Goal: Task Accomplishment & Management: Manage account settings

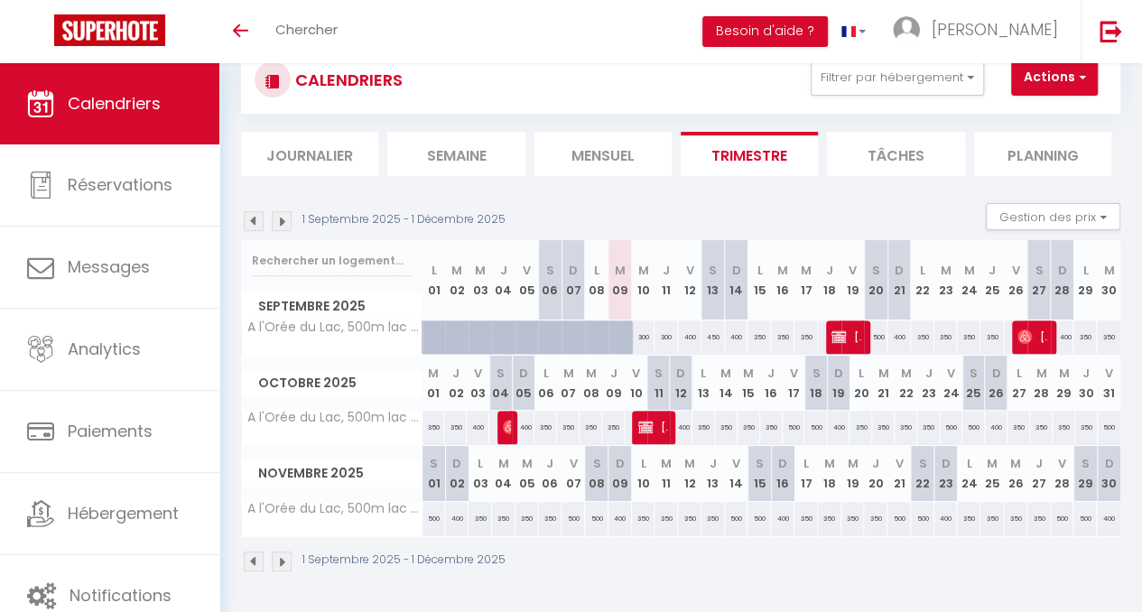
scroll to position [143, 0]
click at [682, 329] on div "400" at bounding box center [689, 337] width 23 height 33
type input "400"
type input "Ven 12 Septembre 2025"
type input "Sam 13 Septembre 2025"
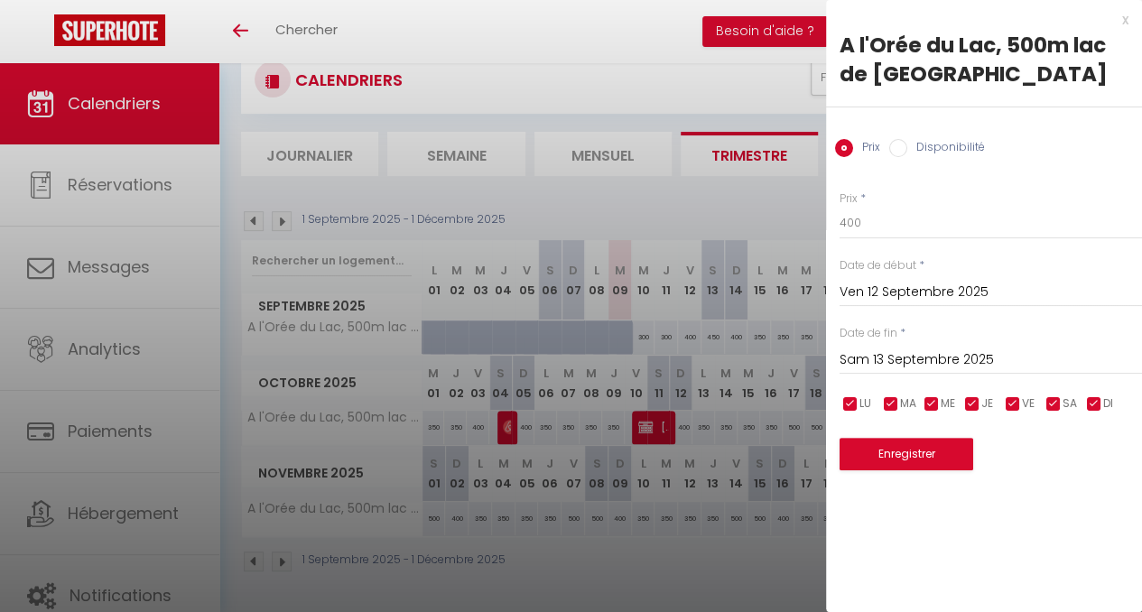
click at [728, 555] on div at bounding box center [571, 306] width 1142 height 612
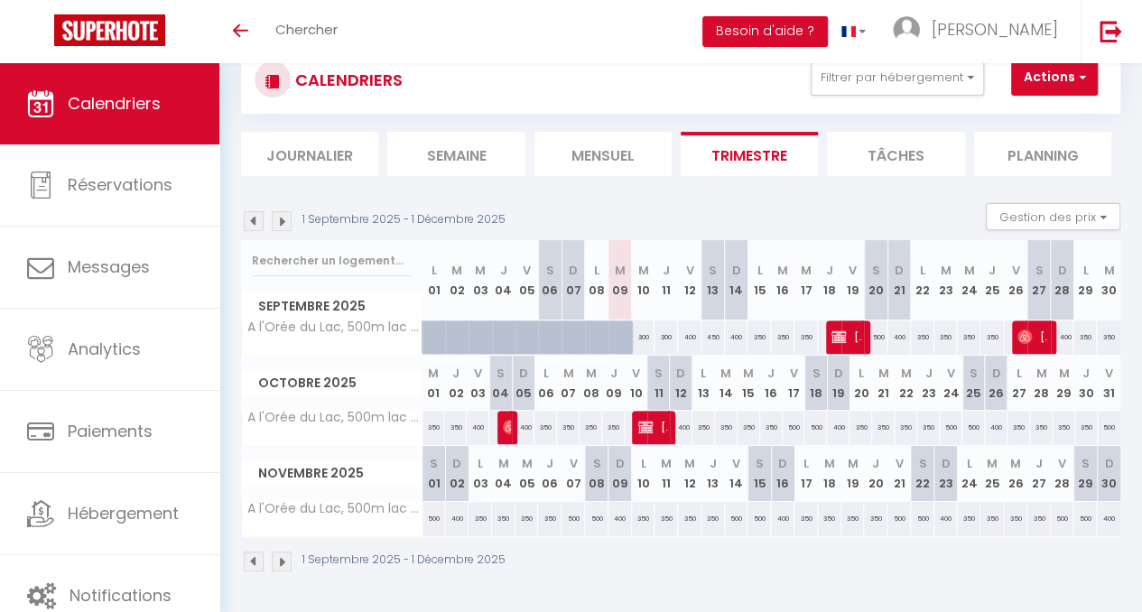
click at [284, 212] on img at bounding box center [282, 221] width 20 height 20
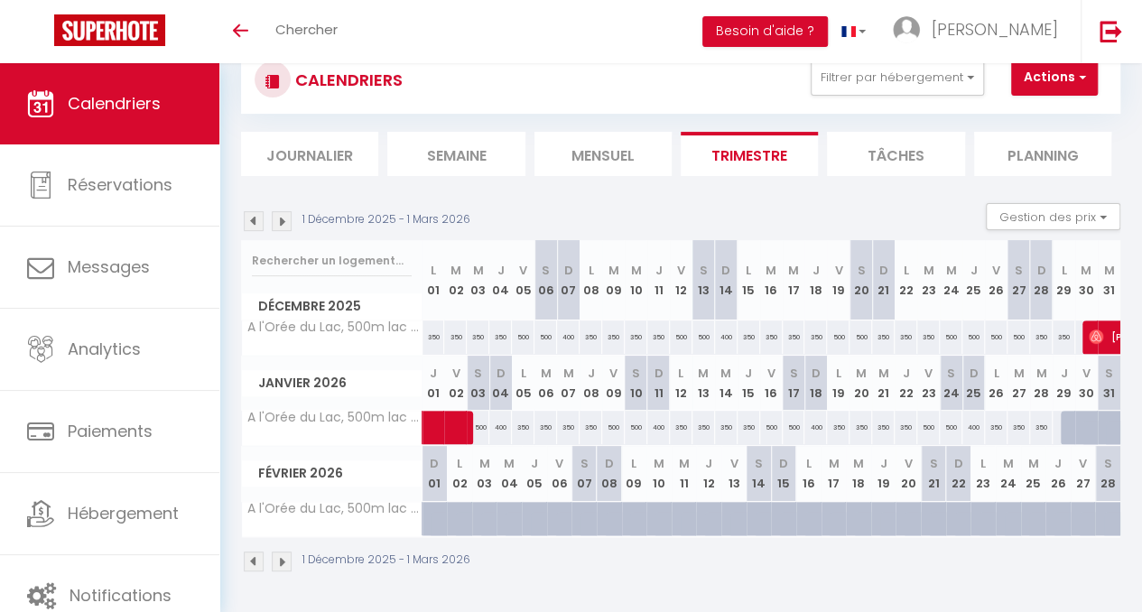
click at [253, 211] on img at bounding box center [254, 221] width 20 height 20
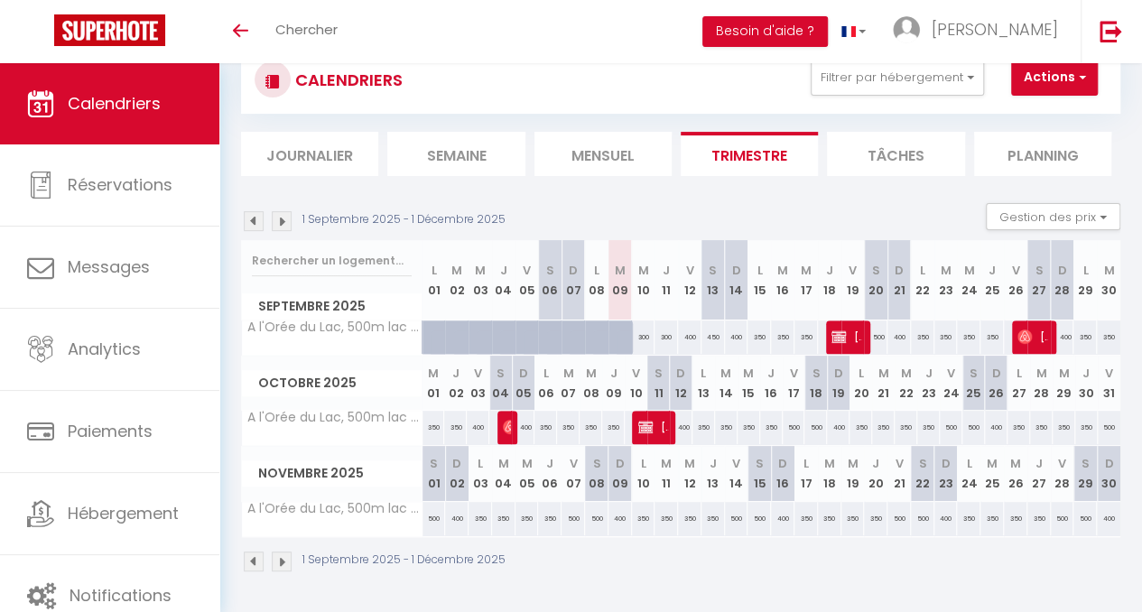
click at [657, 326] on div "300" at bounding box center [666, 337] width 23 height 33
type input "300"
type input "Jeu 11 Septembre 2025"
type input "Ven 12 Septembre 2025"
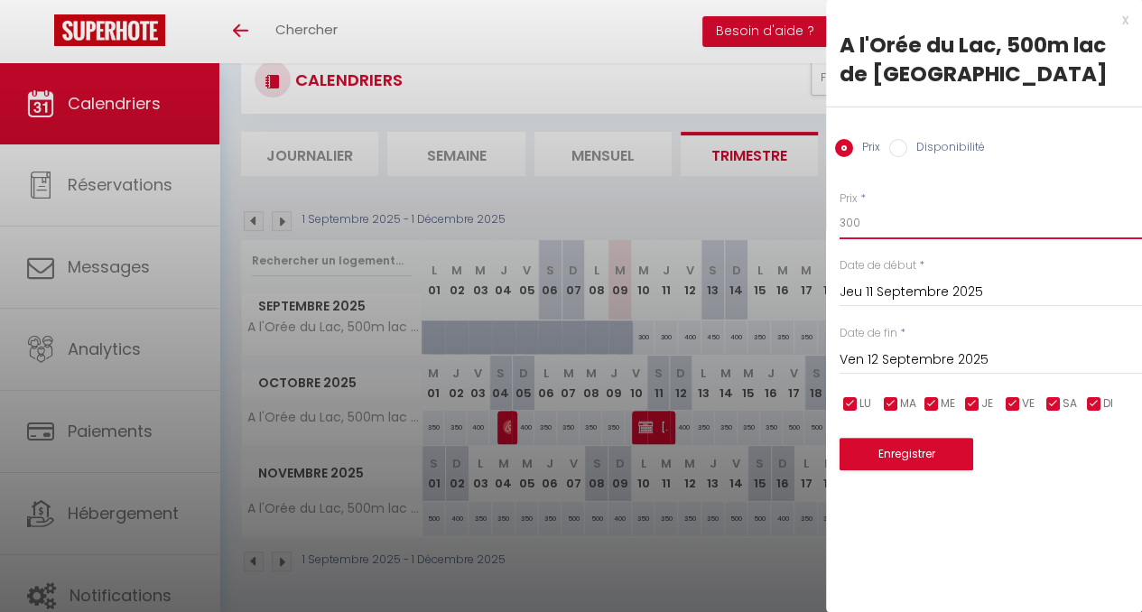
drag, startPoint x: 863, startPoint y: 221, endPoint x: 810, endPoint y: 225, distance: 53.4
click at [810, 225] on body "🟢 Des questions ou besoin d'assistance pour la migration AirBnB? Connectez-vous…" at bounding box center [571, 271] width 1142 height 682
type input "400"
click at [919, 362] on input "Ven 12 Septembre 2025" at bounding box center [991, 360] width 303 height 23
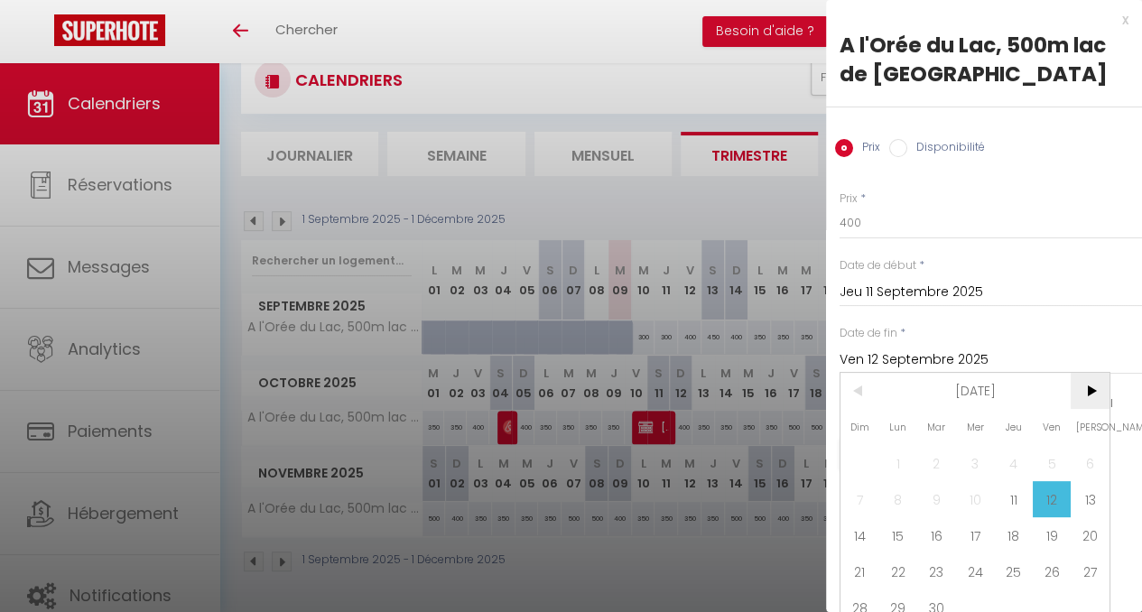
click at [1086, 390] on span ">" at bounding box center [1090, 391] width 39 height 36
click at [899, 579] on span "22" at bounding box center [899, 572] width 39 height 36
type input "Lun 22 Décembre 2025"
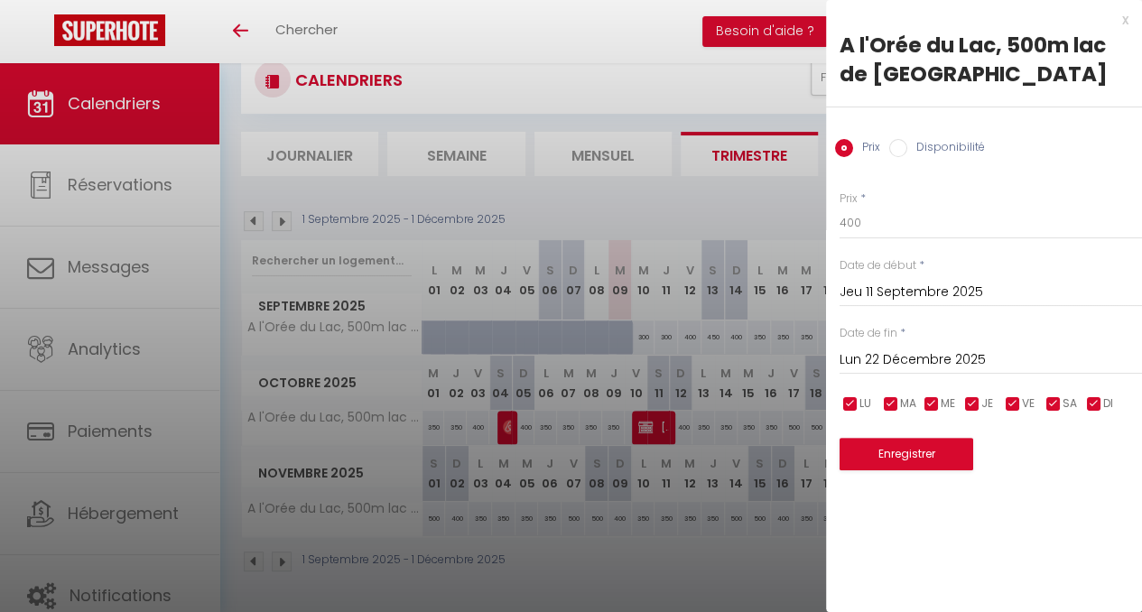
click at [849, 405] on input "checkbox" at bounding box center [851, 405] width 18 height 18
checkbox input "false"
click at [889, 406] on input "checkbox" at bounding box center [891, 405] width 18 height 18
checkbox input "false"
click at [924, 406] on input "checkbox" at bounding box center [932, 405] width 18 height 18
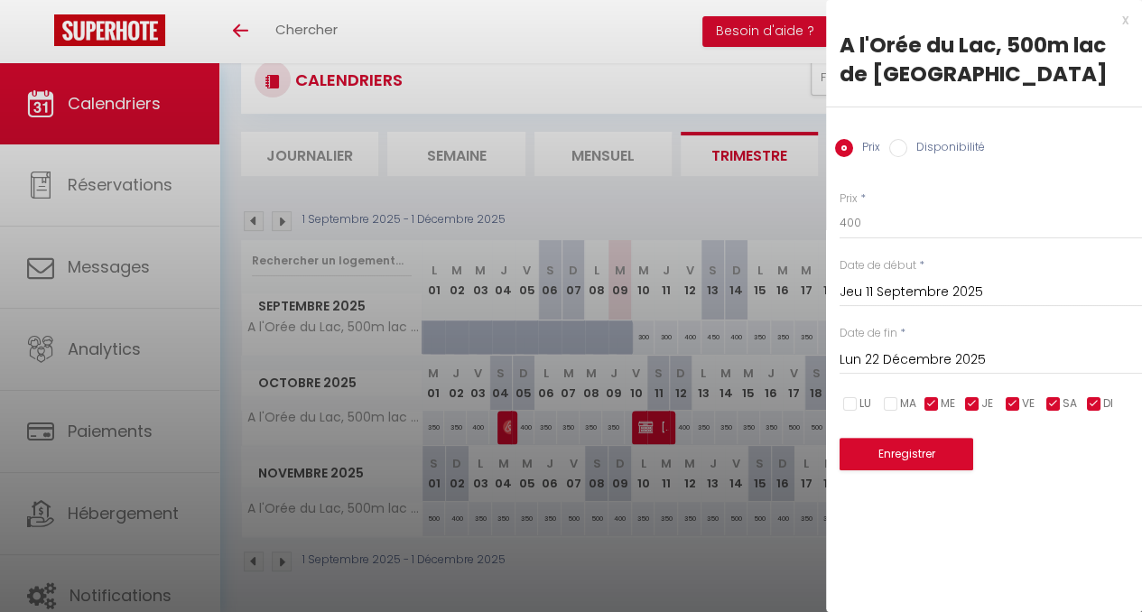
checkbox input "false"
click at [975, 410] on input "checkbox" at bounding box center [973, 405] width 18 height 18
checkbox input "false"
click at [1013, 404] on input "checkbox" at bounding box center [1013, 405] width 18 height 18
drag, startPoint x: 1006, startPoint y: 406, endPoint x: 1021, endPoint y: 408, distance: 14.6
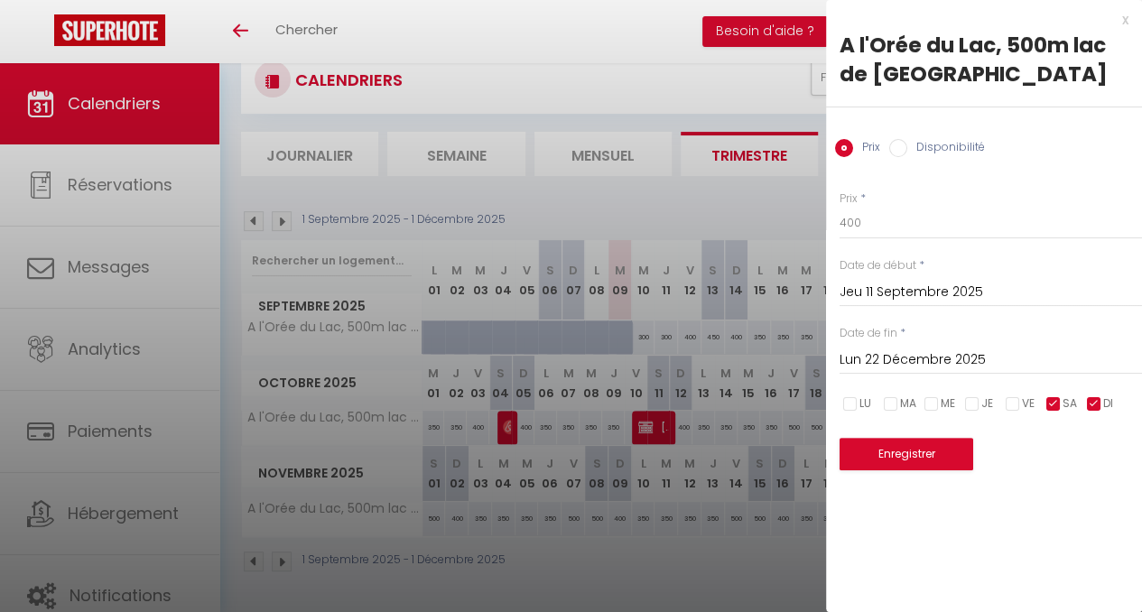
click at [1007, 406] on input "checkbox" at bounding box center [1013, 405] width 18 height 18
checkbox input "true"
click at [1087, 404] on input "checkbox" at bounding box center [1095, 405] width 18 height 18
checkbox input "false"
click at [925, 462] on button "Enregistrer" at bounding box center [907, 454] width 134 height 33
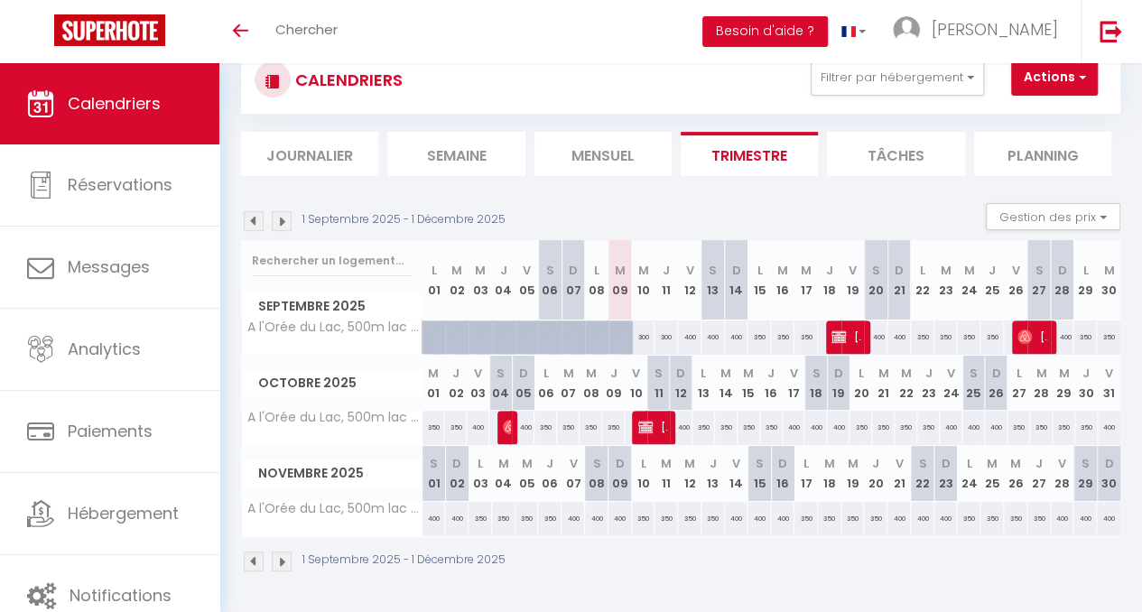
click at [726, 324] on div "400" at bounding box center [736, 337] width 23 height 33
type input "400"
type input "Dim 14 Septembre 2025"
type input "Lun 15 Septembre 2025"
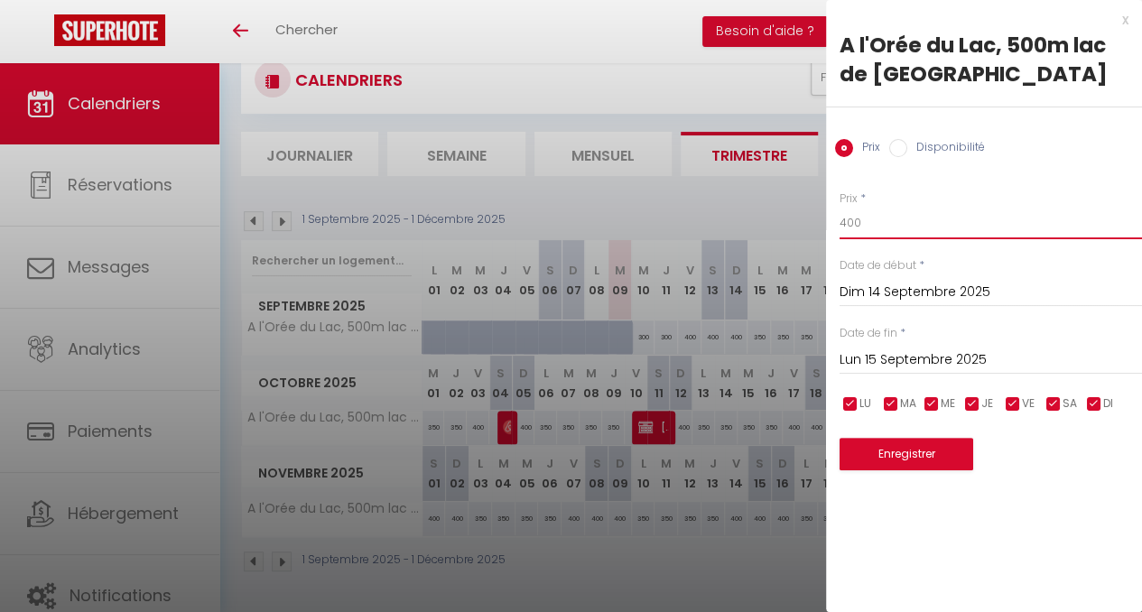
drag, startPoint x: 880, startPoint y: 225, endPoint x: 816, endPoint y: 225, distance: 63.2
click at [816, 225] on body "🟢 Des questions ou besoin d'assistance pour la migration AirBnB? Connectez-vous…" at bounding box center [571, 271] width 1142 height 682
type input "350"
click at [853, 407] on input "checkbox" at bounding box center [851, 405] width 18 height 18
checkbox input "false"
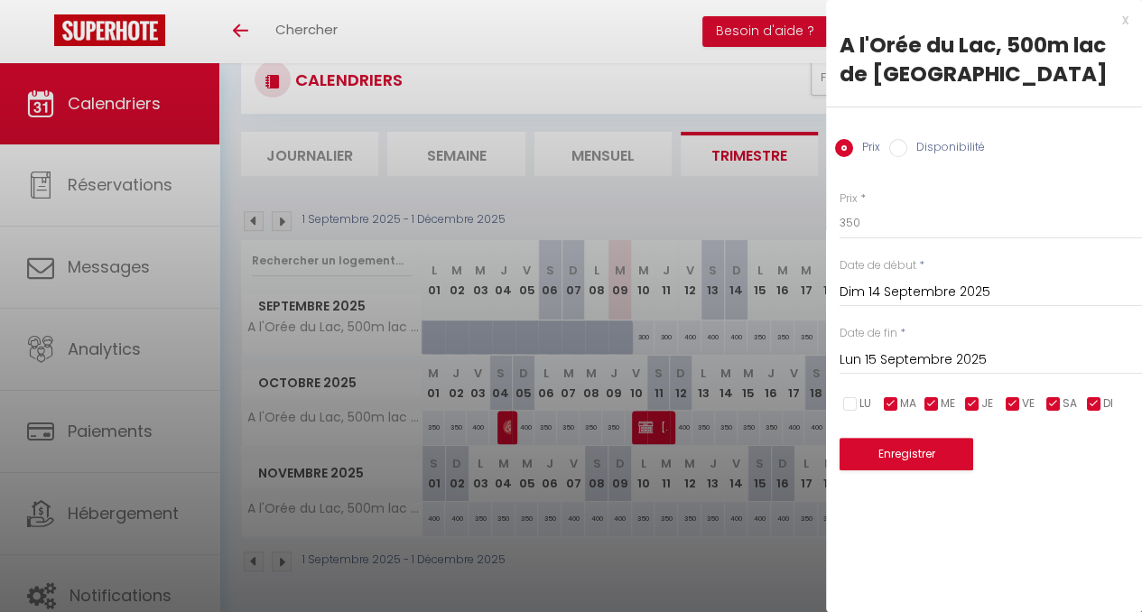
click at [889, 404] on input "checkbox" at bounding box center [891, 405] width 18 height 18
checkbox input "false"
click at [929, 405] on input "checkbox" at bounding box center [932, 405] width 18 height 18
checkbox input "false"
click at [968, 404] on input "checkbox" at bounding box center [973, 405] width 18 height 18
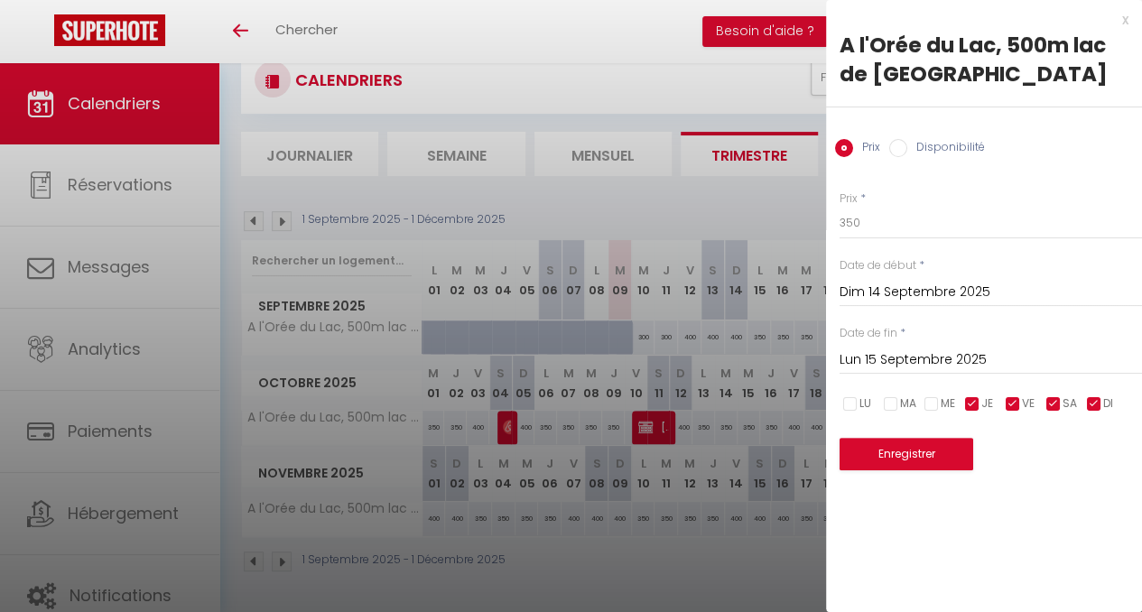
checkbox input "false"
click at [1015, 402] on input "checkbox" at bounding box center [1013, 405] width 18 height 18
checkbox input "false"
click at [1053, 409] on input "checkbox" at bounding box center [1054, 405] width 18 height 18
checkbox input "false"
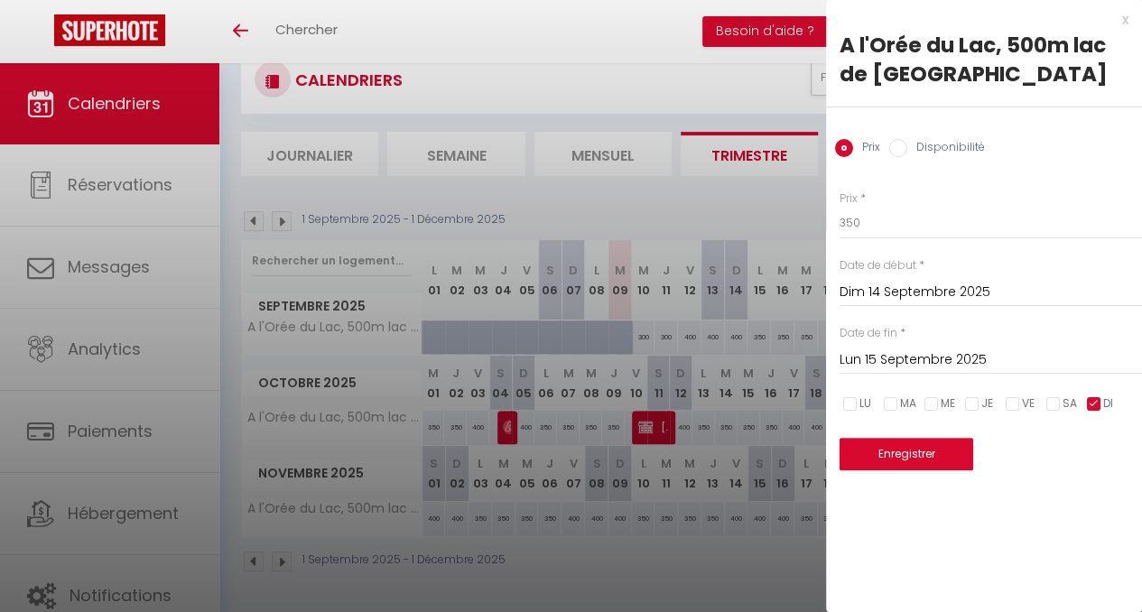
click at [878, 360] on input "Lun 15 Septembre 2025" at bounding box center [991, 360] width 303 height 23
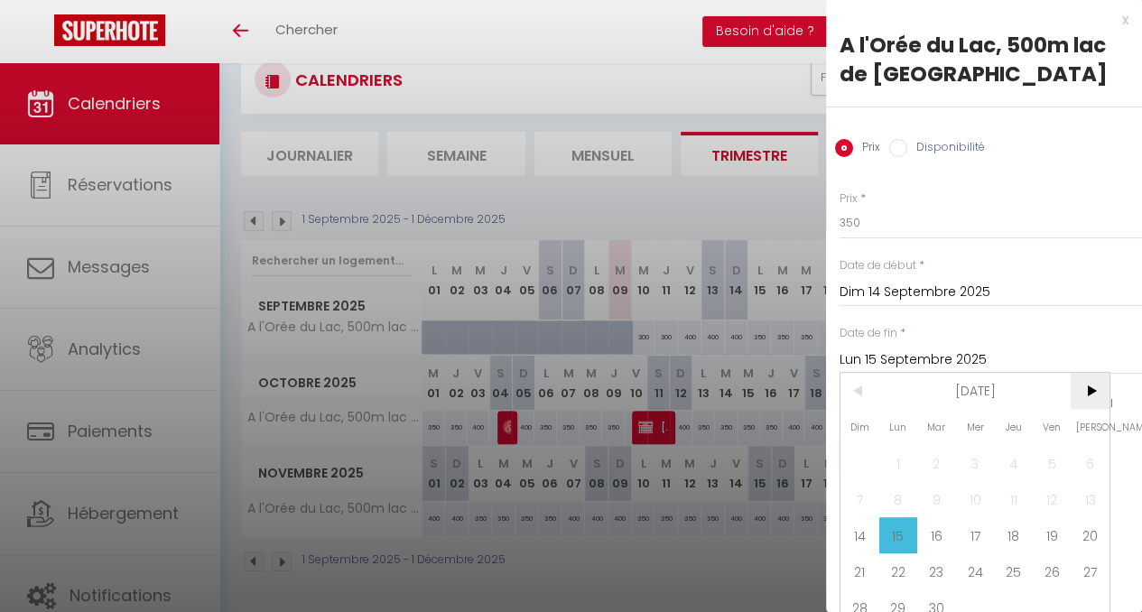
click at [1092, 400] on span ">" at bounding box center [1090, 391] width 39 height 36
click at [889, 568] on span "22" at bounding box center [899, 572] width 39 height 36
type input "Lun 22 Décembre 2025"
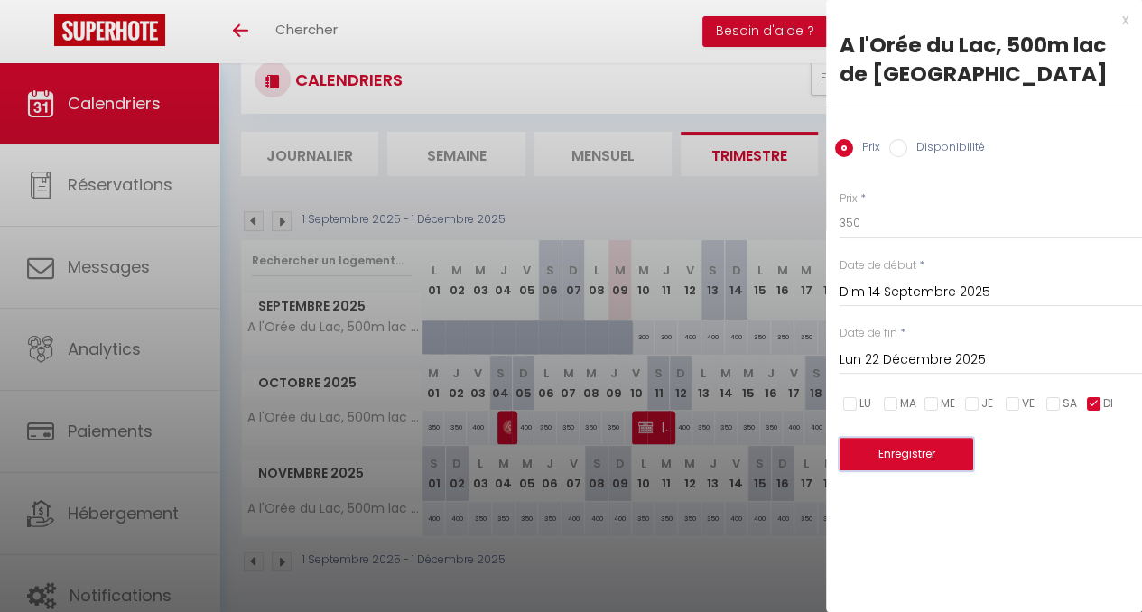
click at [936, 456] on button "Enregistrer" at bounding box center [907, 454] width 134 height 33
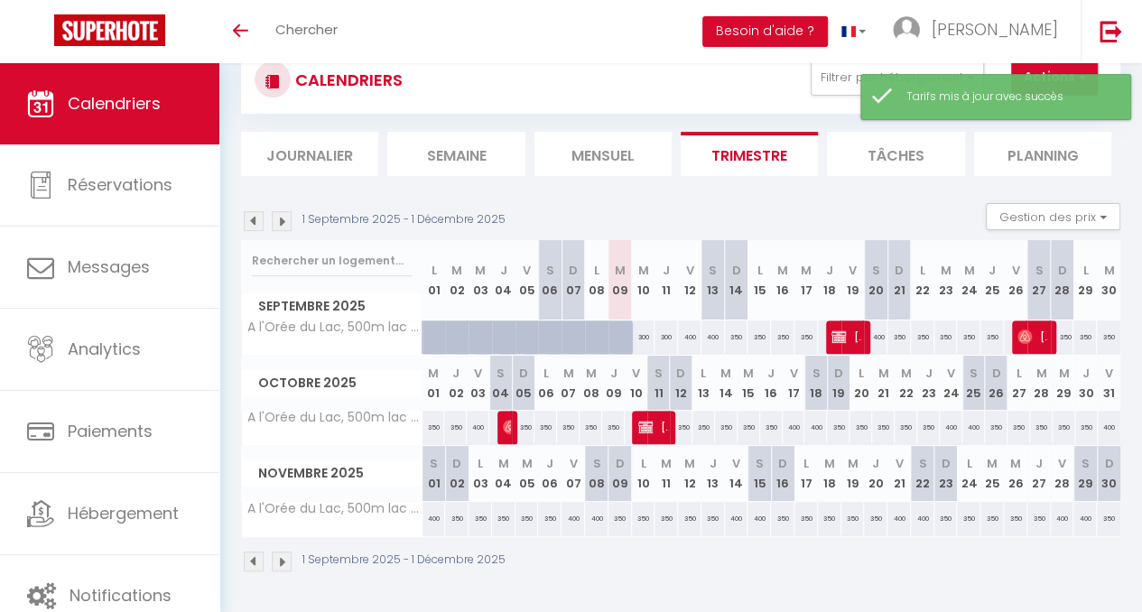
click at [279, 212] on img at bounding box center [282, 221] width 20 height 20
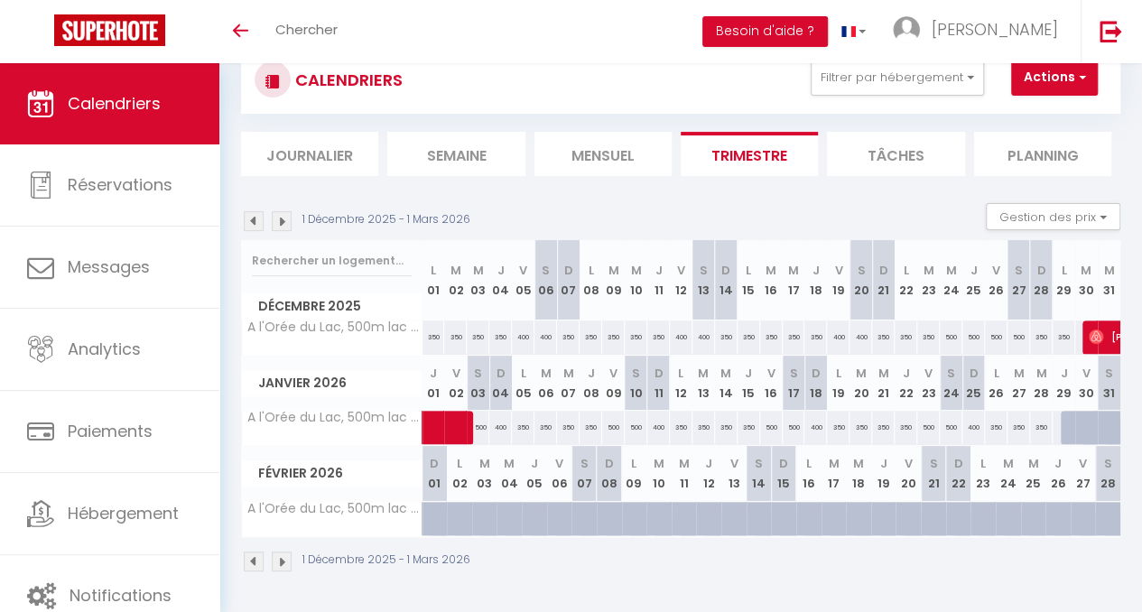
click at [254, 212] on img at bounding box center [254, 221] width 20 height 20
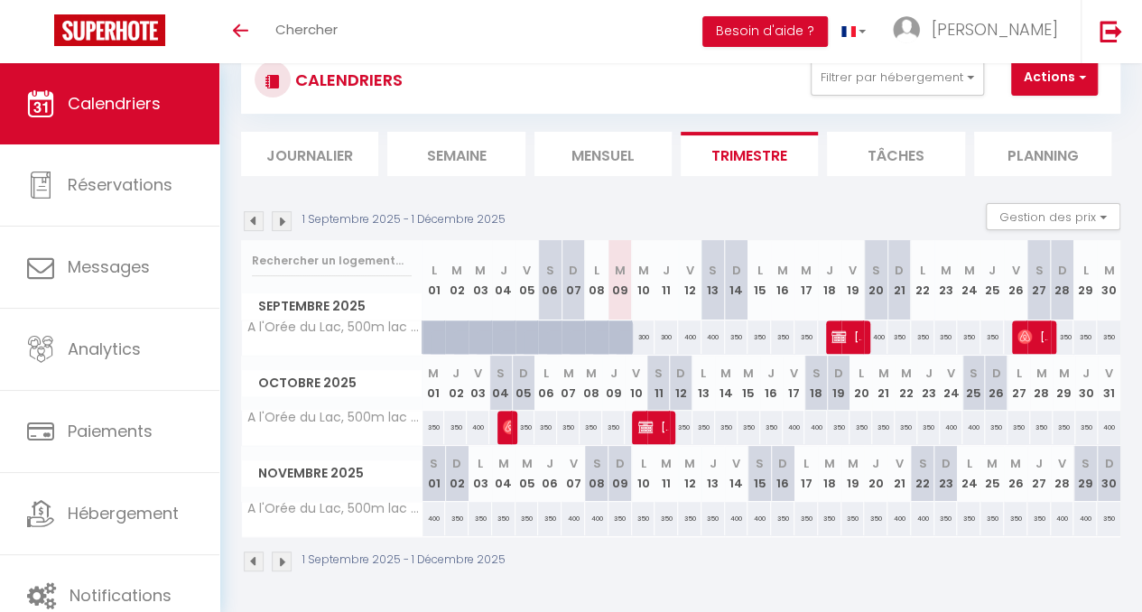
click at [284, 211] on img at bounding box center [282, 221] width 20 height 20
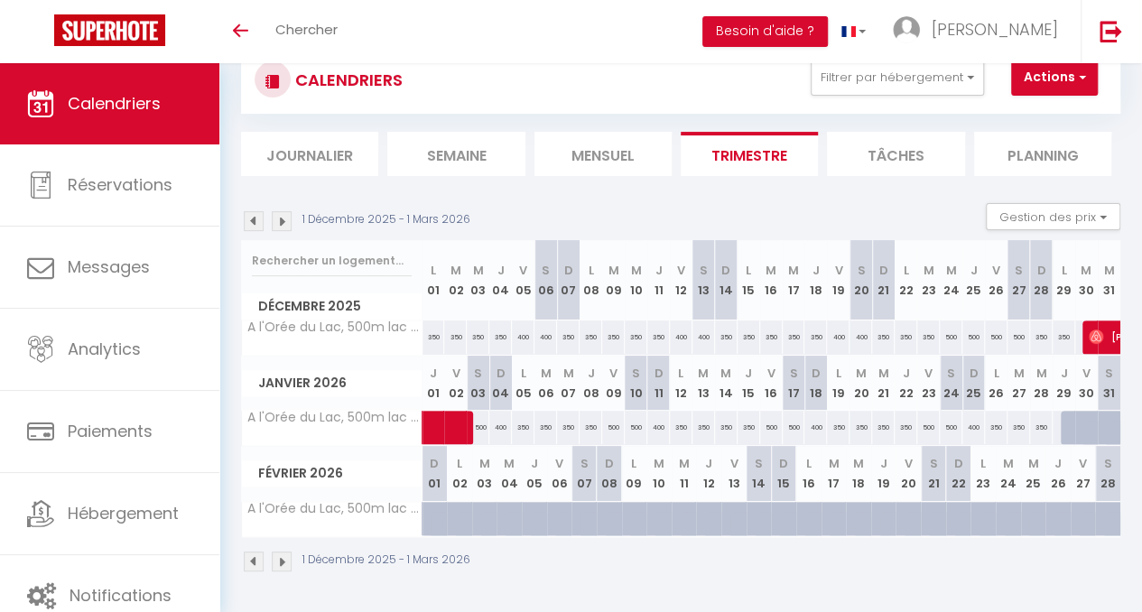
click at [255, 211] on img at bounding box center [254, 221] width 20 height 20
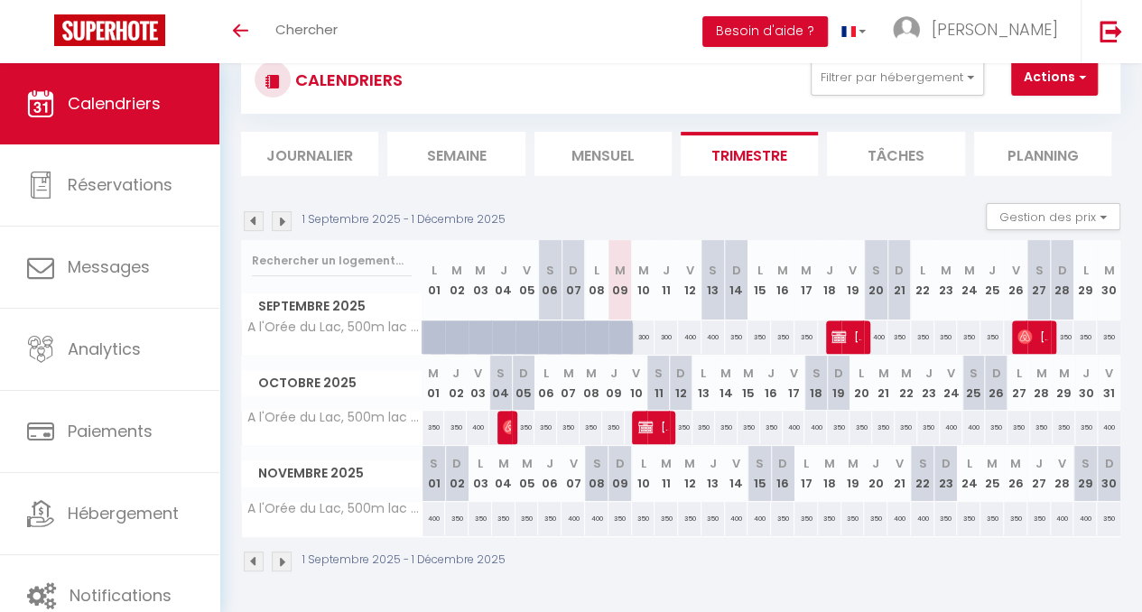
click at [639, 329] on div "300" at bounding box center [643, 337] width 23 height 33
type input "300"
type input "Mer 10 Septembre 2025"
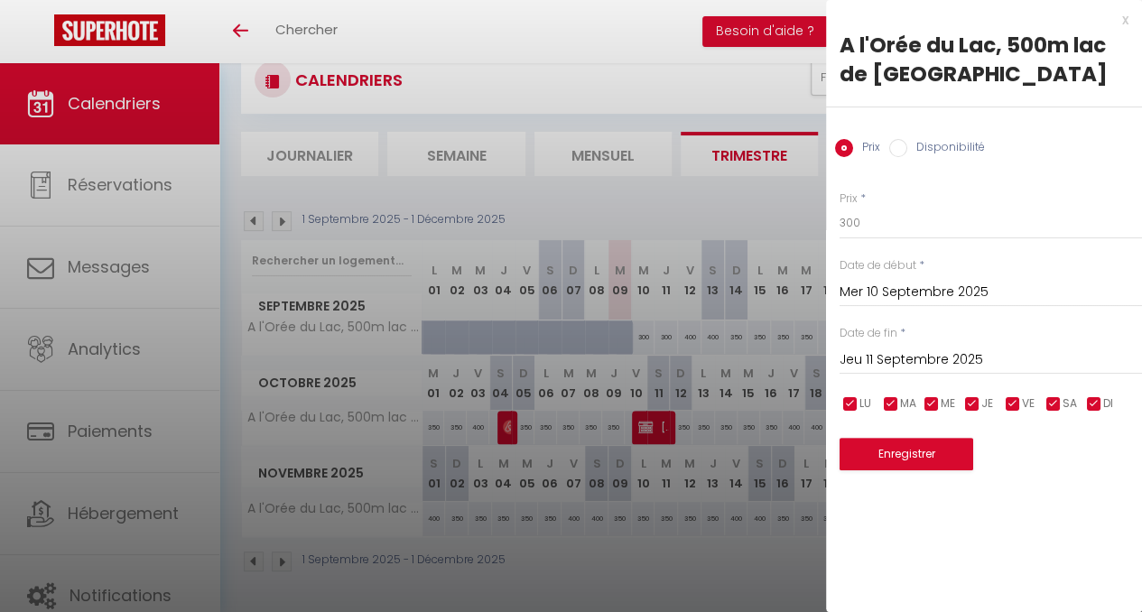
click at [874, 364] on input "Jeu 11 Septembre 2025" at bounding box center [991, 360] width 303 height 23
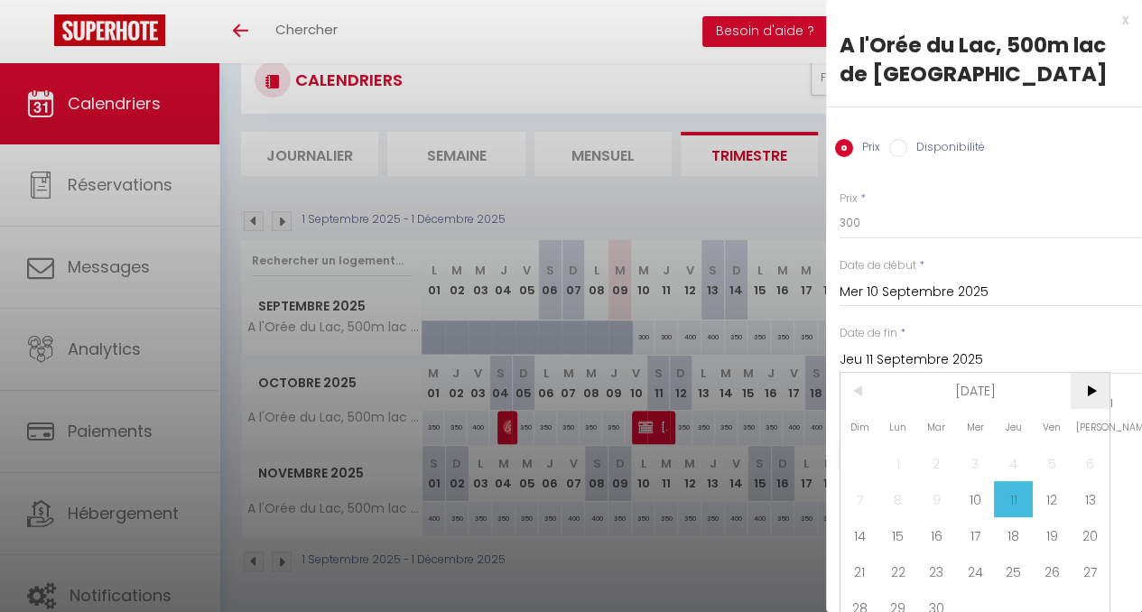
click at [1089, 388] on span ">" at bounding box center [1090, 391] width 39 height 36
click at [941, 570] on span "23" at bounding box center [937, 572] width 39 height 36
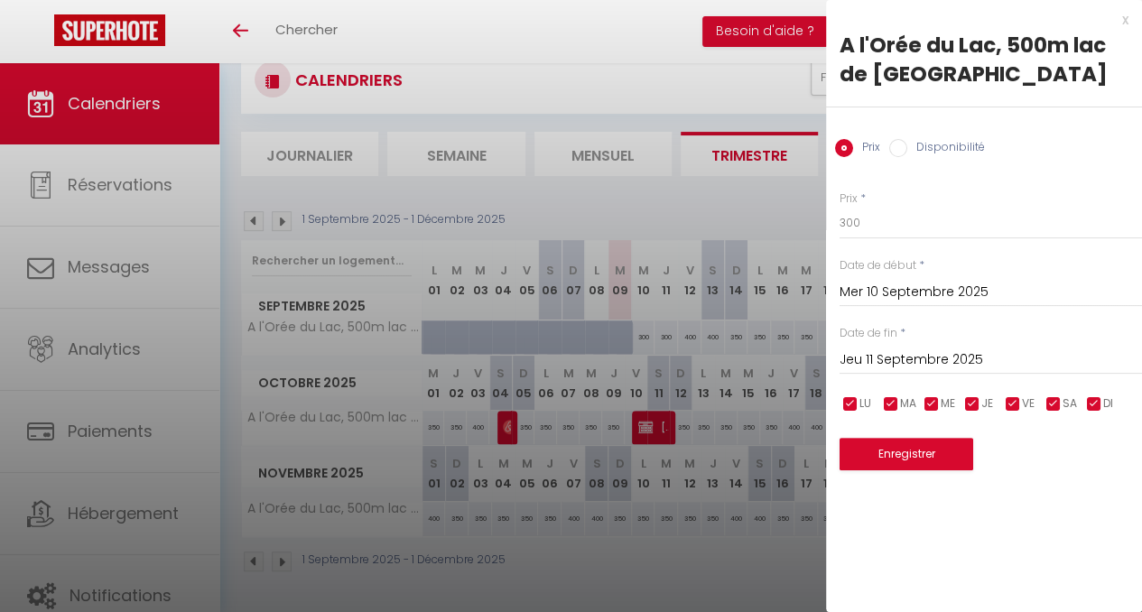
type input "[DATE]"
click at [1019, 403] on input "checkbox" at bounding box center [1013, 405] width 18 height 18
checkbox input "false"
click at [1051, 406] on input "checkbox" at bounding box center [1054, 405] width 18 height 18
checkbox input "false"
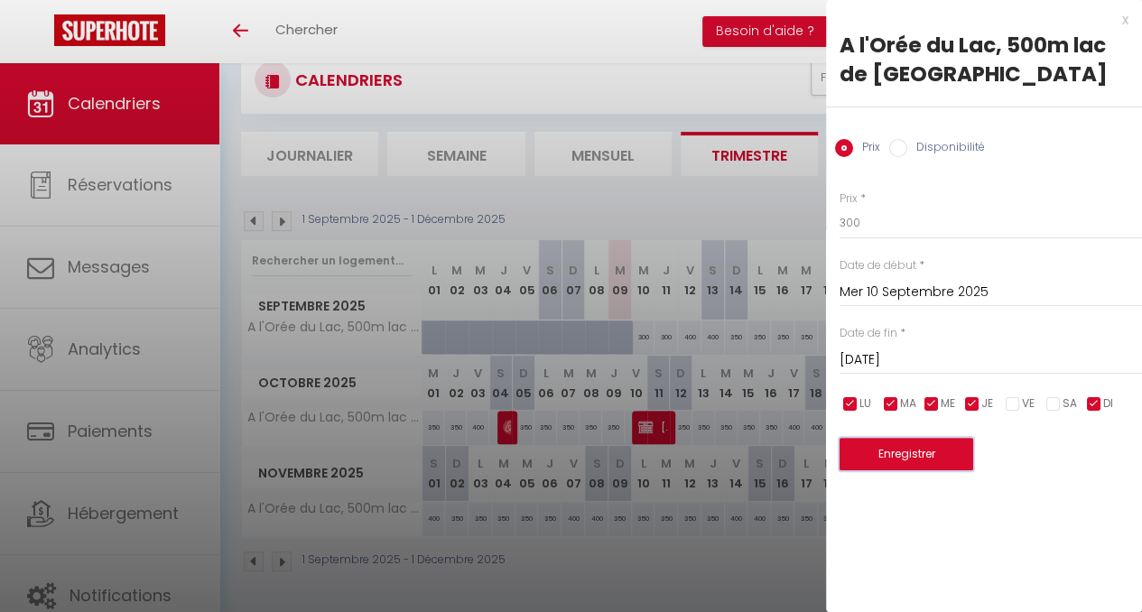
click at [899, 457] on button "Enregistrer" at bounding box center [907, 454] width 134 height 33
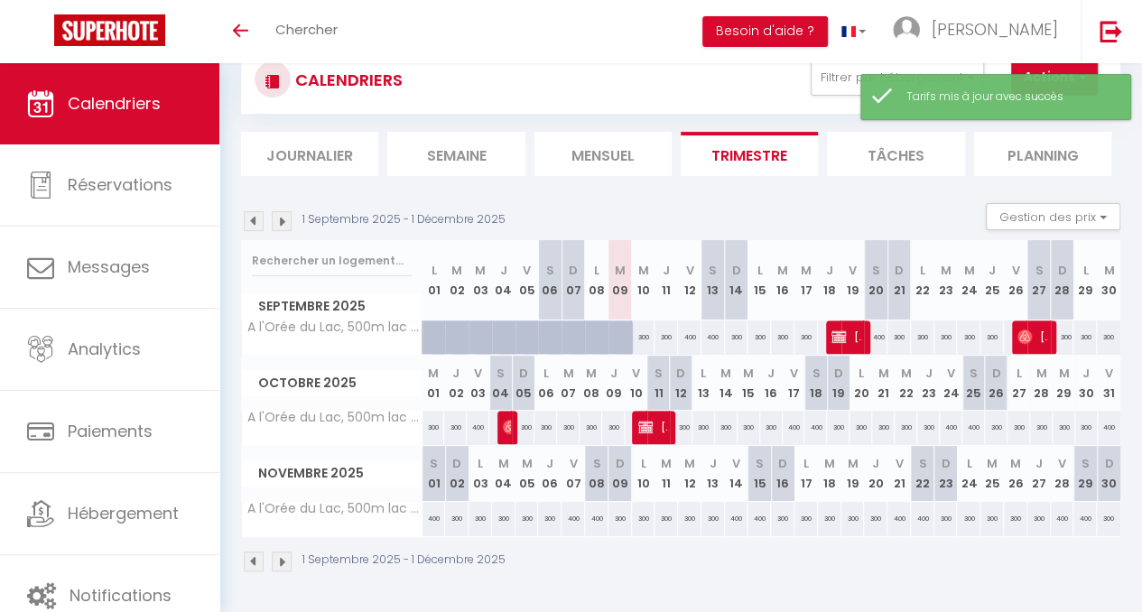
click at [282, 212] on img at bounding box center [282, 221] width 20 height 20
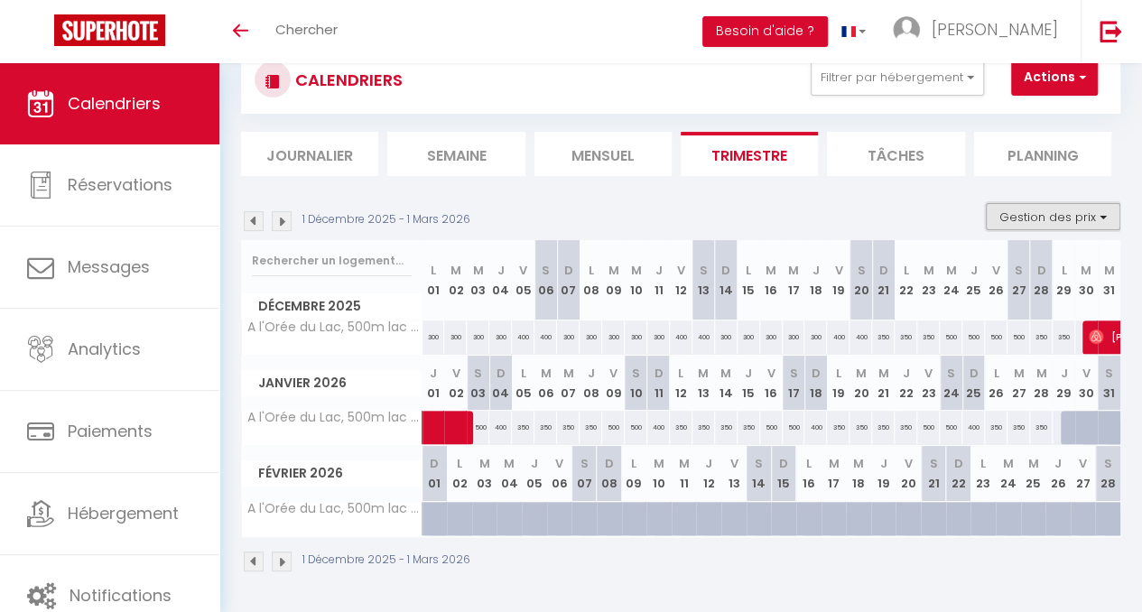
click at [1000, 209] on button "Gestion des prix" at bounding box center [1053, 216] width 135 height 27
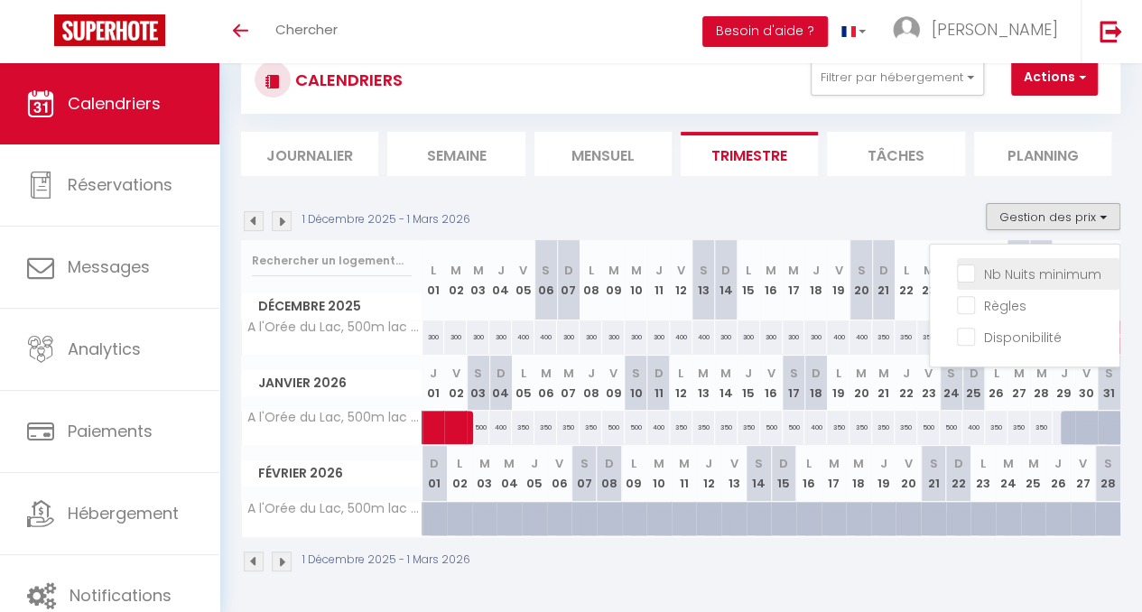
click at [1015, 266] on input "Nb Nuits minimum" at bounding box center [1038, 273] width 163 height 18
checkbox input "true"
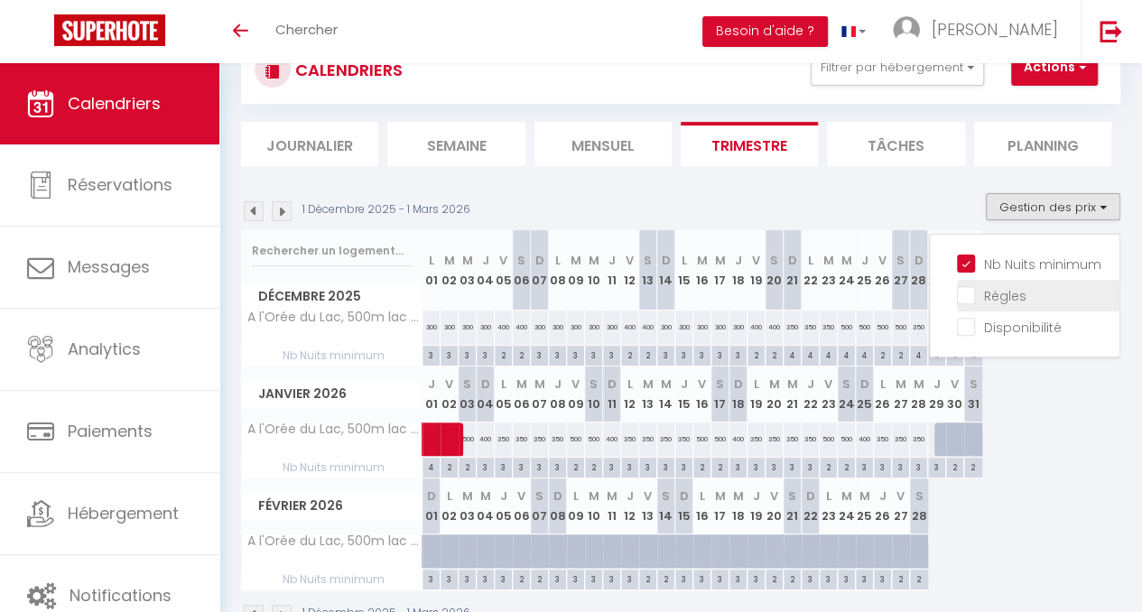
click at [957, 297] on input "Règles" at bounding box center [1038, 294] width 163 height 18
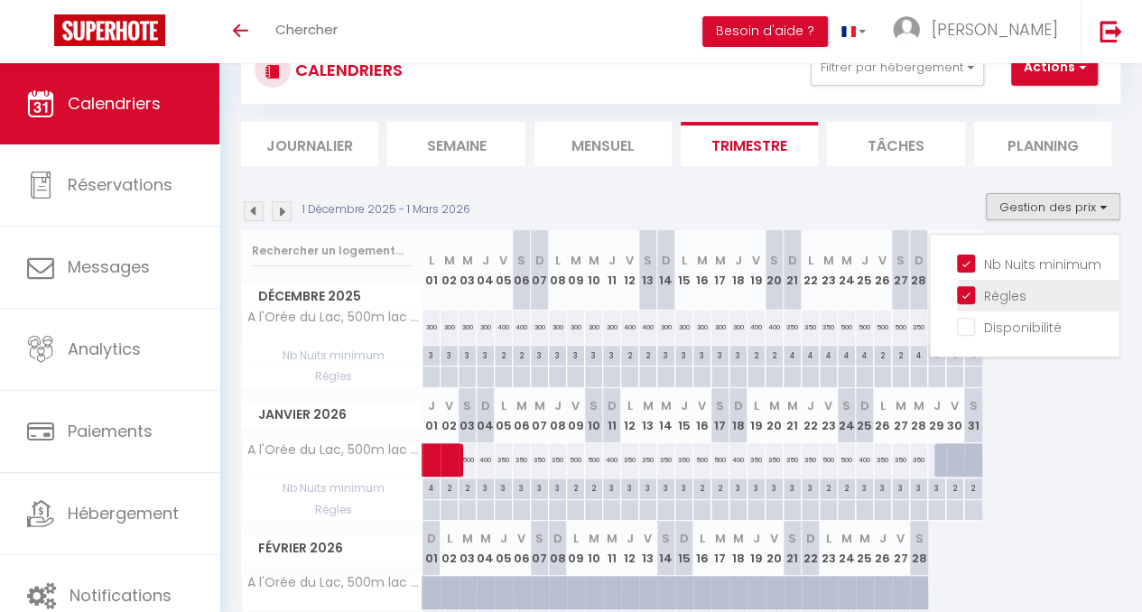
click at [957, 297] on input "Règles" at bounding box center [1038, 294] width 163 height 18
checkbox input "false"
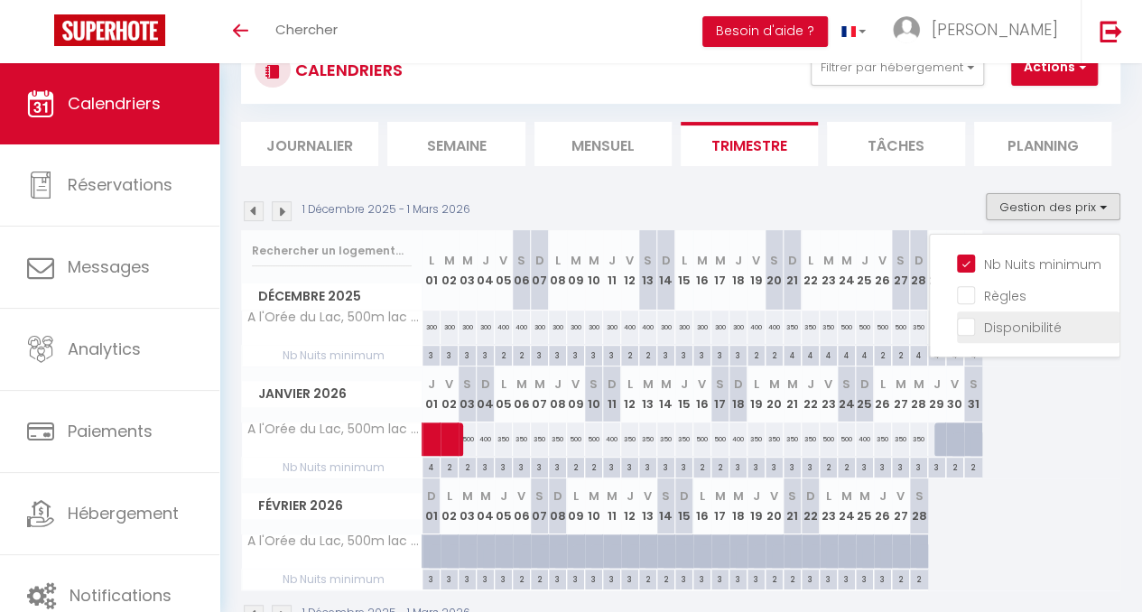
click at [957, 329] on input "Disponibilité" at bounding box center [1038, 326] width 163 height 18
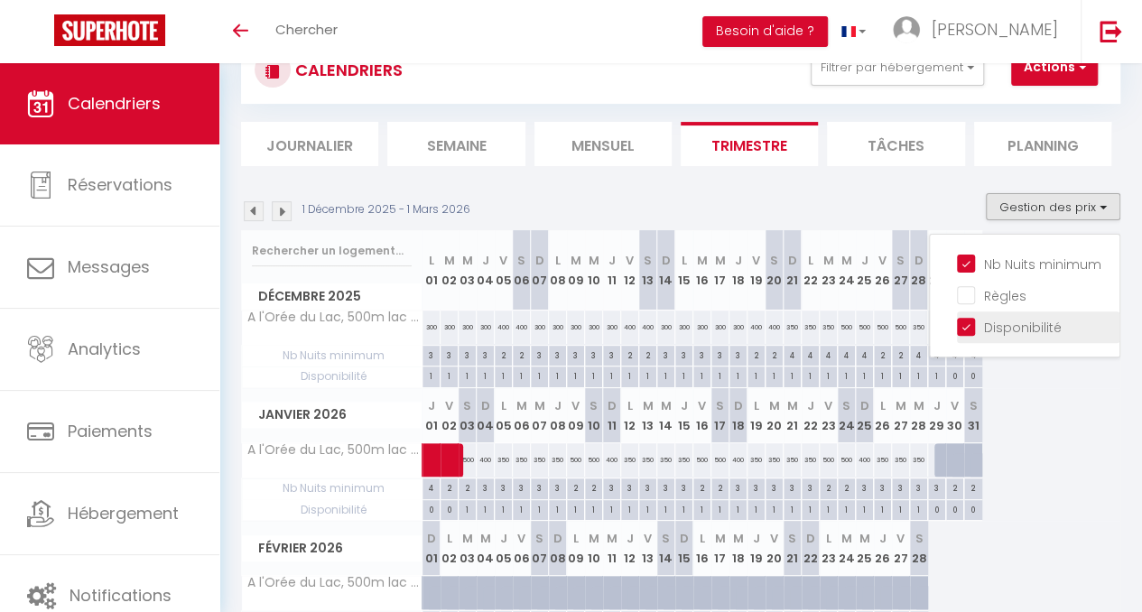
click at [957, 329] on input "Disponibilité" at bounding box center [1038, 326] width 163 height 18
checkbox input "false"
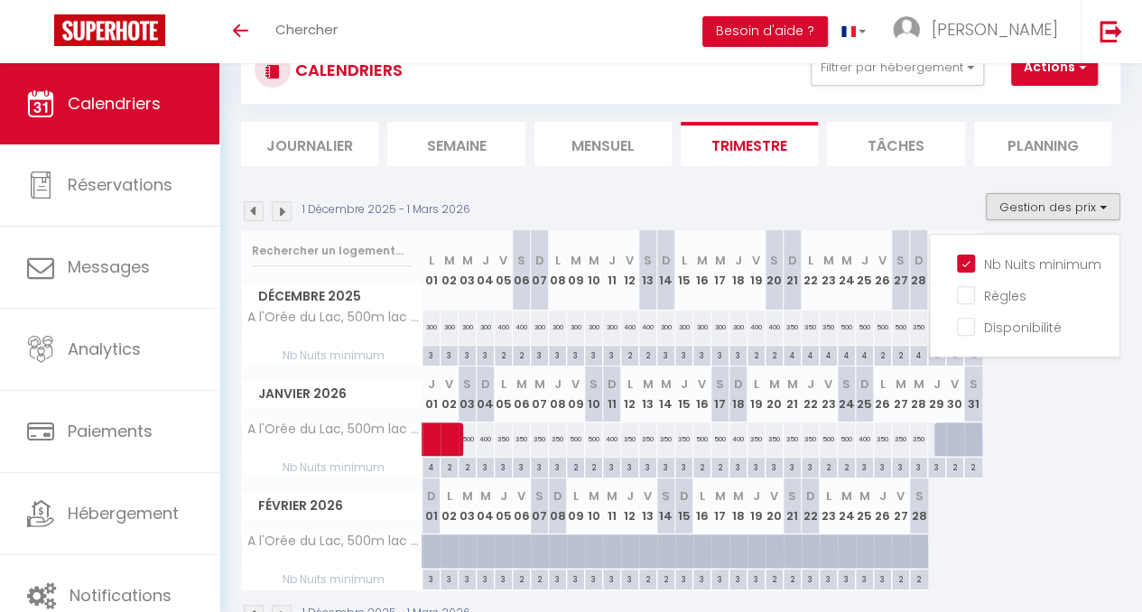
click at [1048, 496] on div "[DATE] D 01 L 02 M 03 M 04 J 05 V 06 S 07 D 08 L 09 M 10 M 11 J 12 V 13 S 14 D …" at bounding box center [681, 535] width 880 height 112
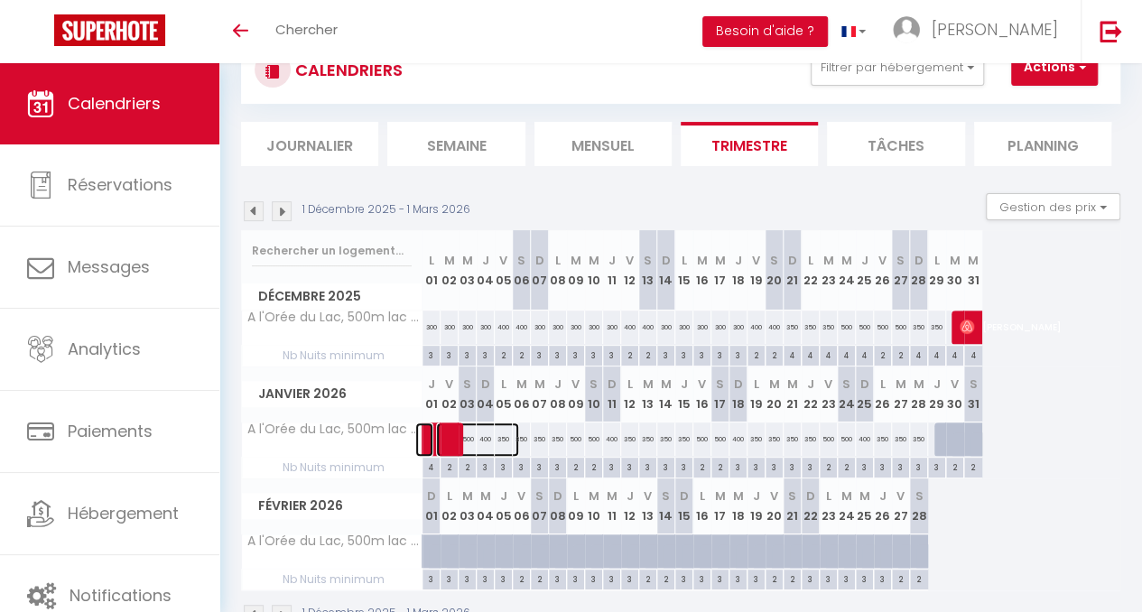
click at [469, 440] on span at bounding box center [477, 440] width 83 height 34
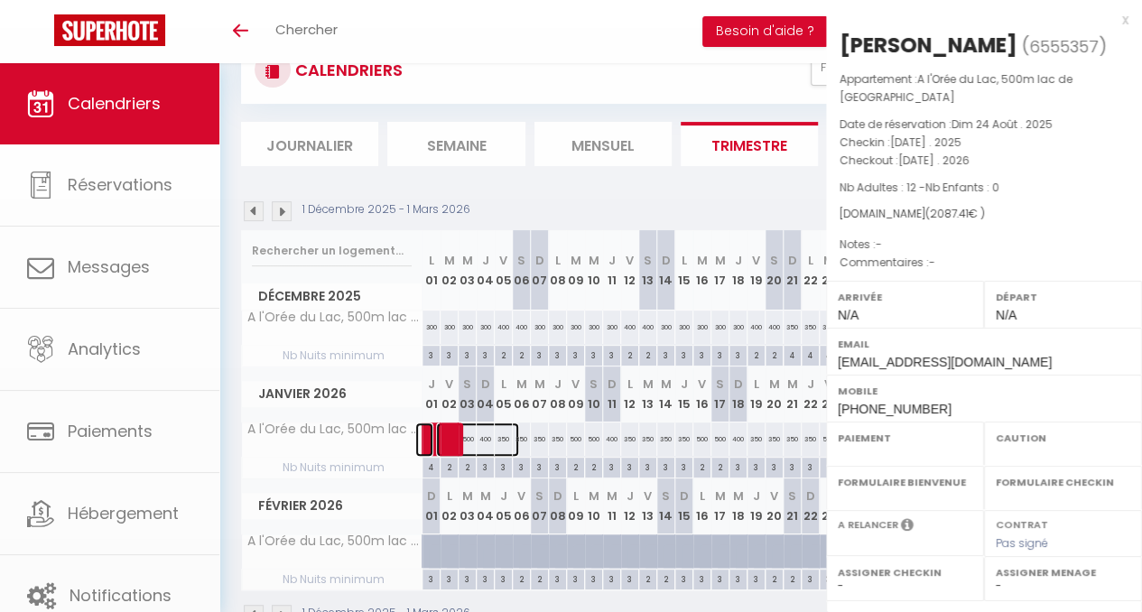
select select "OK"
select select "0"
select select "1"
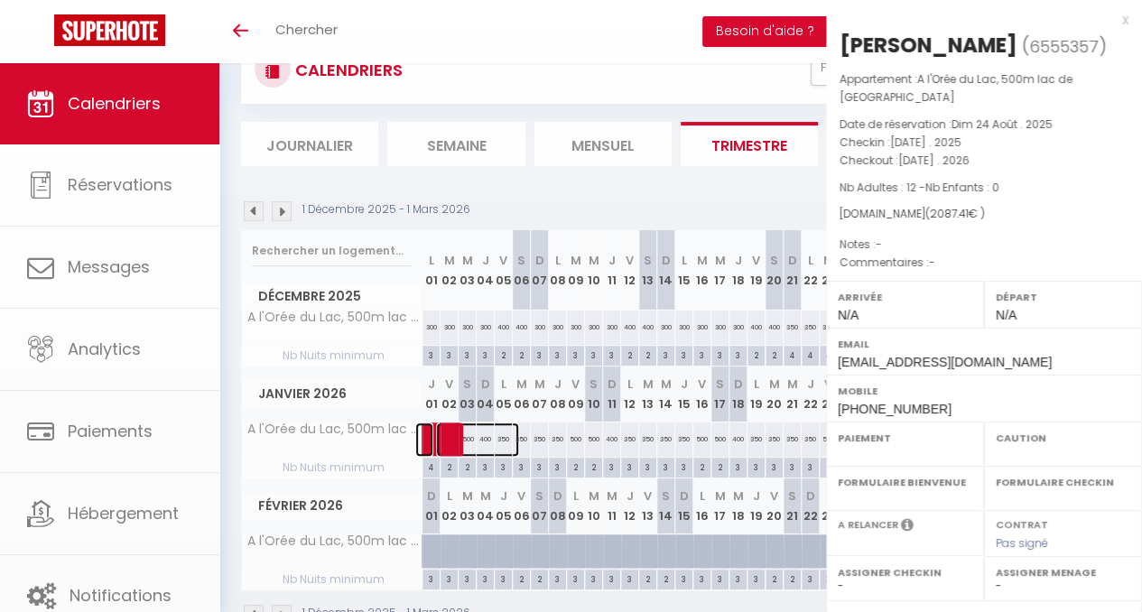
select select
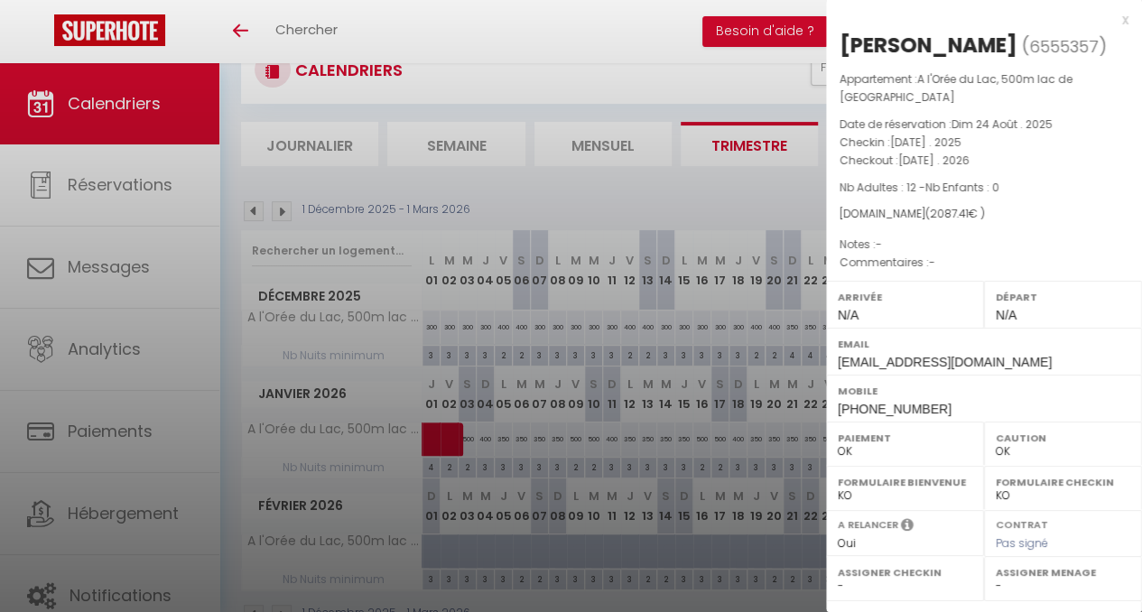
click at [768, 445] on div at bounding box center [571, 306] width 1142 height 612
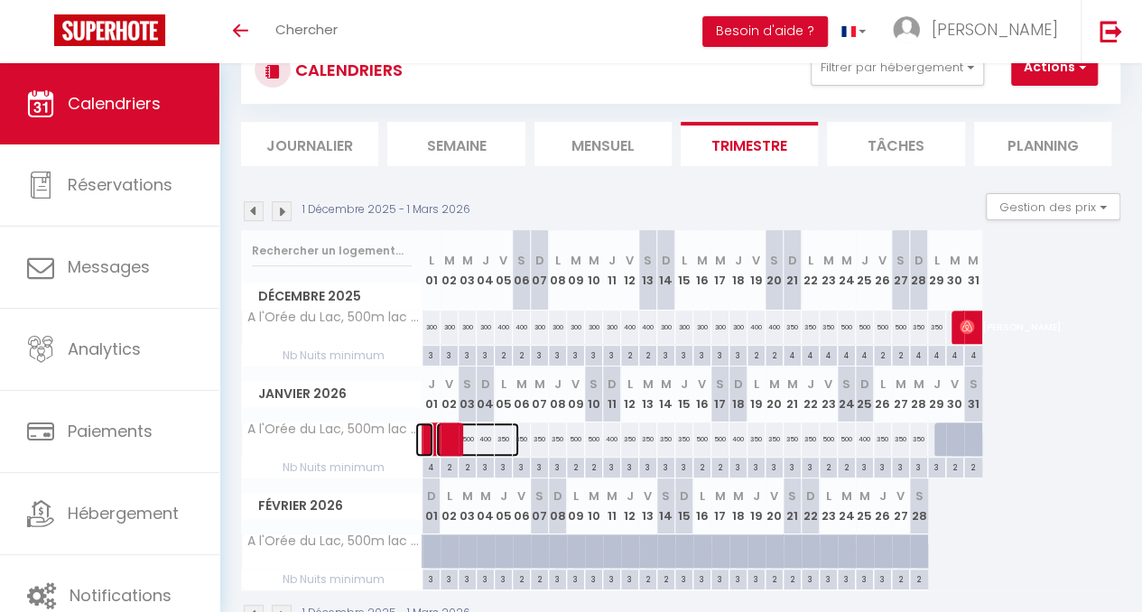
click at [485, 438] on span at bounding box center [477, 440] width 83 height 34
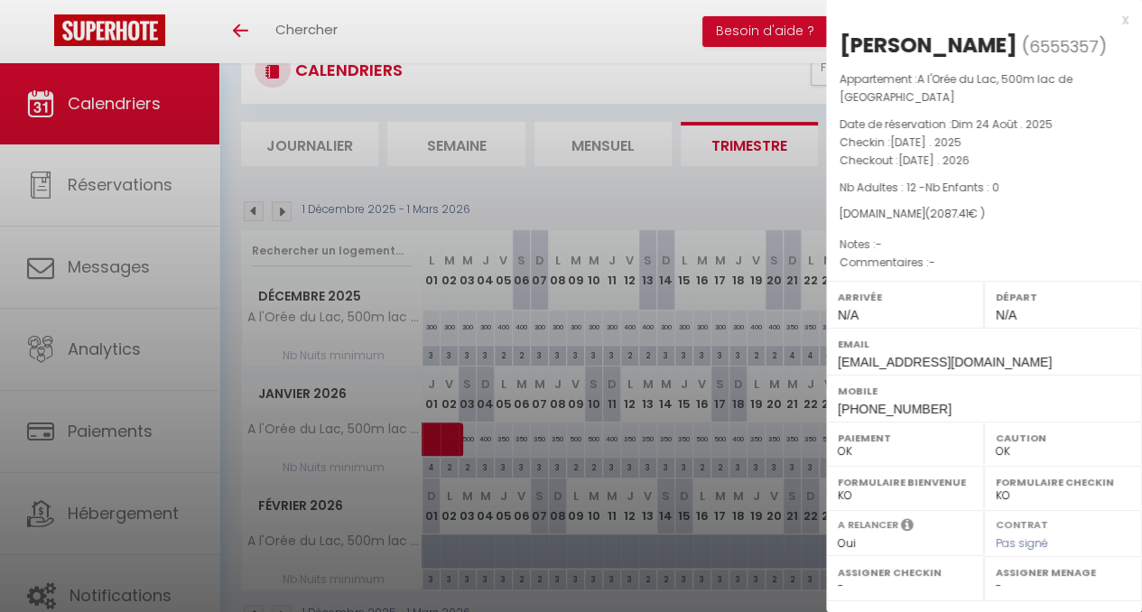
click at [1107, 16] on div "x" at bounding box center [977, 20] width 303 height 22
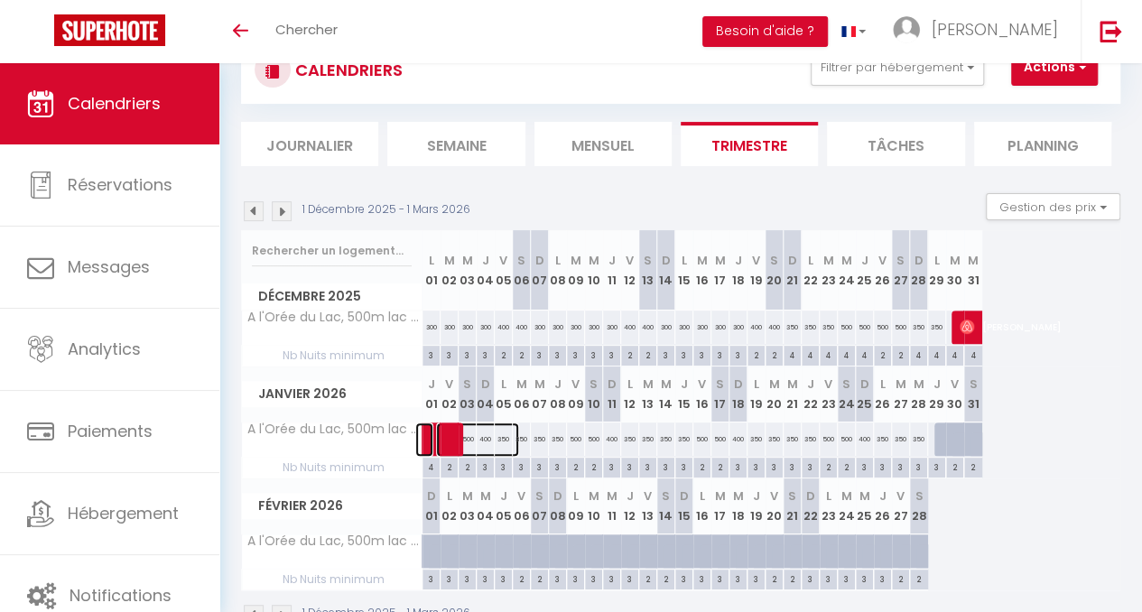
click at [503, 431] on span at bounding box center [477, 440] width 83 height 34
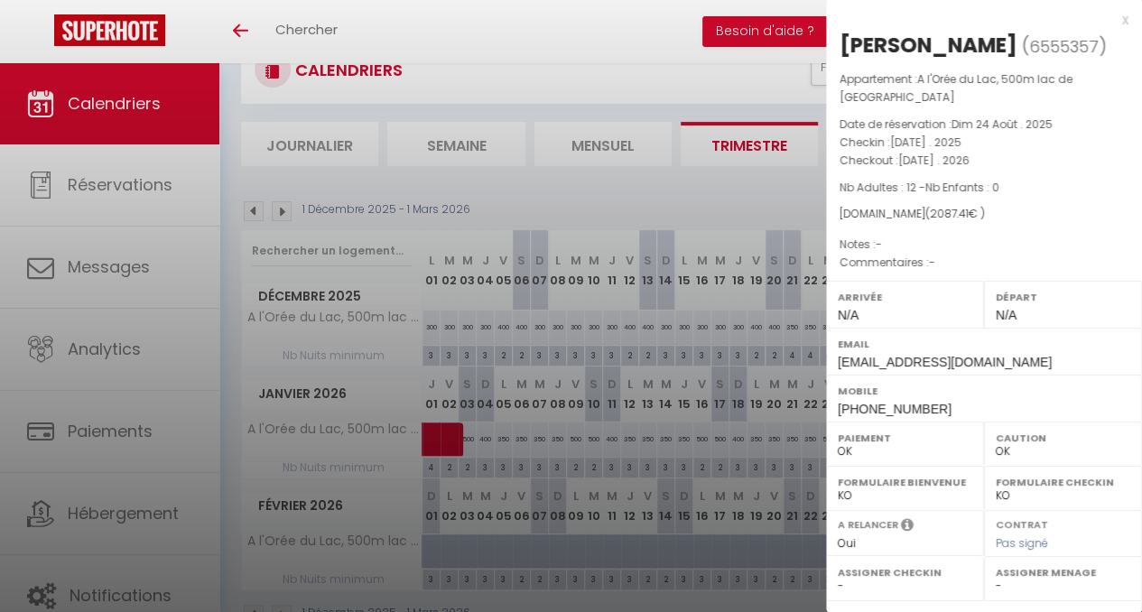
click at [1108, 19] on div "x" at bounding box center [977, 20] width 303 height 22
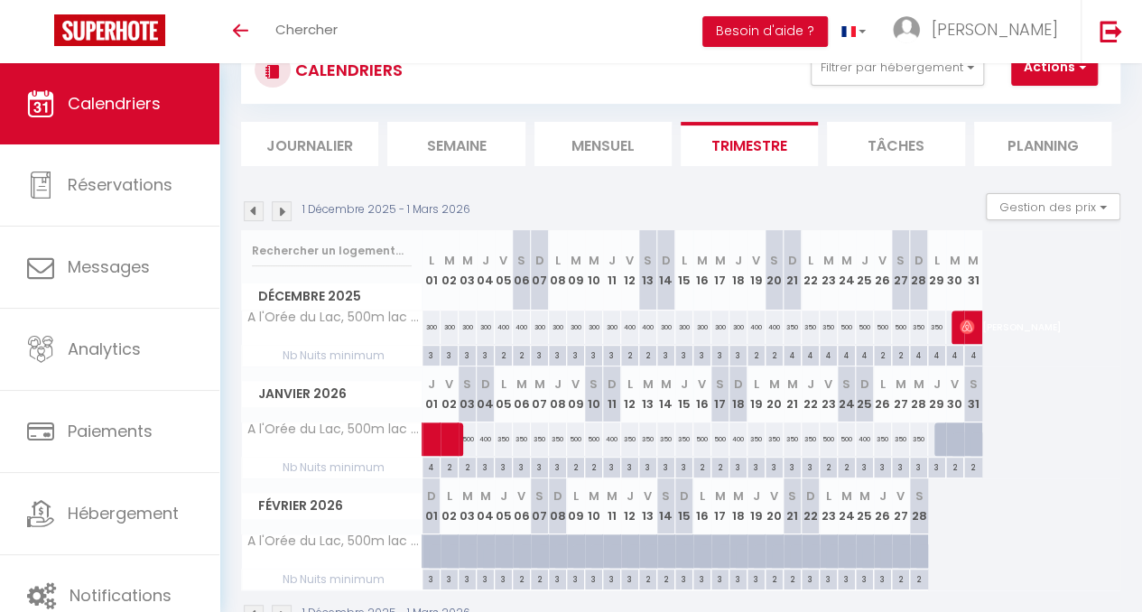
click at [522, 439] on div "350" at bounding box center [522, 439] width 18 height 33
type input "350"
type input "[DATE]"
type input "Mer 07 Janvier 2026"
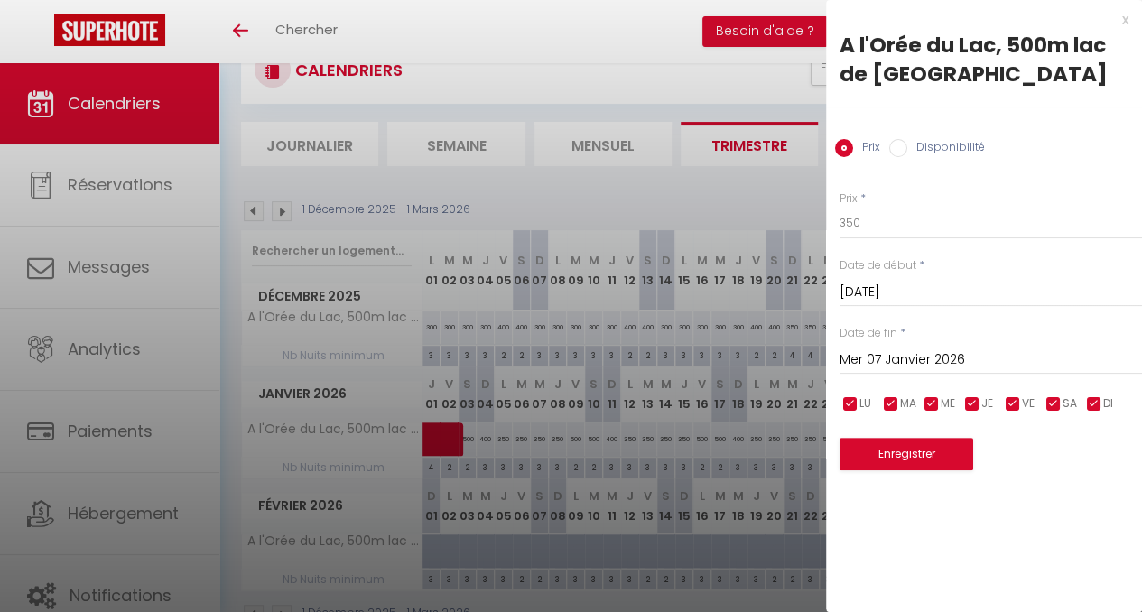
click at [900, 295] on input "[DATE]" at bounding box center [991, 292] width 303 height 23
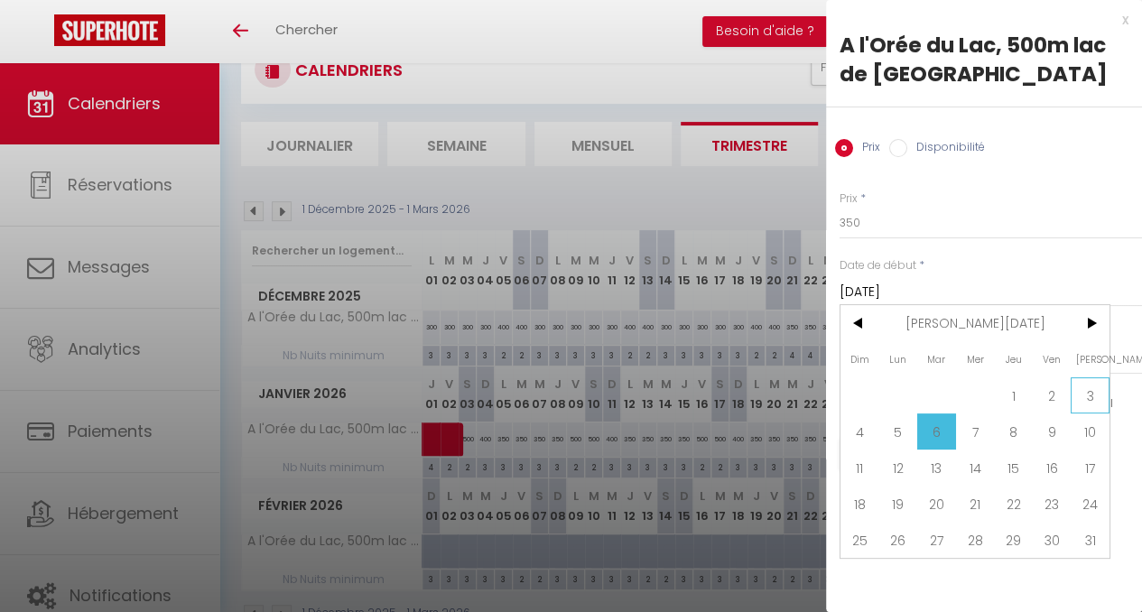
click at [1087, 394] on span "3" at bounding box center [1090, 396] width 39 height 36
type input "[DATE]"
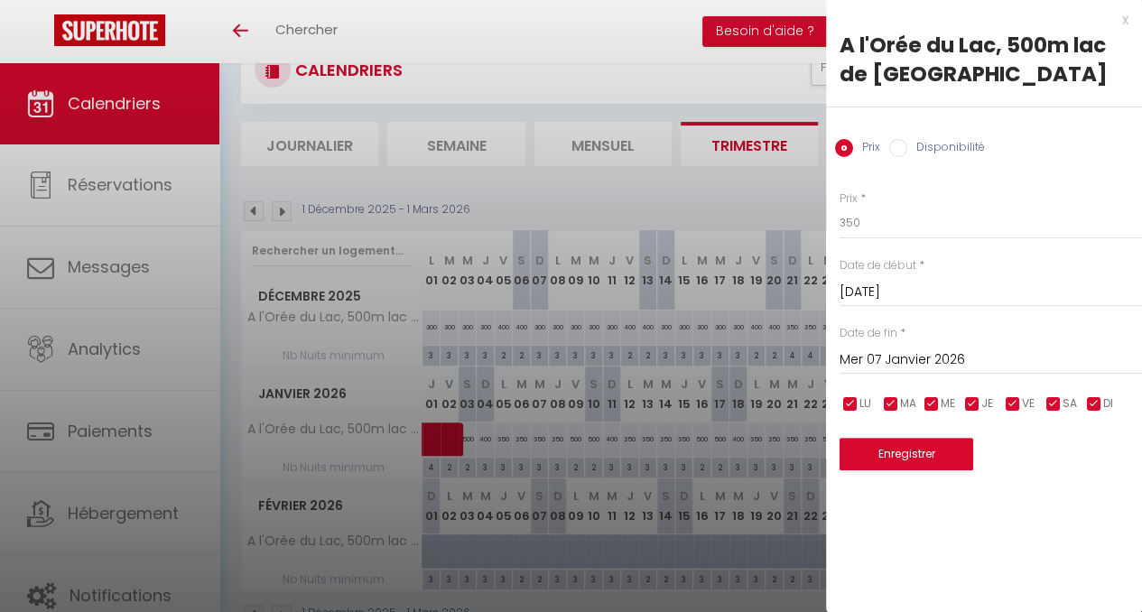
click at [925, 359] on input "Mer 07 Janvier 2026" at bounding box center [991, 360] width 303 height 23
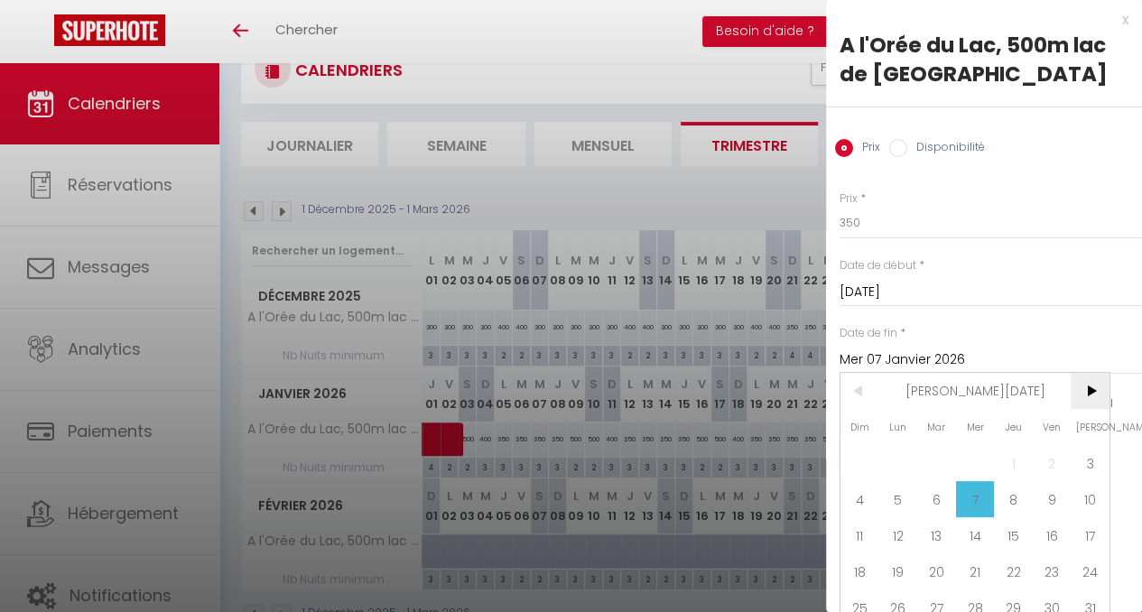
click at [1096, 395] on span ">" at bounding box center [1090, 391] width 39 height 36
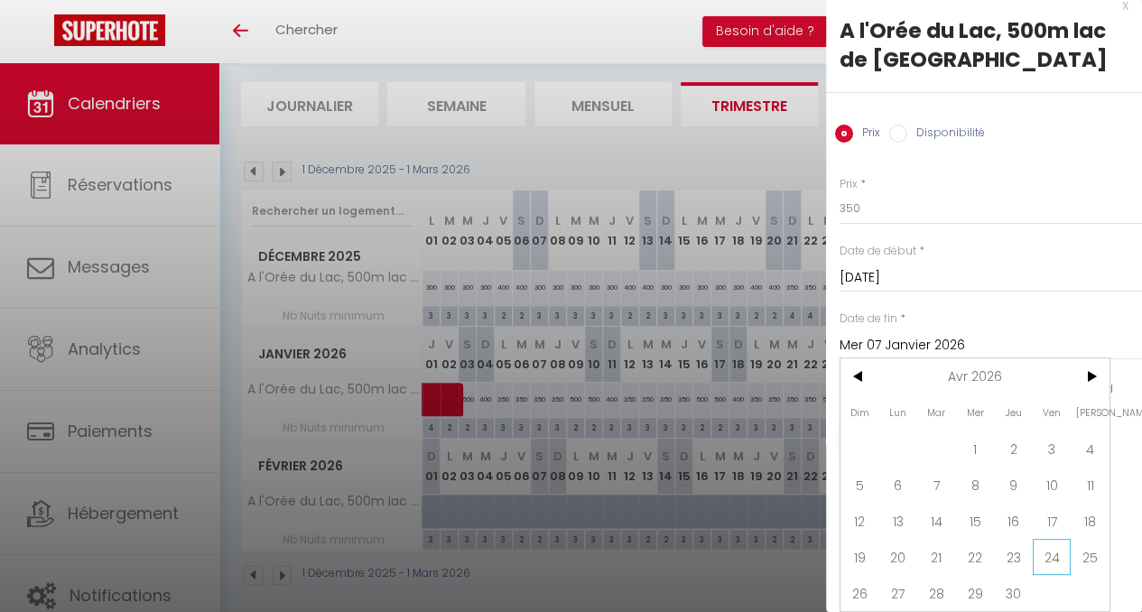
scroll to position [205, 0]
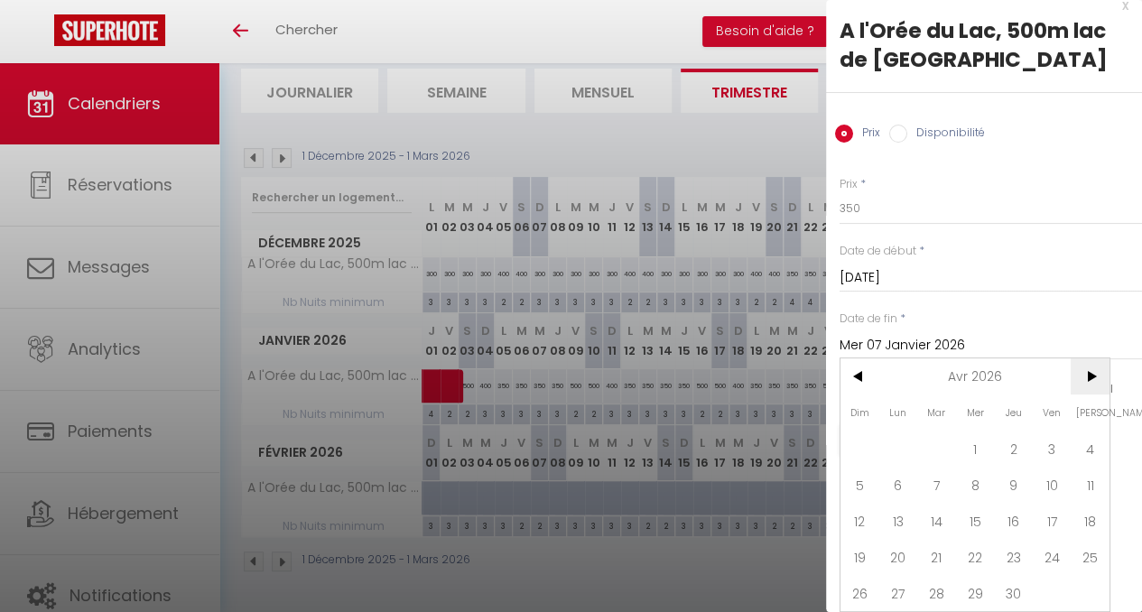
click at [1089, 362] on span ">" at bounding box center [1090, 377] width 39 height 36
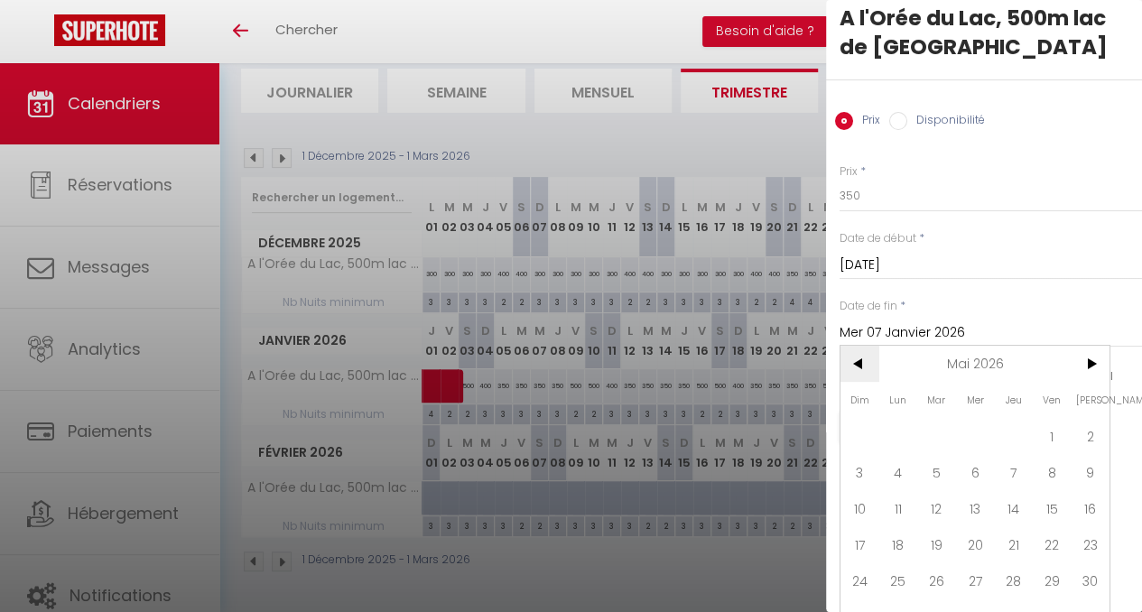
click at [860, 369] on span "<" at bounding box center [860, 364] width 39 height 36
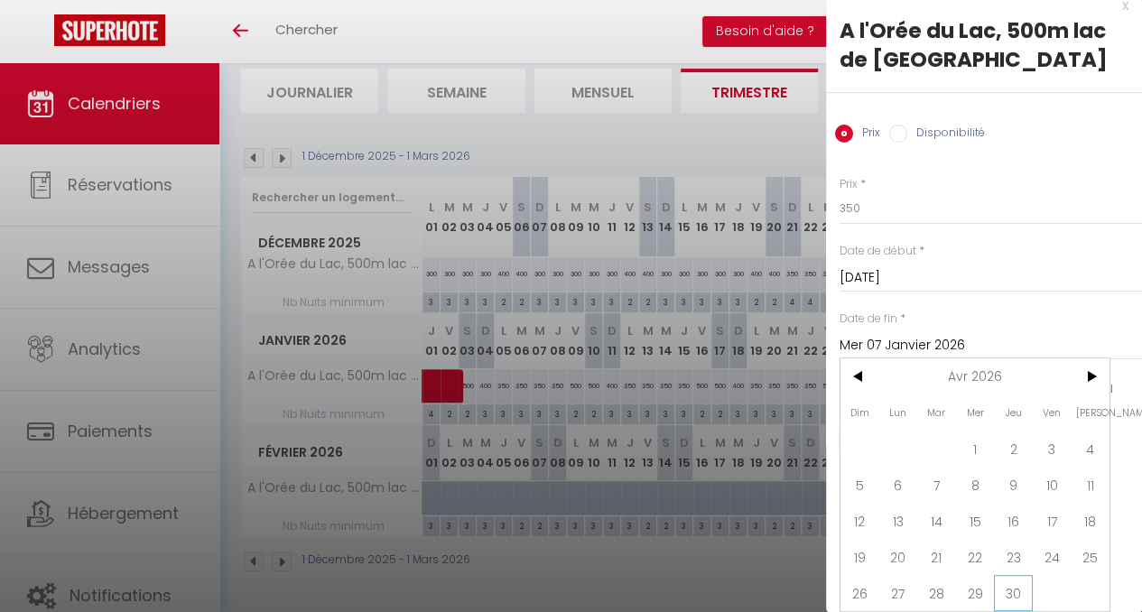
click at [1012, 579] on span "30" at bounding box center [1013, 593] width 39 height 36
type input "Jeu 30 Avril 2026"
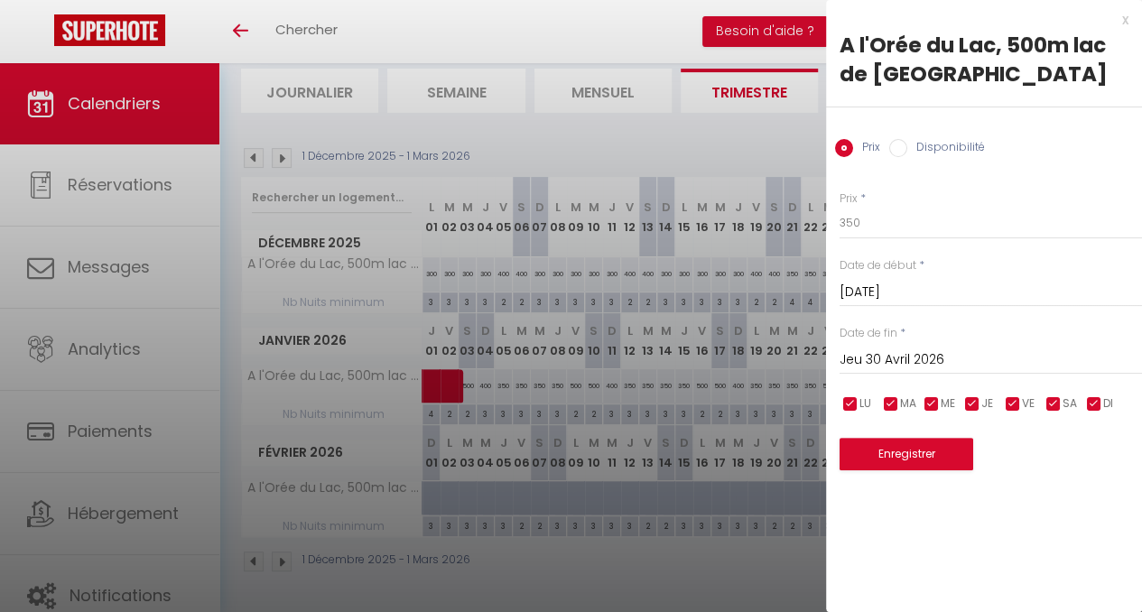
click at [1017, 406] on input "checkbox" at bounding box center [1013, 405] width 18 height 18
checkbox input "false"
click at [1055, 405] on input "checkbox" at bounding box center [1054, 405] width 18 height 18
checkbox input "false"
click at [872, 227] on input "350" at bounding box center [991, 223] width 303 height 33
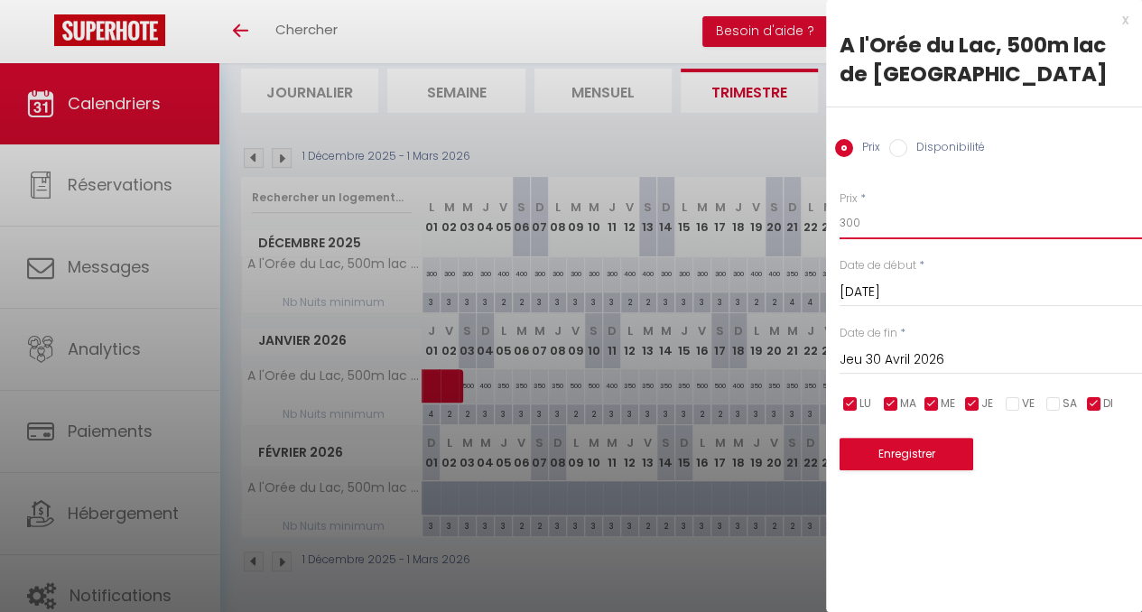
type input "300"
drag, startPoint x: 923, startPoint y: 474, endPoint x: 918, endPoint y: 462, distance: 12.6
click at [923, 472] on div "x A l'Orée du Lac, 500m lac de Chamboux Prix Disponibilité Prix * 300 Statut * …" at bounding box center [984, 249] width 316 height 498
click at [918, 462] on button "Enregistrer" at bounding box center [907, 454] width 134 height 33
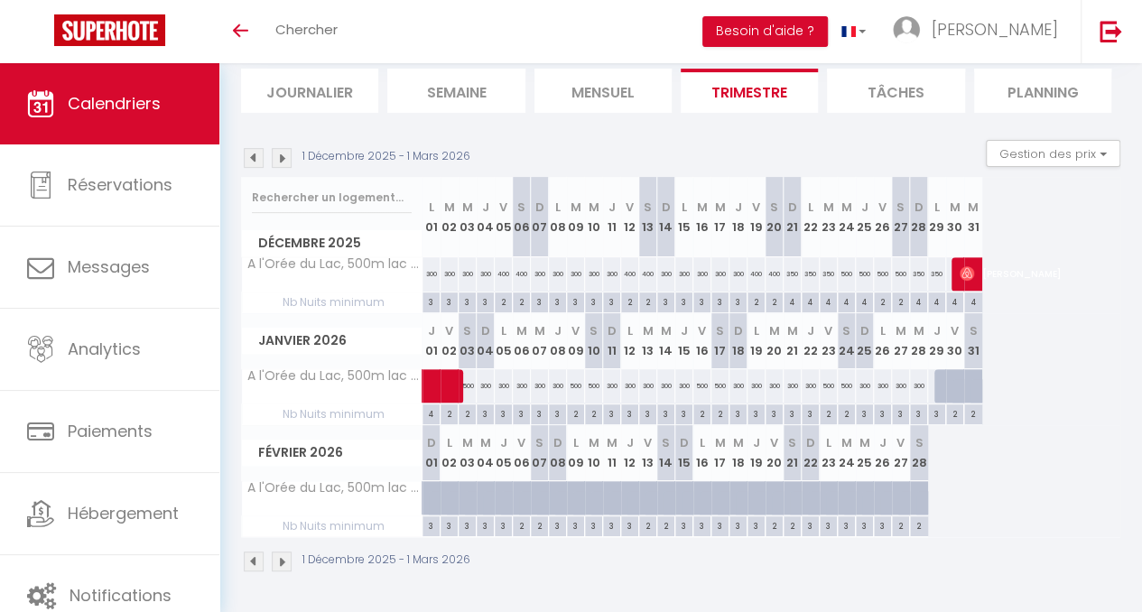
click at [932, 376] on div "300" at bounding box center [937, 385] width 19 height 33
type input "300"
type input "Jeu 29 Janvier 2026"
type input "Ven 30 Janvier 2026"
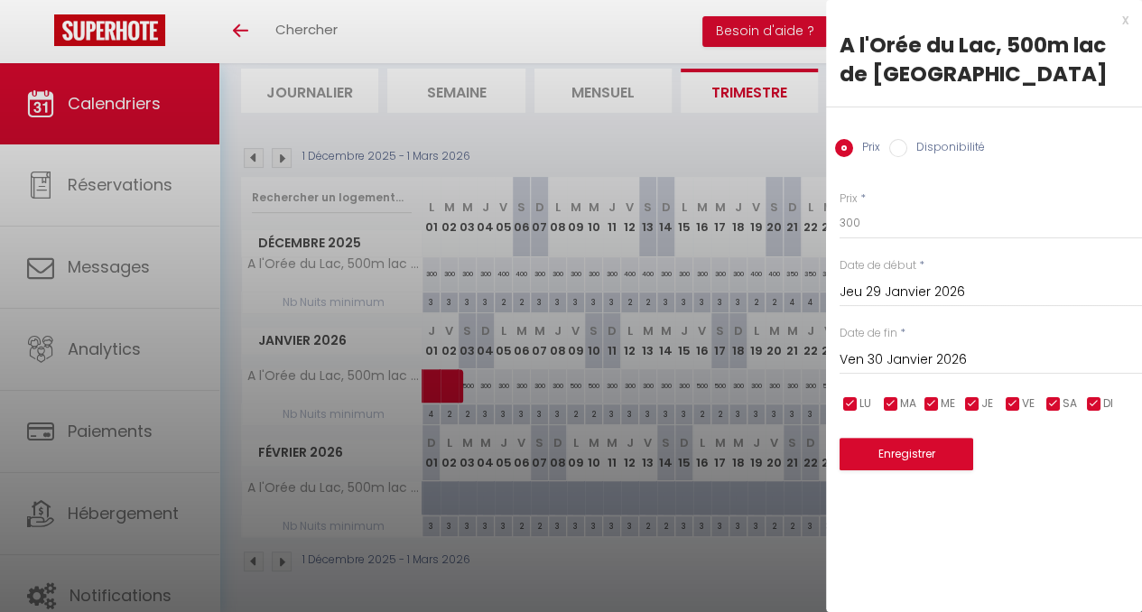
click at [900, 150] on input "Disponibilité" at bounding box center [899, 148] width 18 height 18
radio input "true"
radio input "false"
click at [908, 291] on input "Jeu 29 Janvier 2026" at bounding box center [991, 294] width 303 height 23
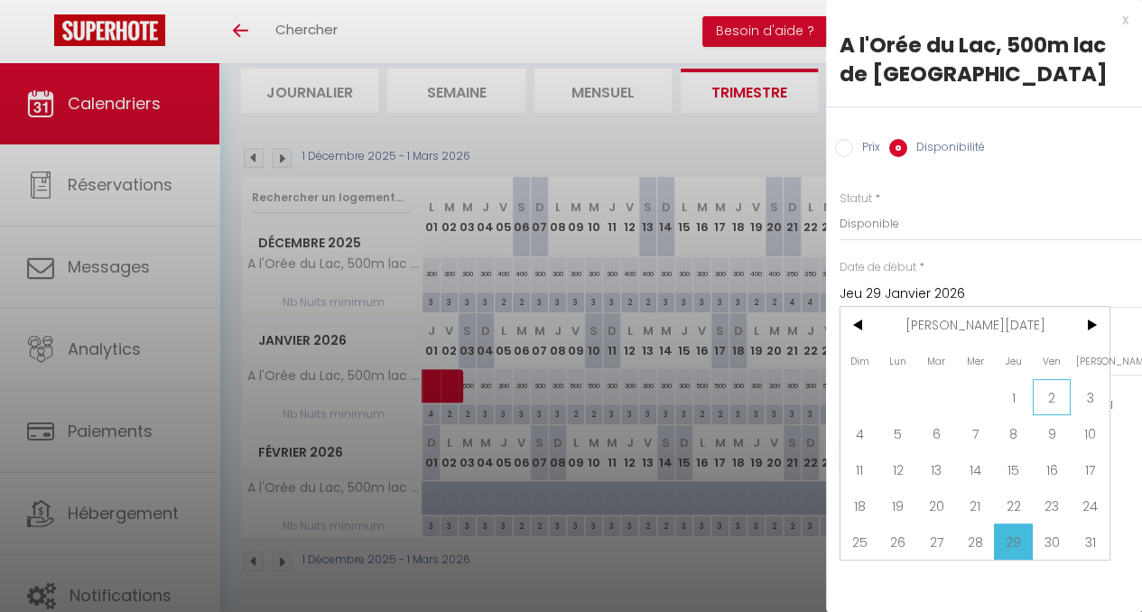
click at [1053, 404] on span "2" at bounding box center [1052, 397] width 39 height 36
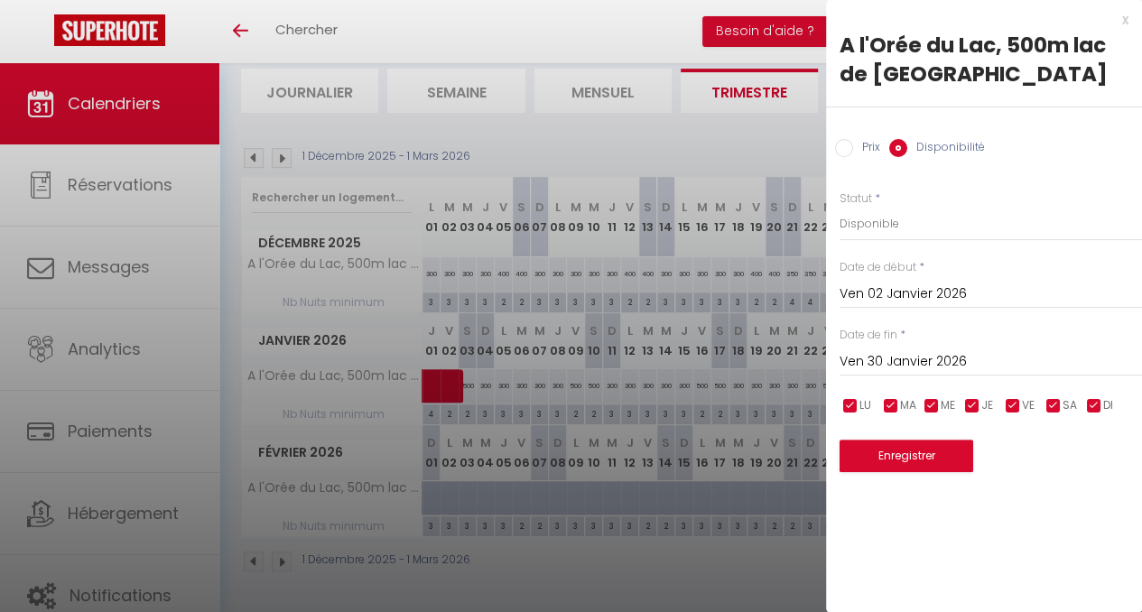
click at [970, 295] on input "Ven 02 Janvier 2026" at bounding box center [991, 294] width 303 height 23
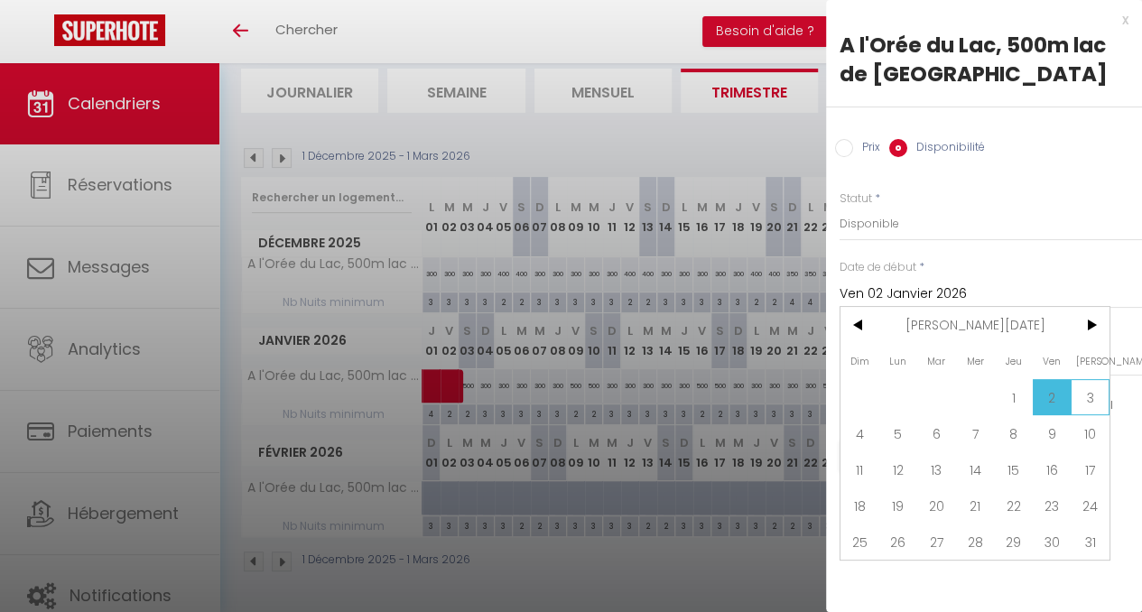
click at [1084, 395] on span "3" at bounding box center [1090, 397] width 39 height 36
type input "[DATE]"
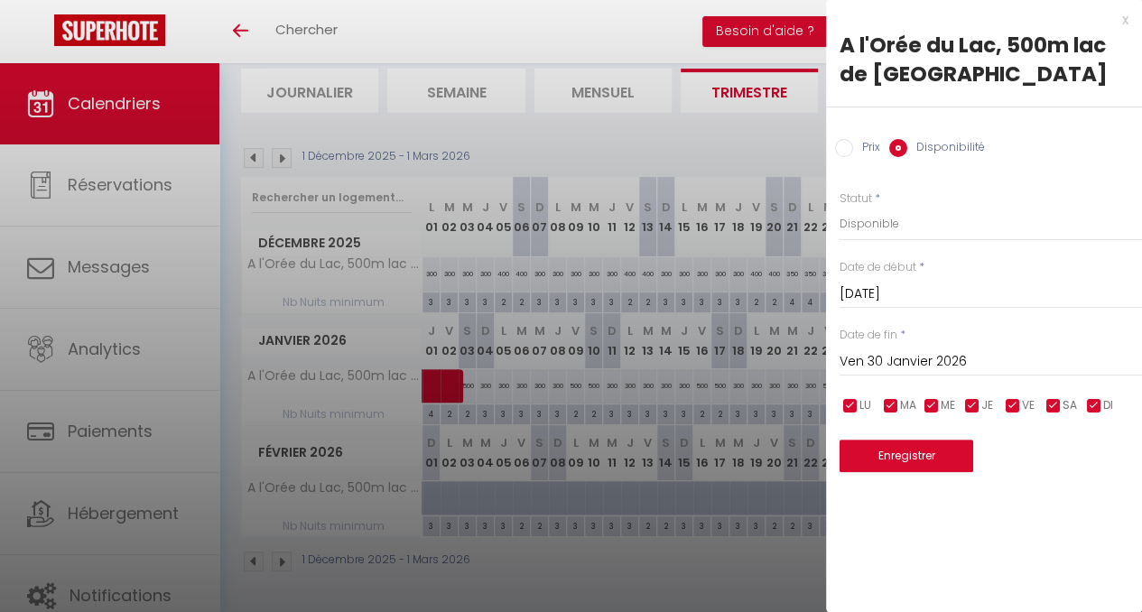
click at [939, 363] on input "Ven 30 Janvier 2026" at bounding box center [991, 361] width 303 height 23
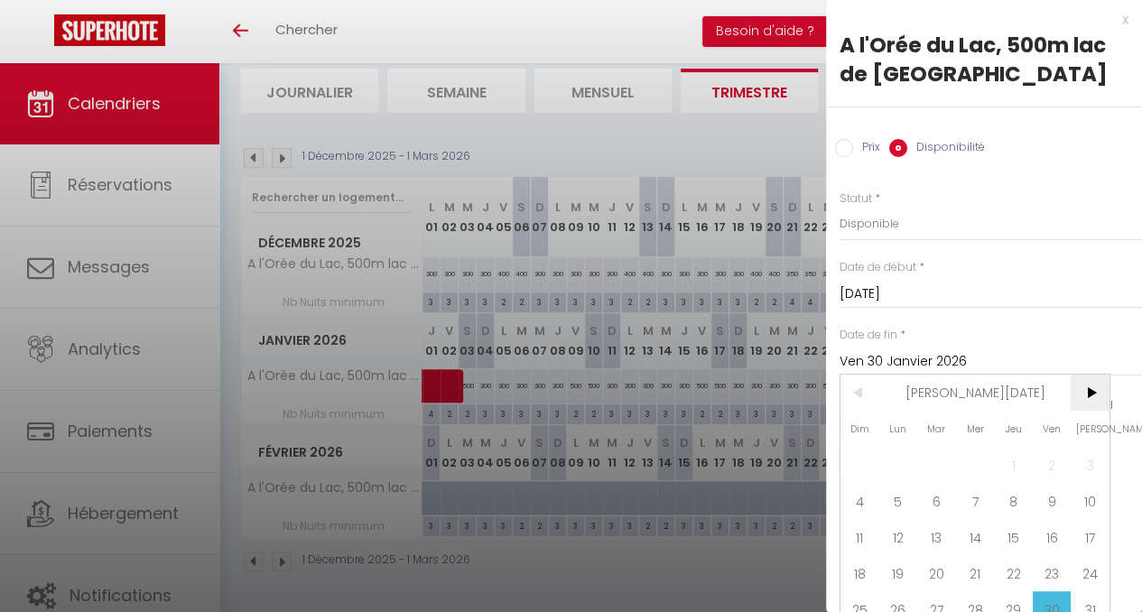
click at [1089, 395] on span ">" at bounding box center [1090, 393] width 39 height 36
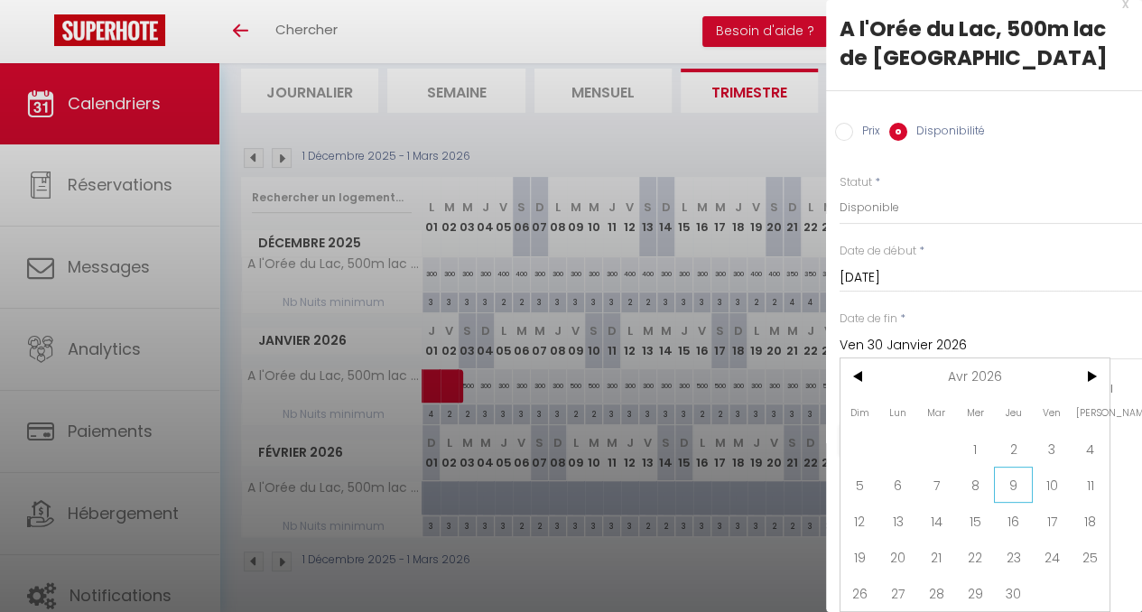
scroll to position [29, 0]
click at [1013, 579] on span "30" at bounding box center [1013, 593] width 39 height 36
type input "Jeu 30 Avril 2026"
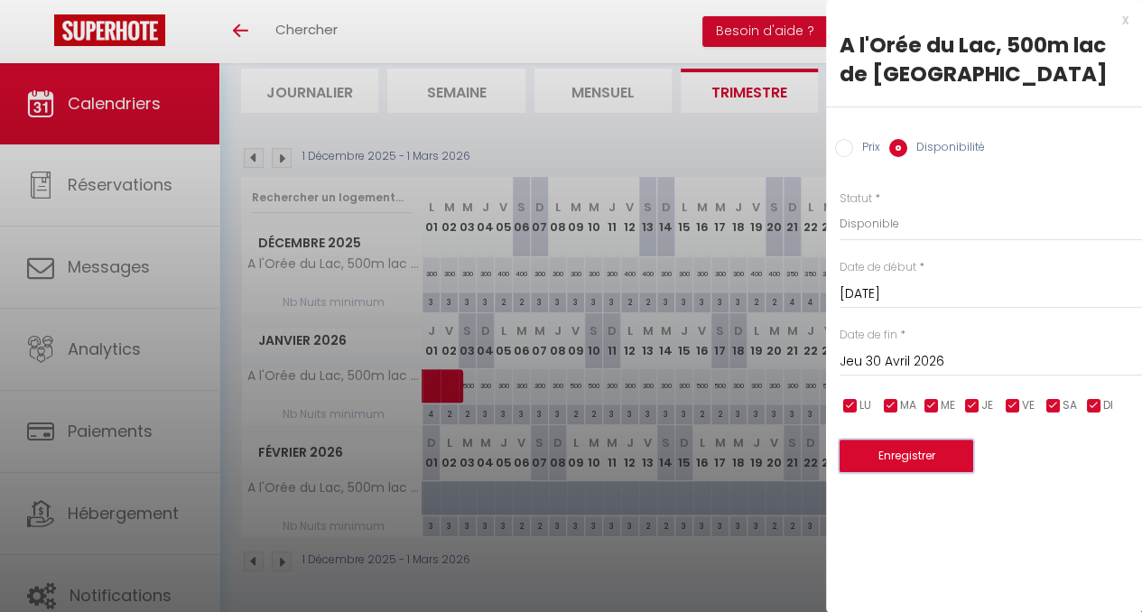
click at [930, 458] on button "Enregistrer" at bounding box center [907, 456] width 134 height 33
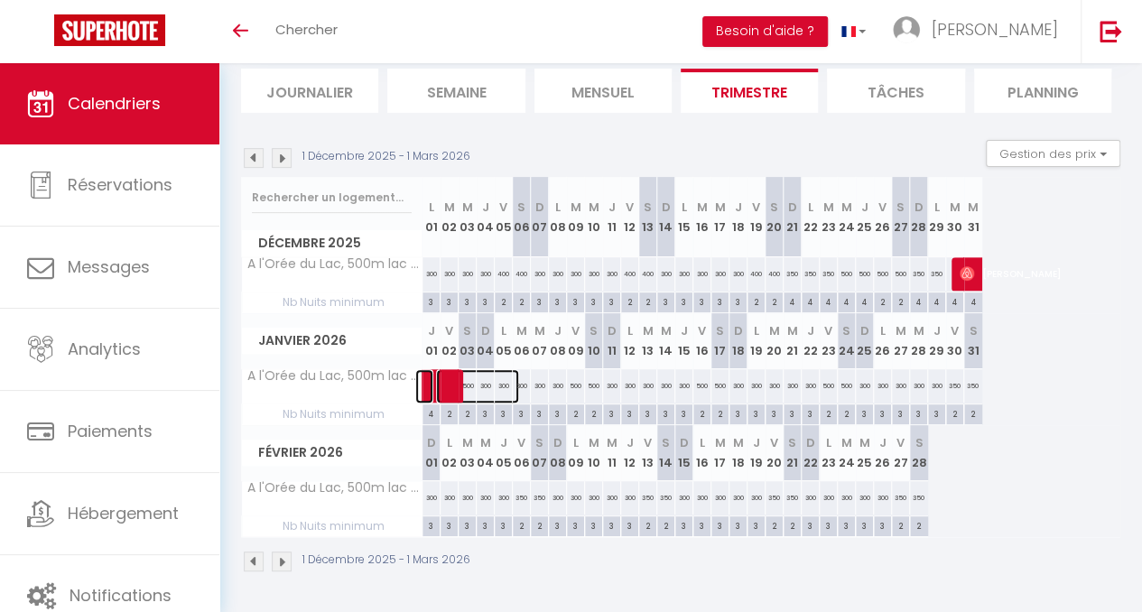
click at [490, 377] on span at bounding box center [477, 386] width 83 height 34
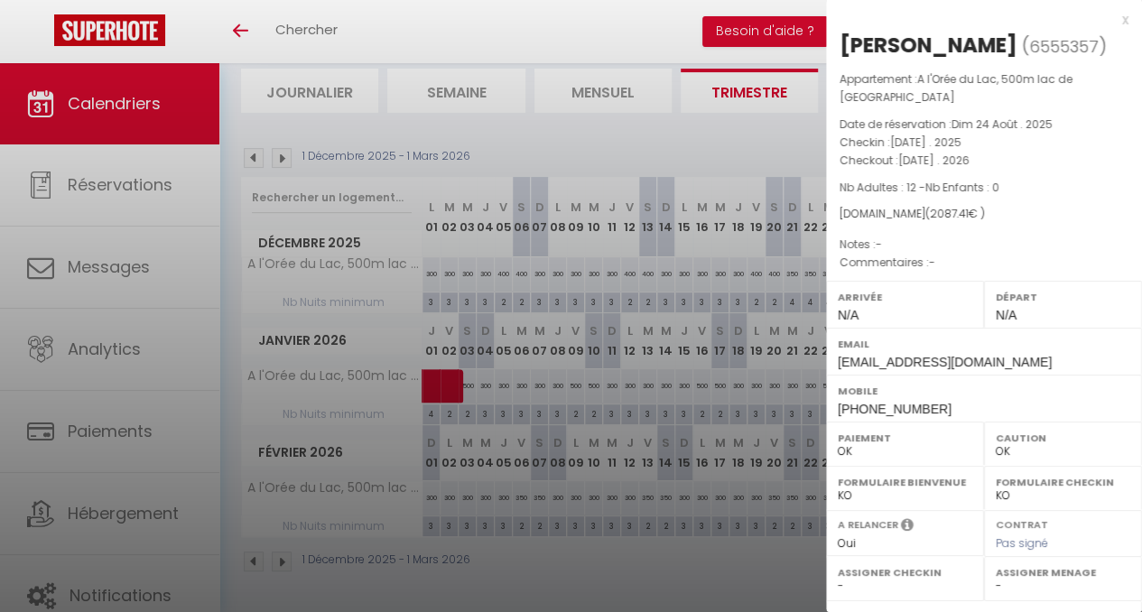
click at [1109, 20] on div "x" at bounding box center [977, 20] width 303 height 22
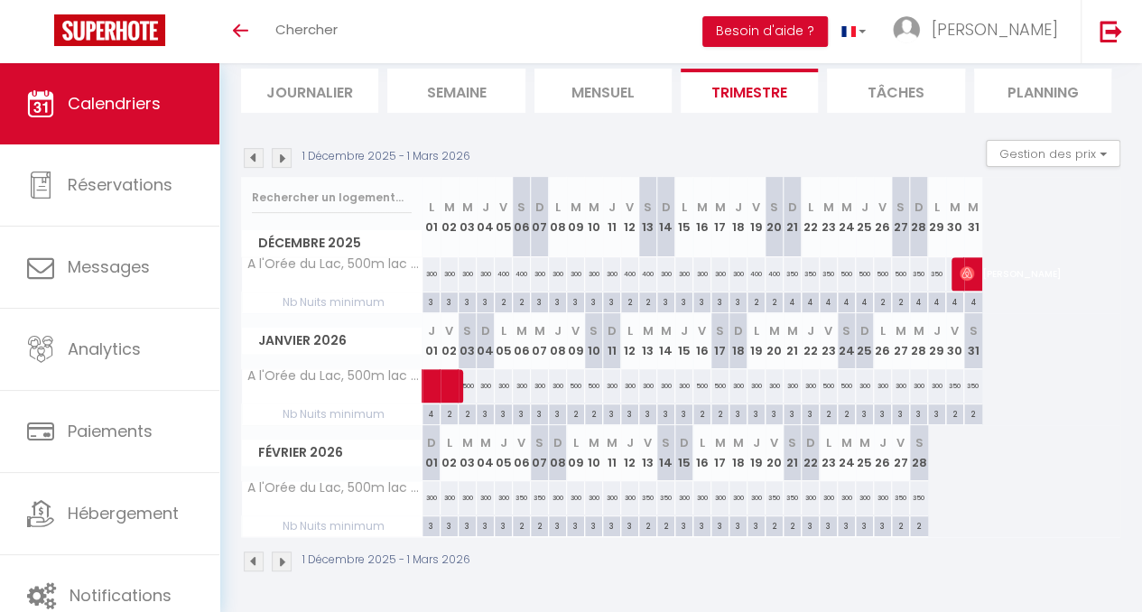
click at [592, 375] on div "500" at bounding box center [594, 385] width 18 height 33
select select "1"
type input "[DATE]"
type input "Dim 11 Janvier 2026"
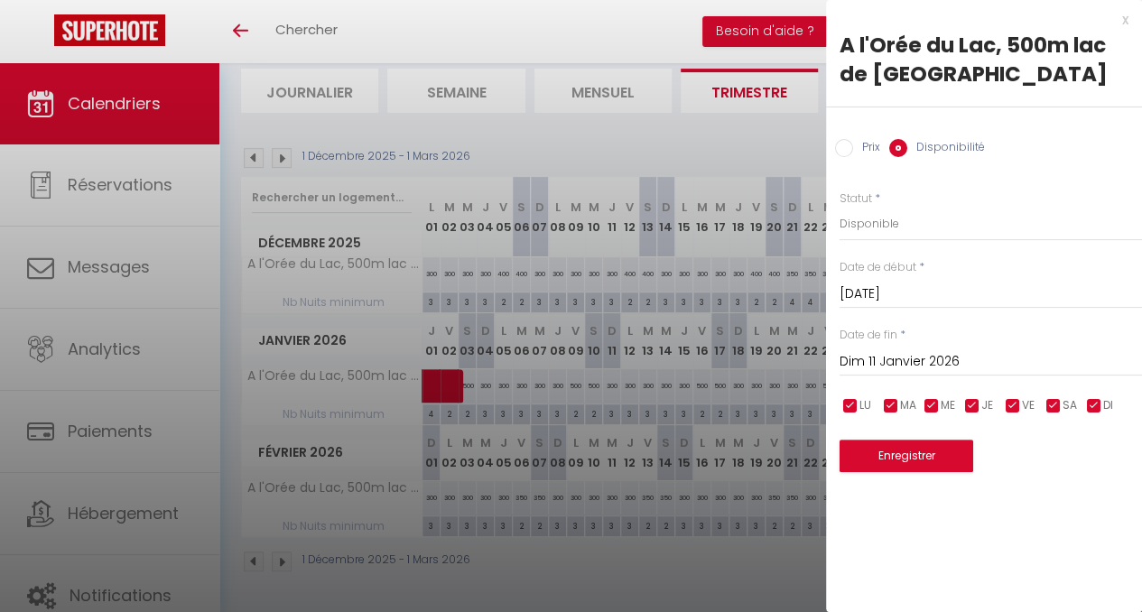
click at [965, 297] on input "[DATE]" at bounding box center [991, 294] width 303 height 23
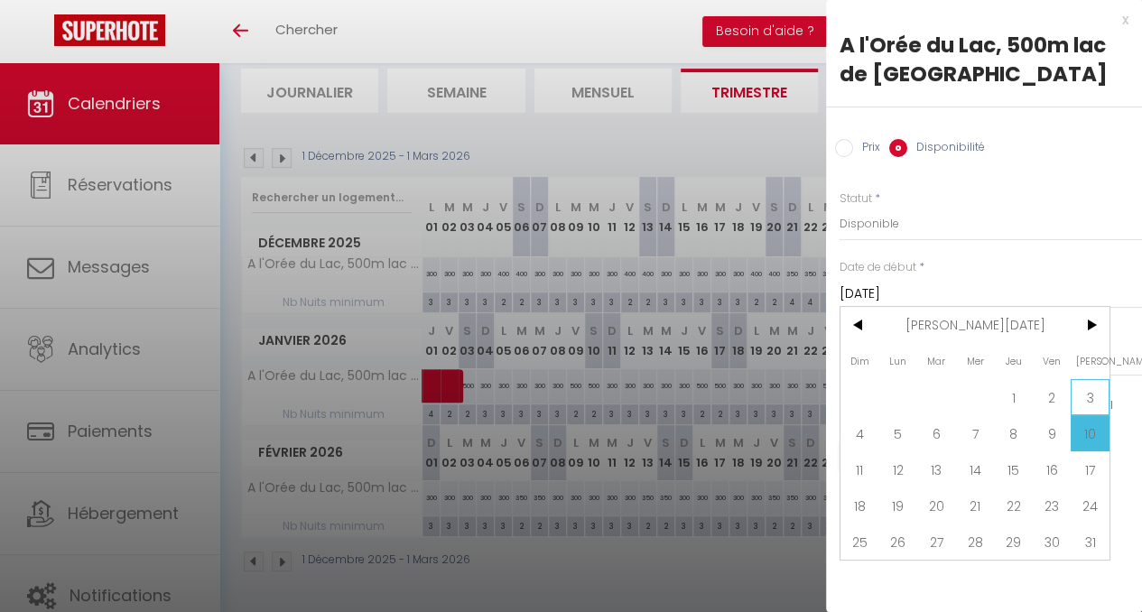
click at [1089, 400] on span "3" at bounding box center [1090, 397] width 39 height 36
type input "[DATE]"
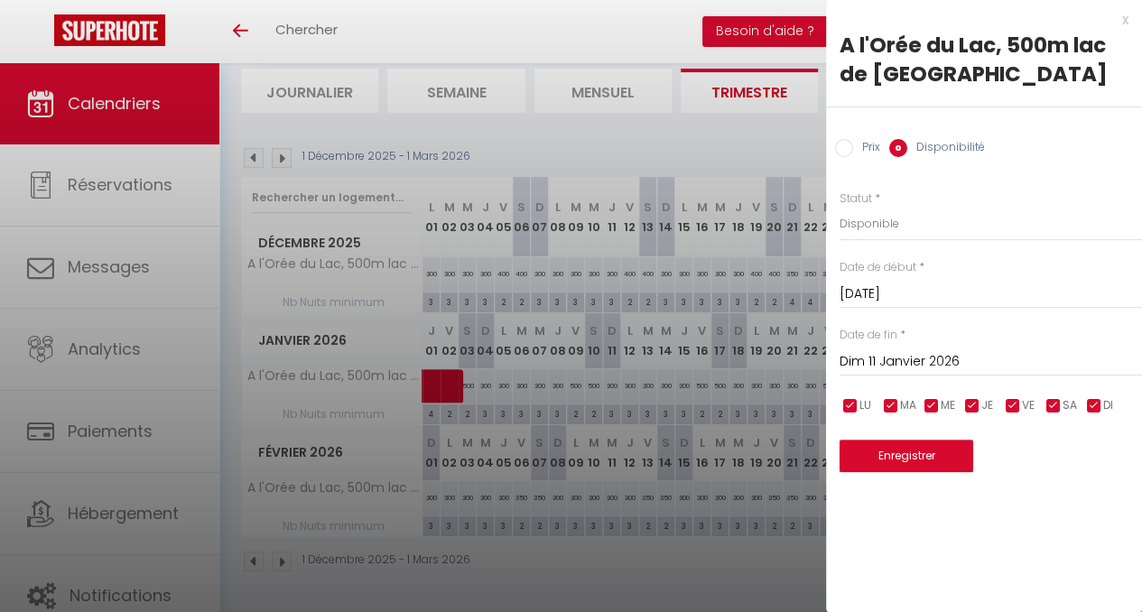
click at [960, 362] on input "Dim 11 Janvier 2026" at bounding box center [991, 361] width 303 height 23
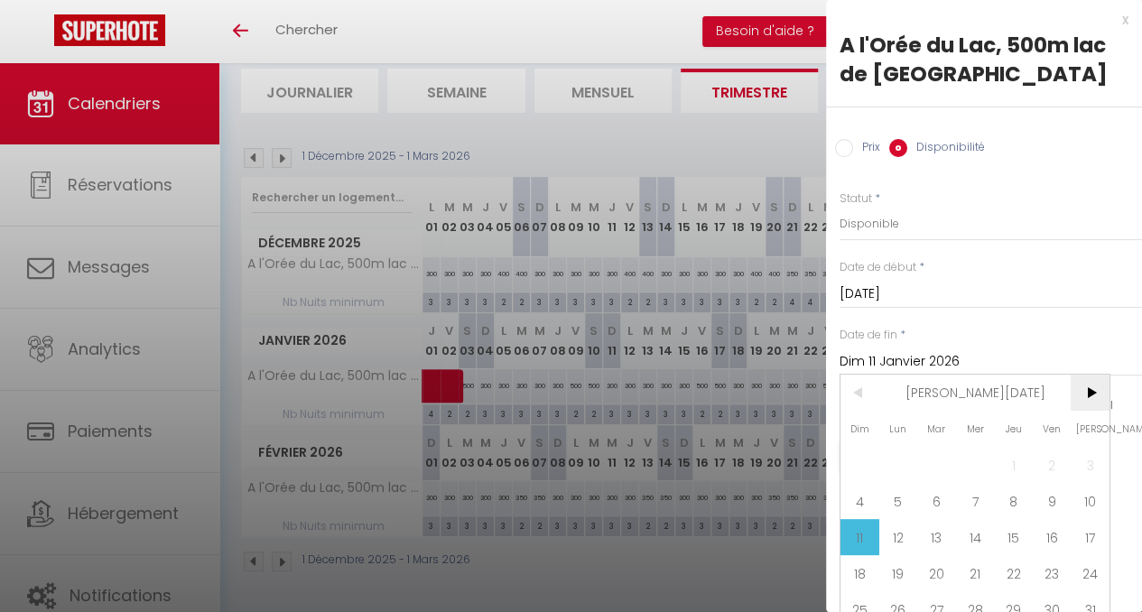
click at [1095, 393] on span ">" at bounding box center [1090, 393] width 39 height 36
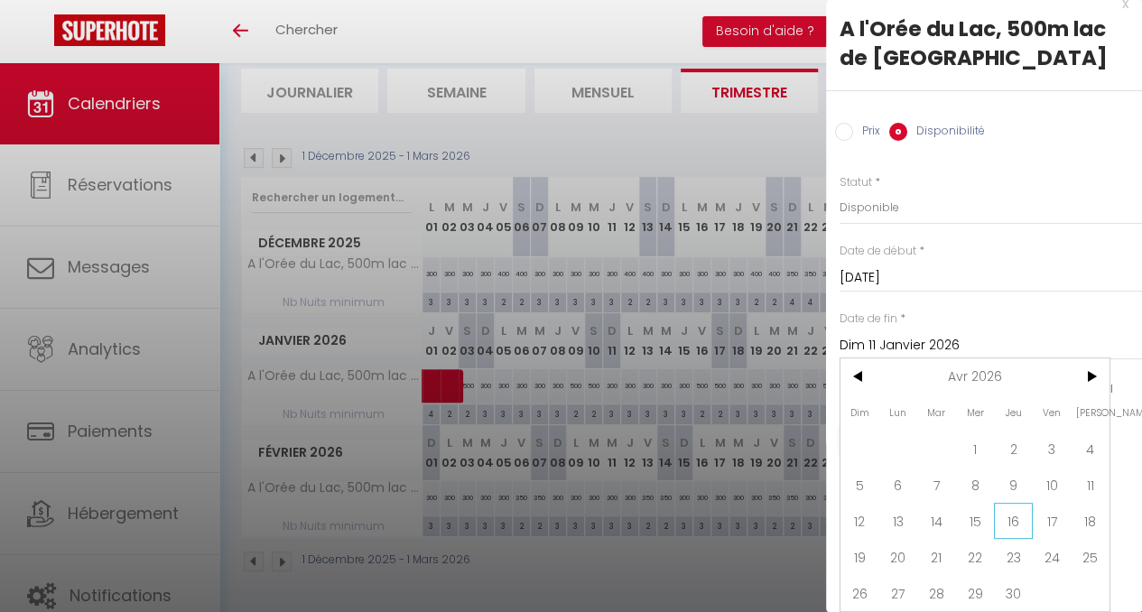
scroll to position [29, 0]
click at [1017, 575] on span "30" at bounding box center [1013, 593] width 39 height 36
type input "Jeu 30 Avril 2026"
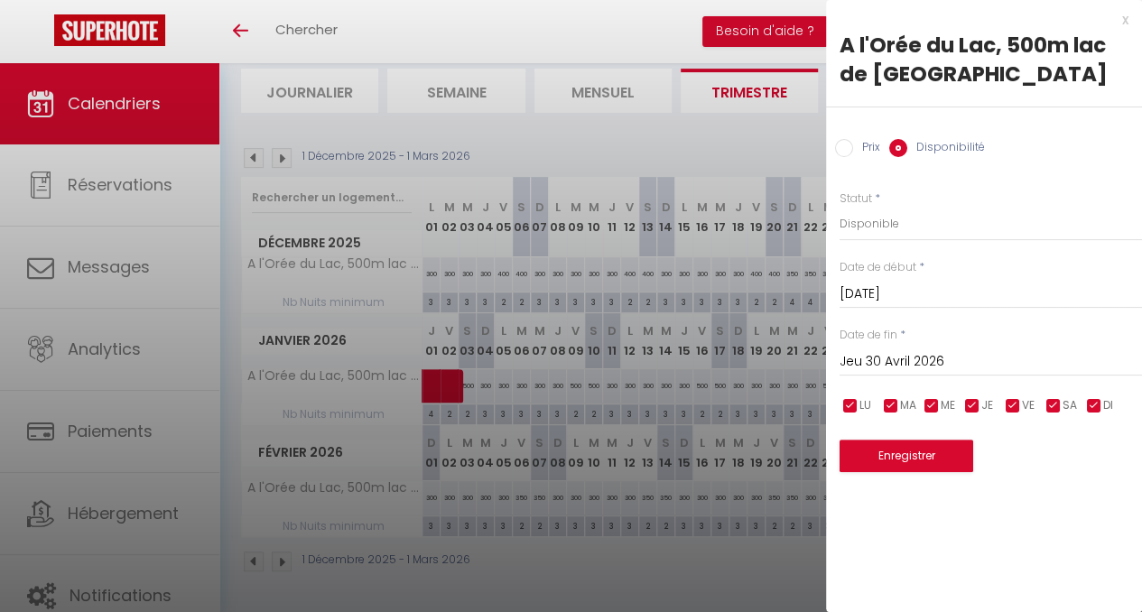
scroll to position [0, 0]
click at [849, 152] on input "Prix" at bounding box center [844, 148] width 18 height 18
radio input "true"
radio input "false"
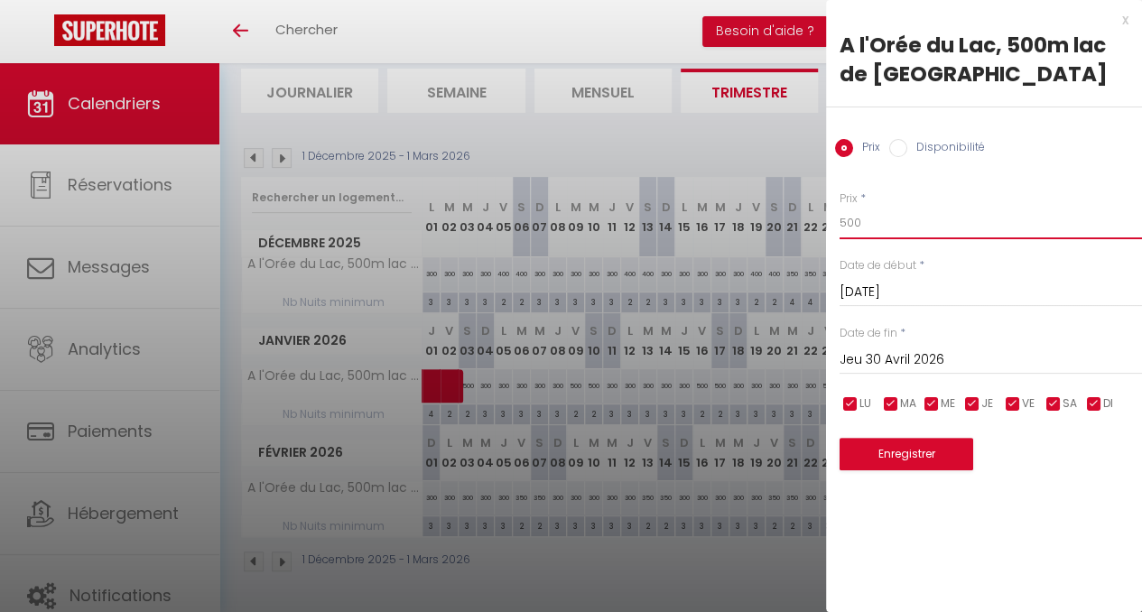
drag, startPoint x: 882, startPoint y: 223, endPoint x: 812, endPoint y: 230, distance: 70.8
click at [812, 230] on body "🟢 Des questions ou besoin d'assistance pour la migration AirBnB? Connectez-vous…" at bounding box center [571, 239] width 1142 height 745
type input "400"
click at [974, 403] on input "checkbox" at bounding box center [973, 405] width 18 height 18
checkbox input "false"
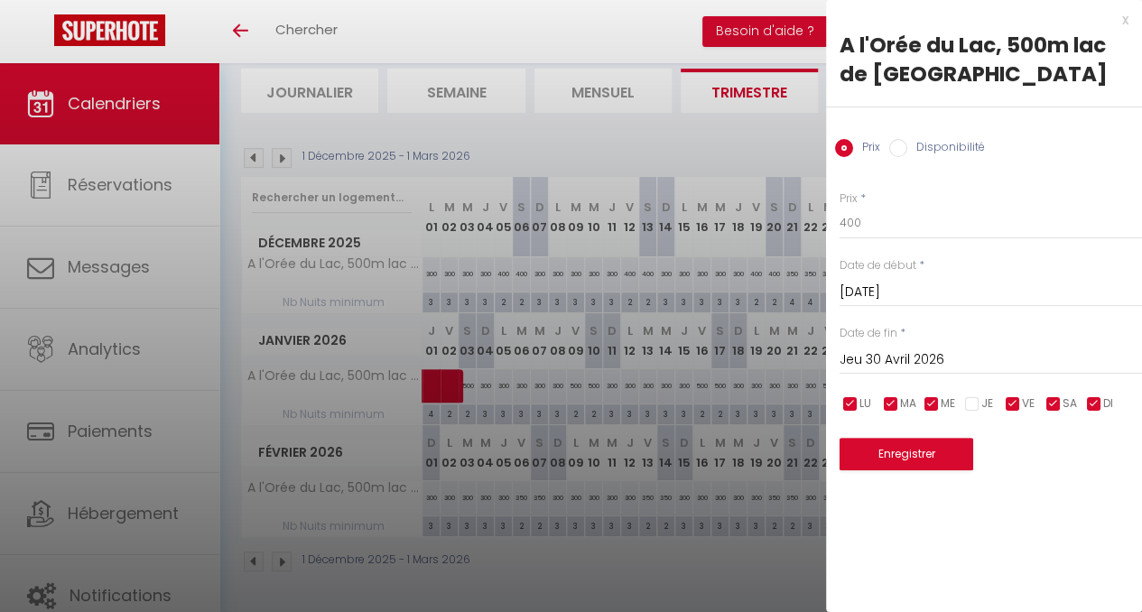
click at [930, 406] on input "checkbox" at bounding box center [932, 405] width 18 height 18
checkbox input "false"
click at [890, 405] on input "checkbox" at bounding box center [891, 405] width 18 height 18
checkbox input "false"
click at [851, 404] on input "checkbox" at bounding box center [851, 405] width 18 height 18
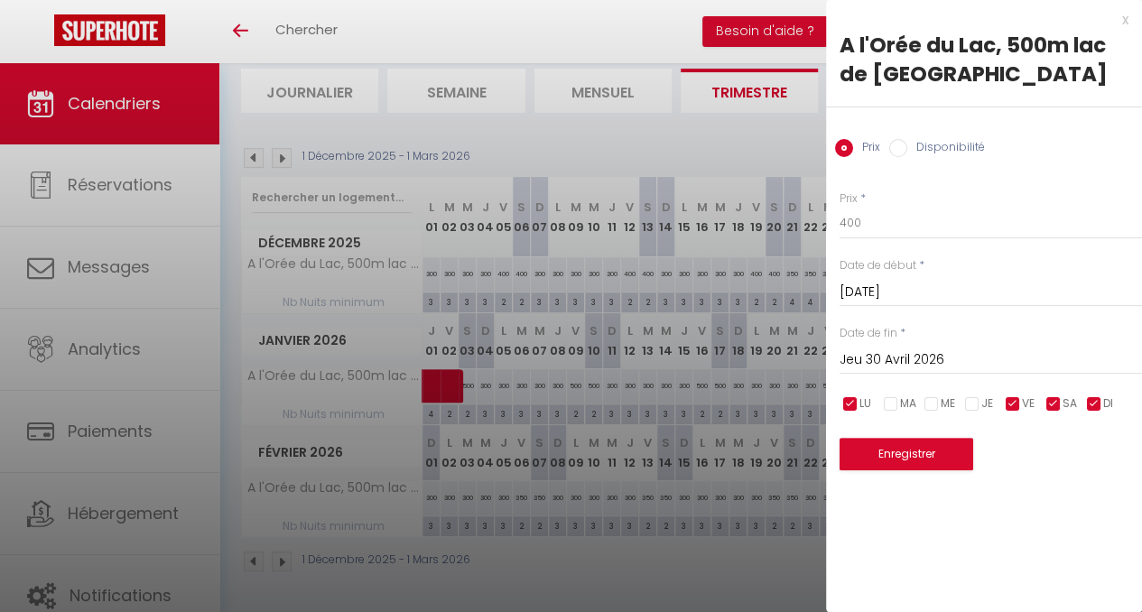
checkbox input "false"
click at [1094, 405] on input "checkbox" at bounding box center [1095, 405] width 18 height 18
checkbox input "false"
click at [927, 453] on button "Enregistrer" at bounding box center [907, 454] width 134 height 33
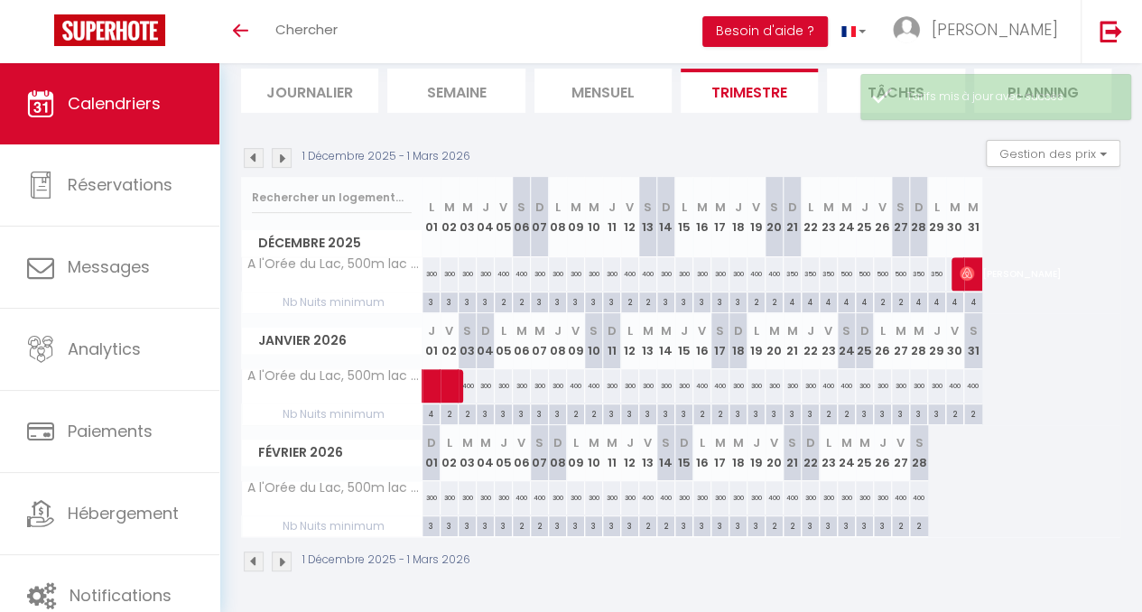
click at [282, 148] on img at bounding box center [282, 158] width 20 height 20
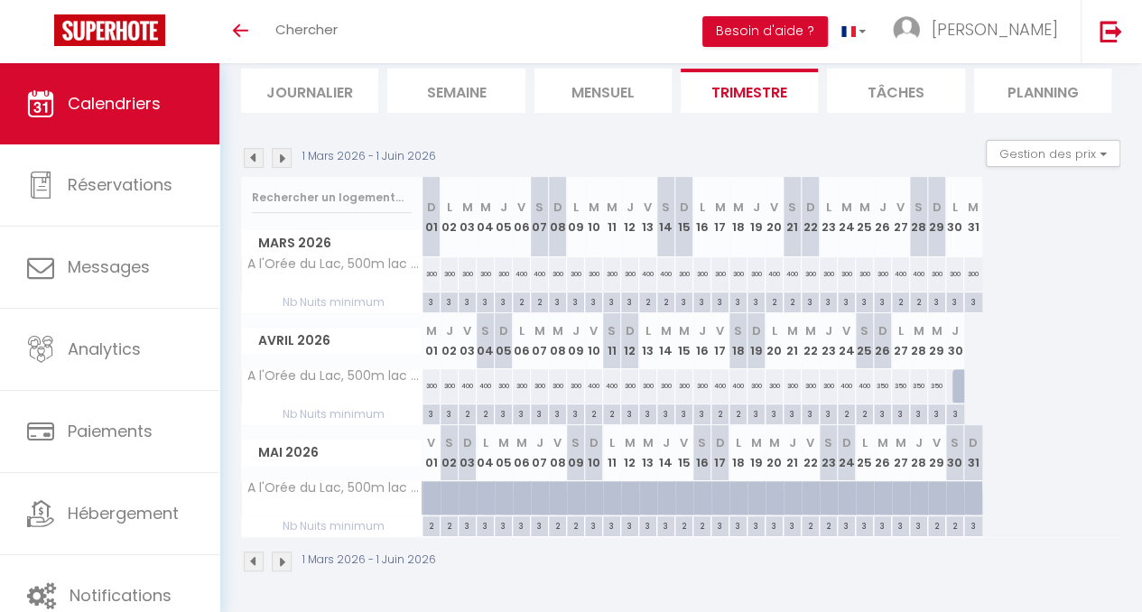
click at [282, 148] on img at bounding box center [282, 158] width 20 height 20
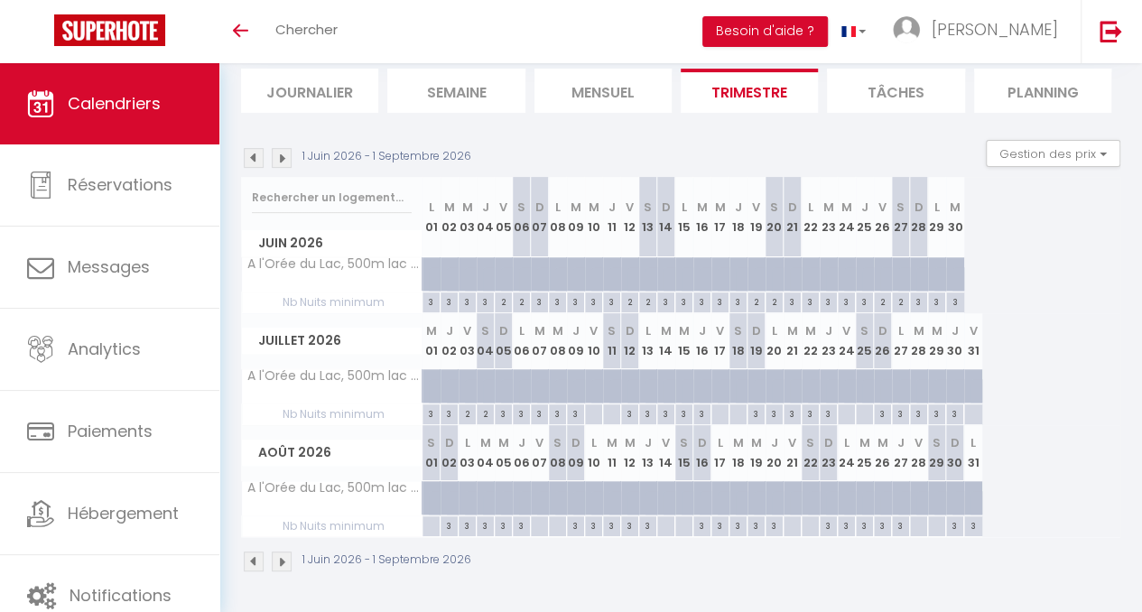
click at [256, 148] on img at bounding box center [254, 158] width 20 height 20
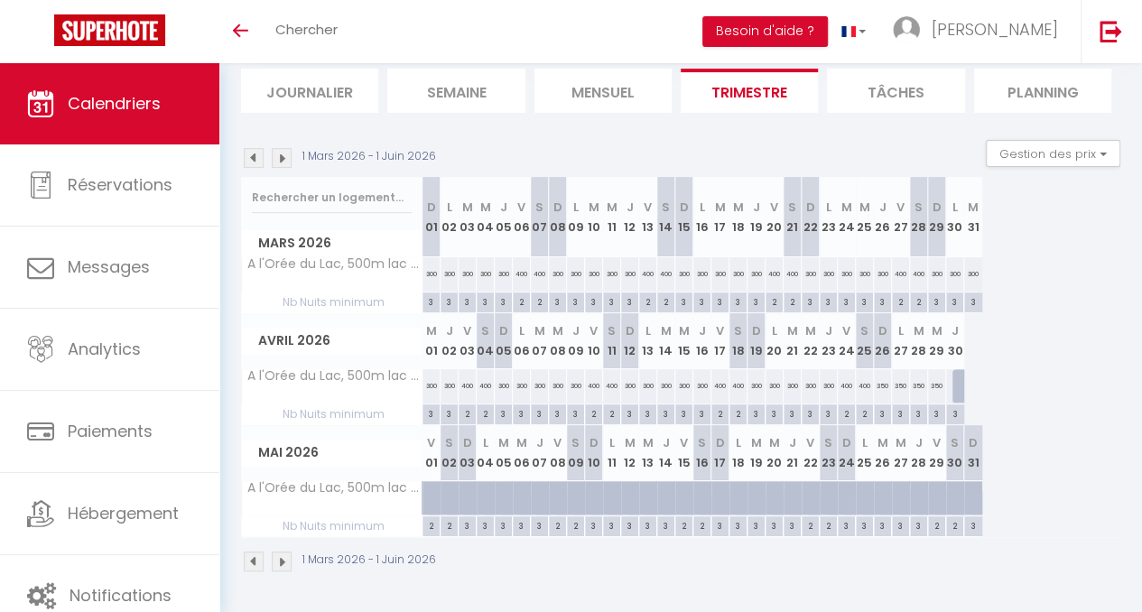
click at [943, 376] on div "350" at bounding box center [937, 385] width 18 height 33
type input "350"
type input "Mer 29 Avril 2026"
type input "Jeu 30 Avril 2026"
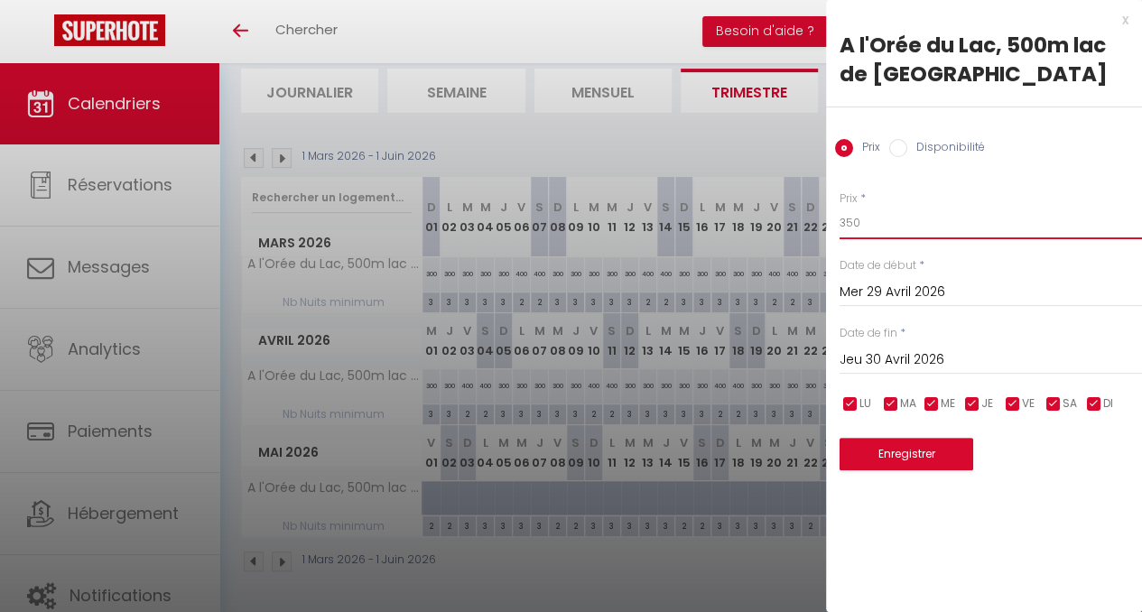
drag, startPoint x: 865, startPoint y: 225, endPoint x: 846, endPoint y: 225, distance: 19.0
click at [846, 225] on input "350" at bounding box center [991, 223] width 303 height 33
type input "300"
click at [919, 359] on input "Jeu 30 Avril 2026" at bounding box center [991, 360] width 303 height 23
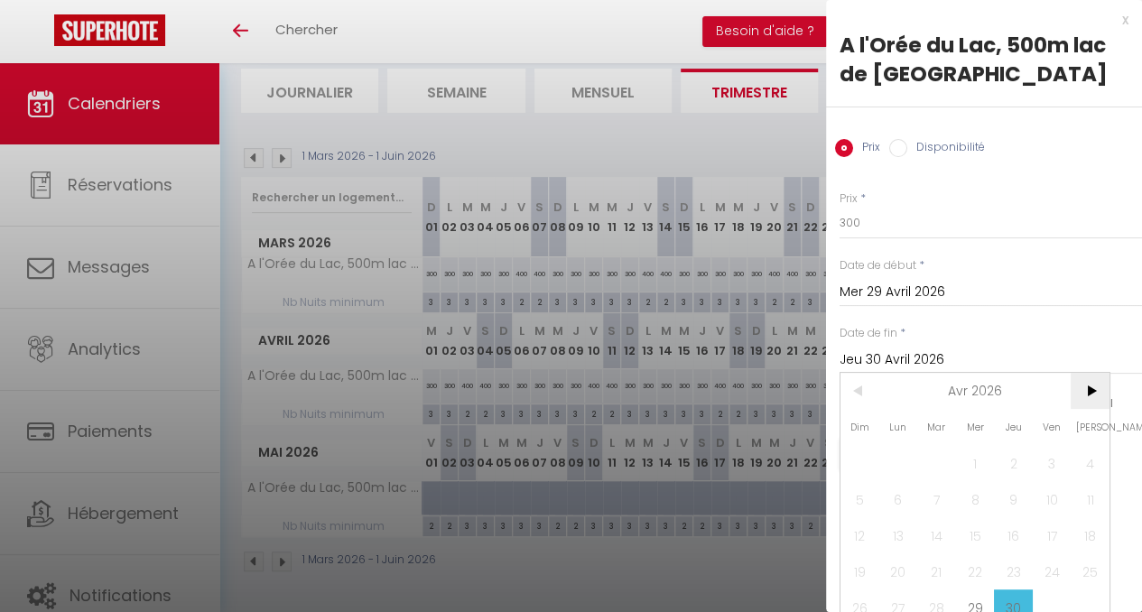
click at [1092, 387] on span ">" at bounding box center [1090, 391] width 39 height 36
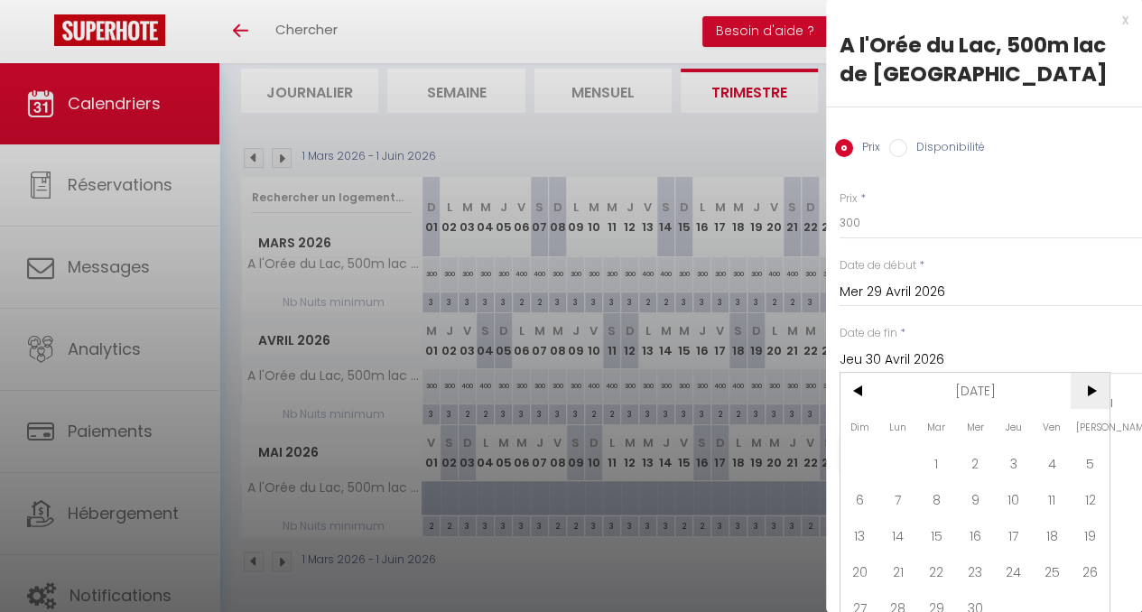
click at [1092, 387] on span ">" at bounding box center [1090, 391] width 39 height 36
click at [977, 577] on span "23" at bounding box center [975, 572] width 39 height 36
type input "Mer 23 Décembre 2026"
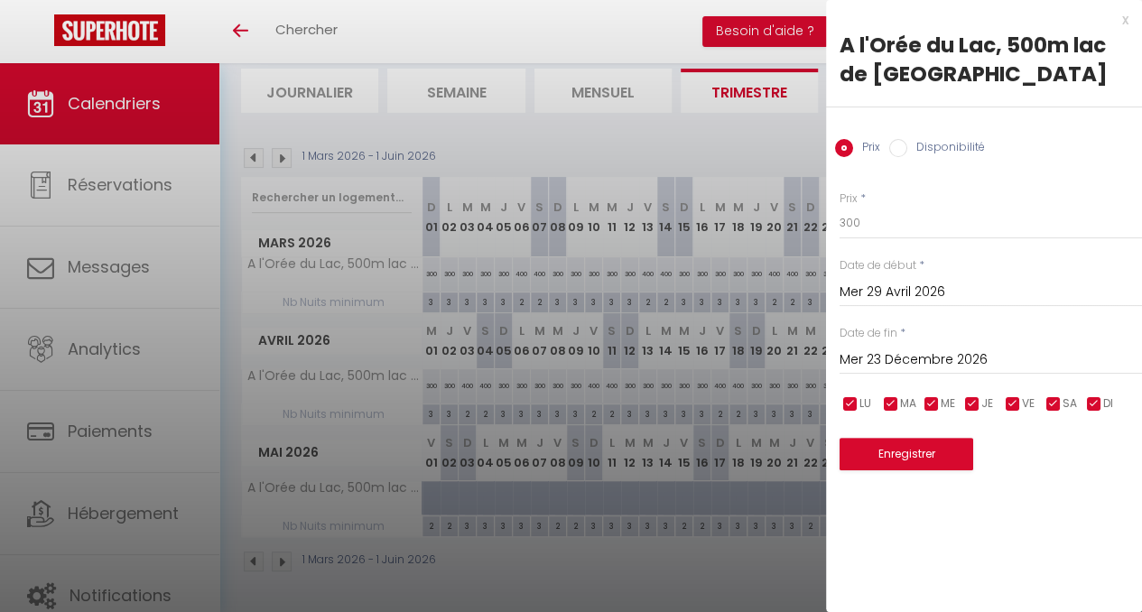
click at [1015, 407] on input "checkbox" at bounding box center [1013, 405] width 18 height 18
checkbox input "false"
click at [1051, 406] on input "checkbox" at bounding box center [1054, 405] width 18 height 18
checkbox input "false"
click at [910, 463] on button "Enregistrer" at bounding box center [907, 454] width 134 height 33
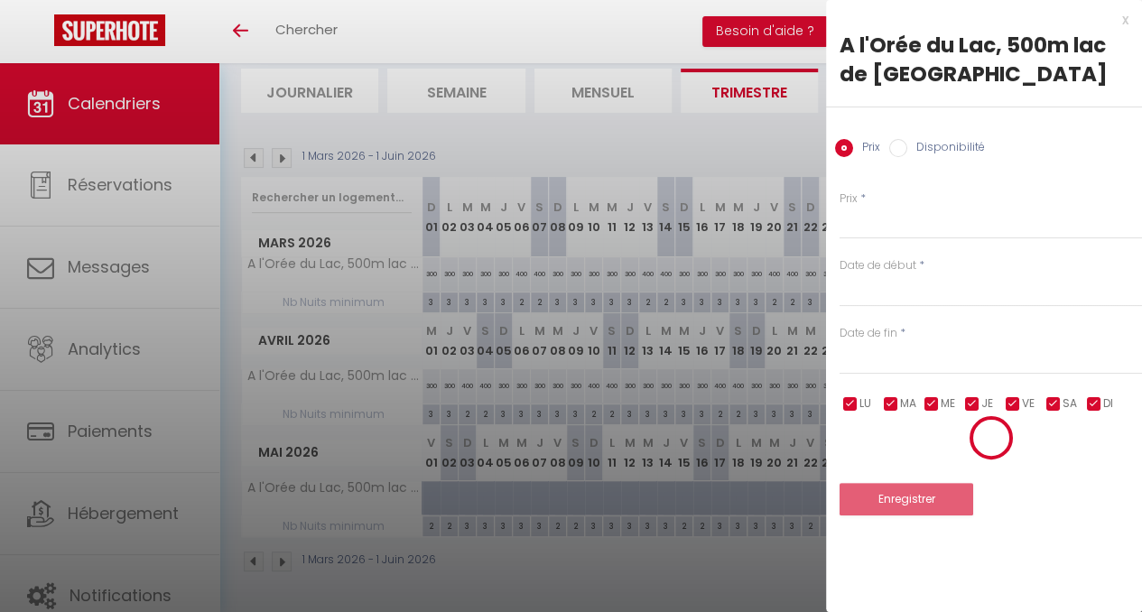
select select
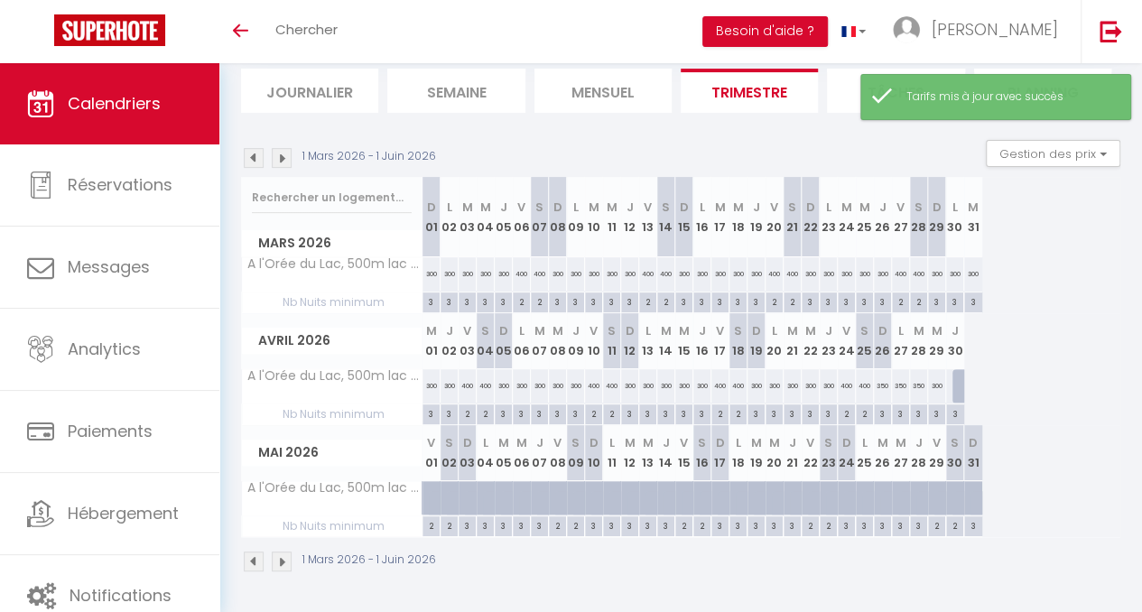
click at [956, 377] on div at bounding box center [962, 386] width 18 height 34
type input "300"
select select "1"
type input "Jeu 30 Avril 2026"
type input "Ven 01 Mai 2026"
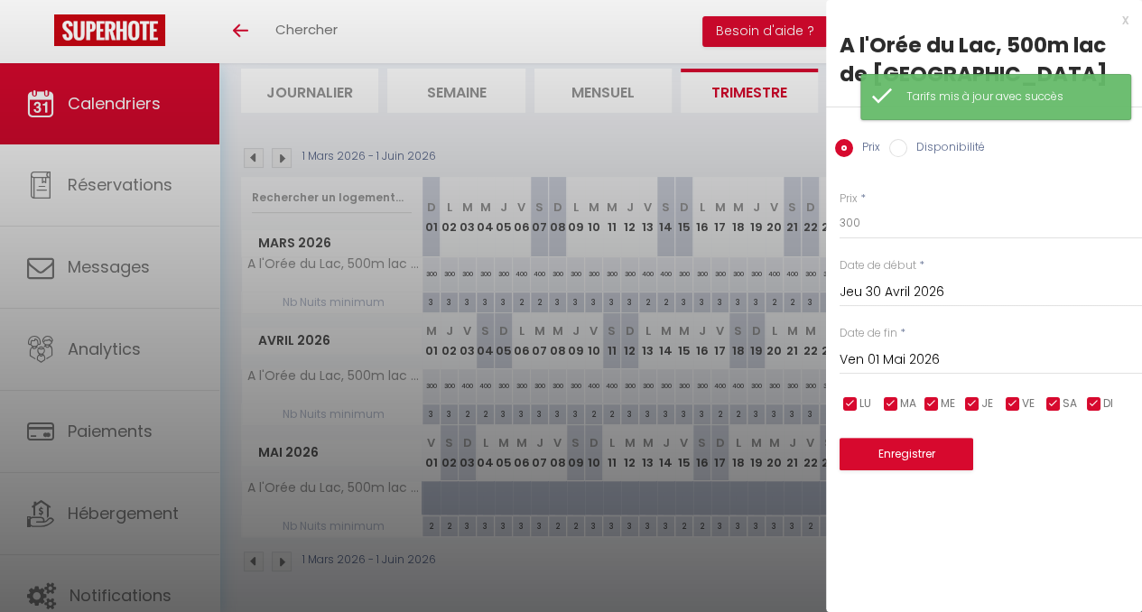
click at [898, 149] on input "Disponibilité" at bounding box center [899, 148] width 18 height 18
radio input "true"
radio input "false"
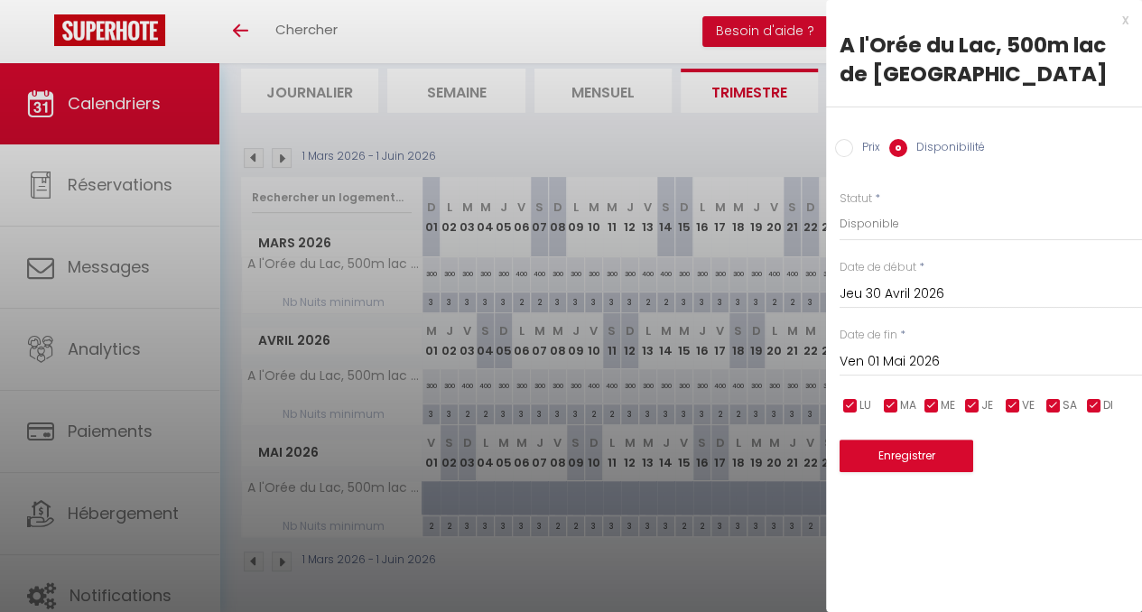
click at [919, 361] on input "Ven 01 Mai 2026" at bounding box center [991, 361] width 303 height 23
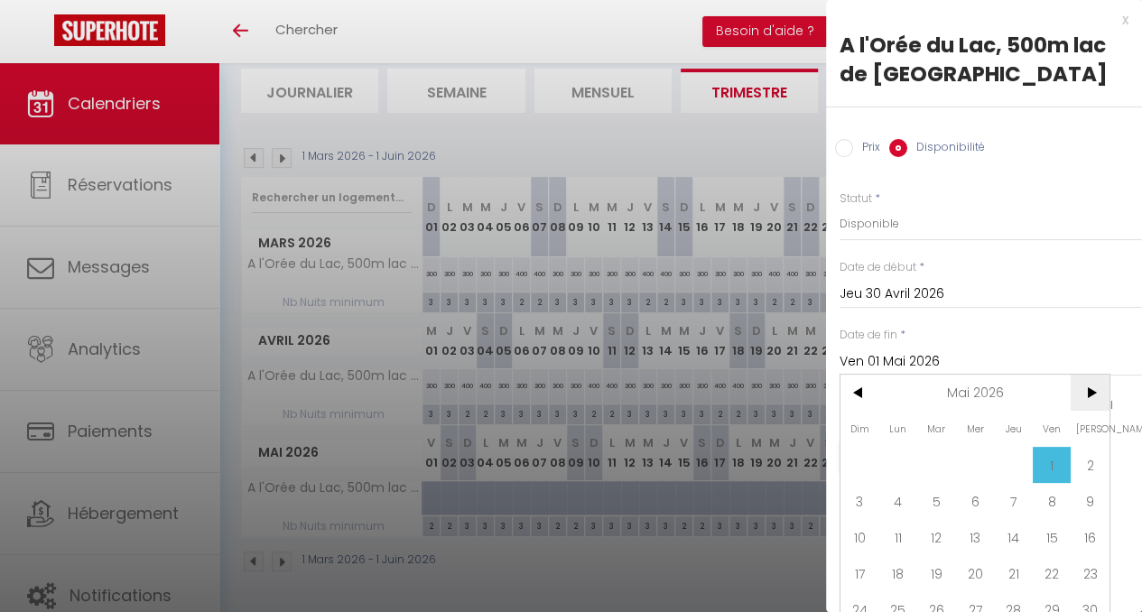
click at [1087, 396] on span ">" at bounding box center [1090, 393] width 39 height 36
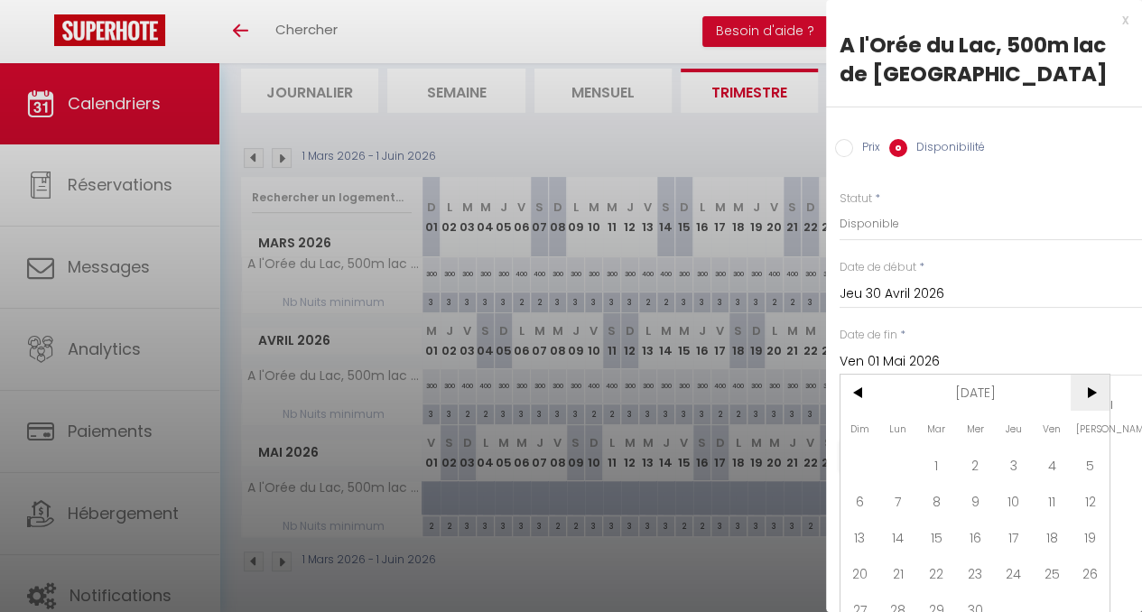
click at [1087, 396] on span ">" at bounding box center [1090, 393] width 39 height 36
click at [979, 572] on span "23" at bounding box center [975, 573] width 39 height 36
type input "Mer 23 Décembre 2026"
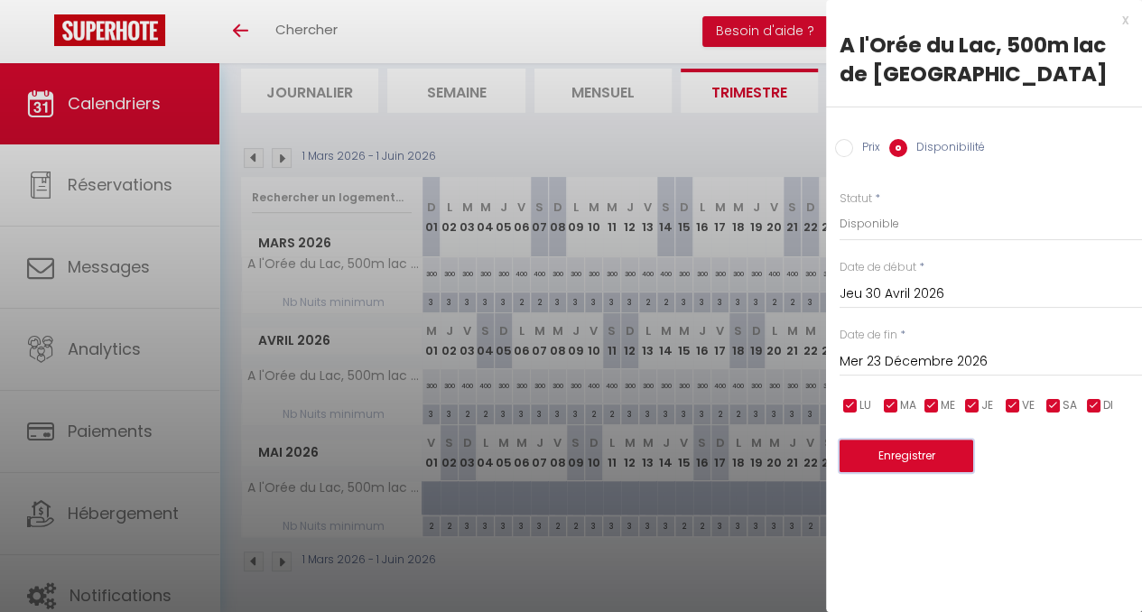
click at [932, 457] on button "Enregistrer" at bounding box center [907, 456] width 134 height 33
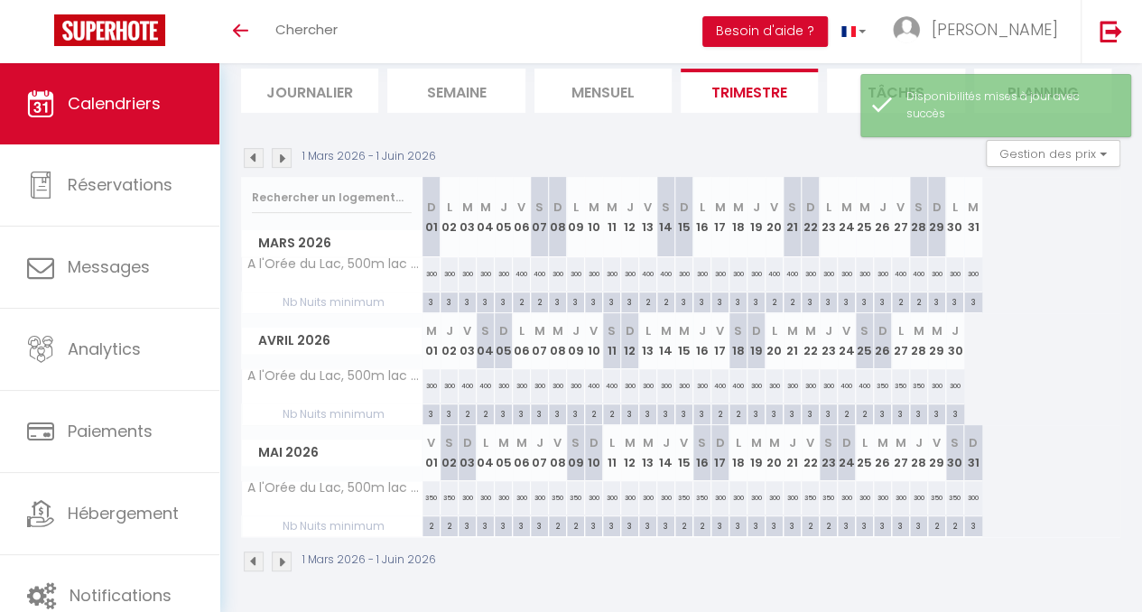
click at [950, 373] on div "300" at bounding box center [955, 385] width 18 height 33
select select "1"
type input "Jeu 30 Avril 2026"
type input "Ven 01 Mai 2026"
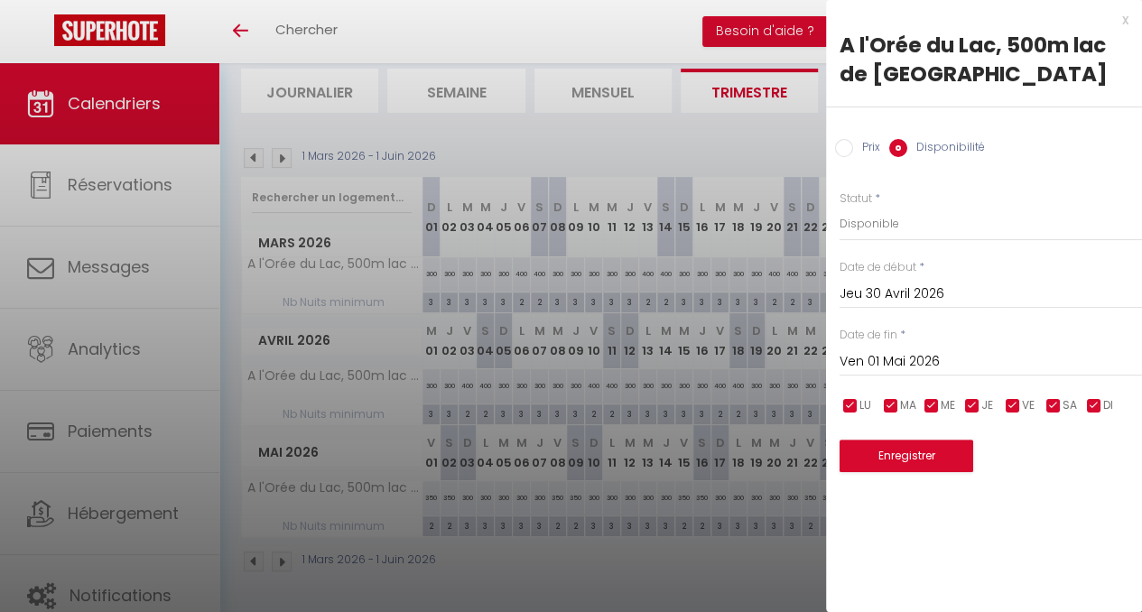
click at [841, 150] on input "Prix" at bounding box center [844, 148] width 18 height 18
radio input "true"
radio input "false"
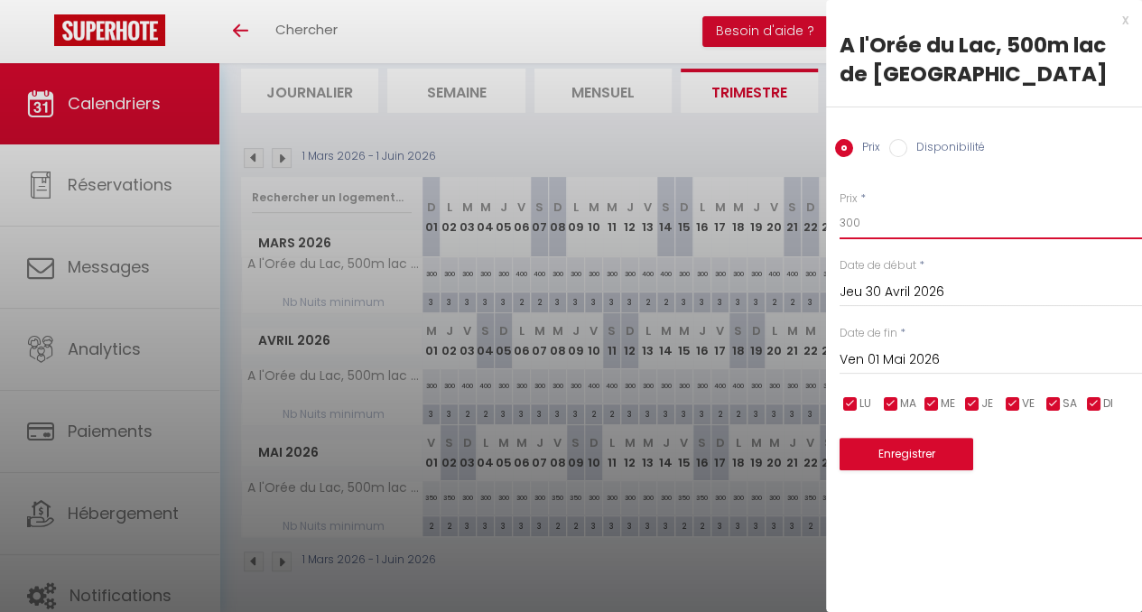
drag, startPoint x: 872, startPoint y: 227, endPoint x: 805, endPoint y: 230, distance: 67.8
click at [805, 230] on body "🟢 Des questions ou besoin d'assistance pour la migration AirBnB? Connectez-vous…" at bounding box center [571, 239] width 1142 height 745
type input "400"
click at [871, 355] on input "Ven 01 Mai 2026" at bounding box center [991, 360] width 303 height 23
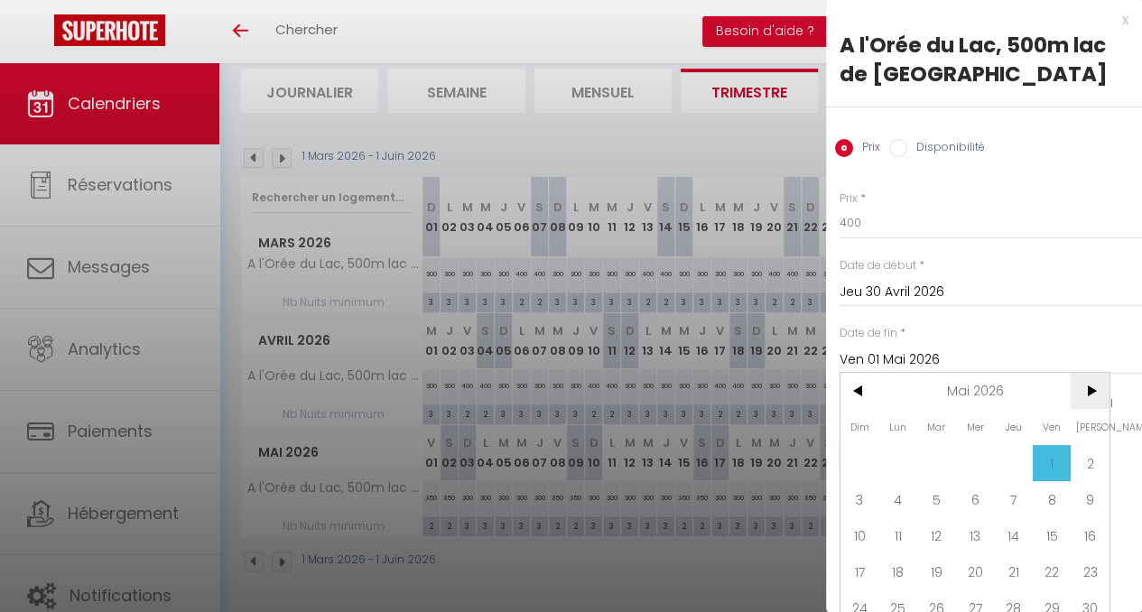
click at [1088, 389] on span ">" at bounding box center [1090, 391] width 39 height 36
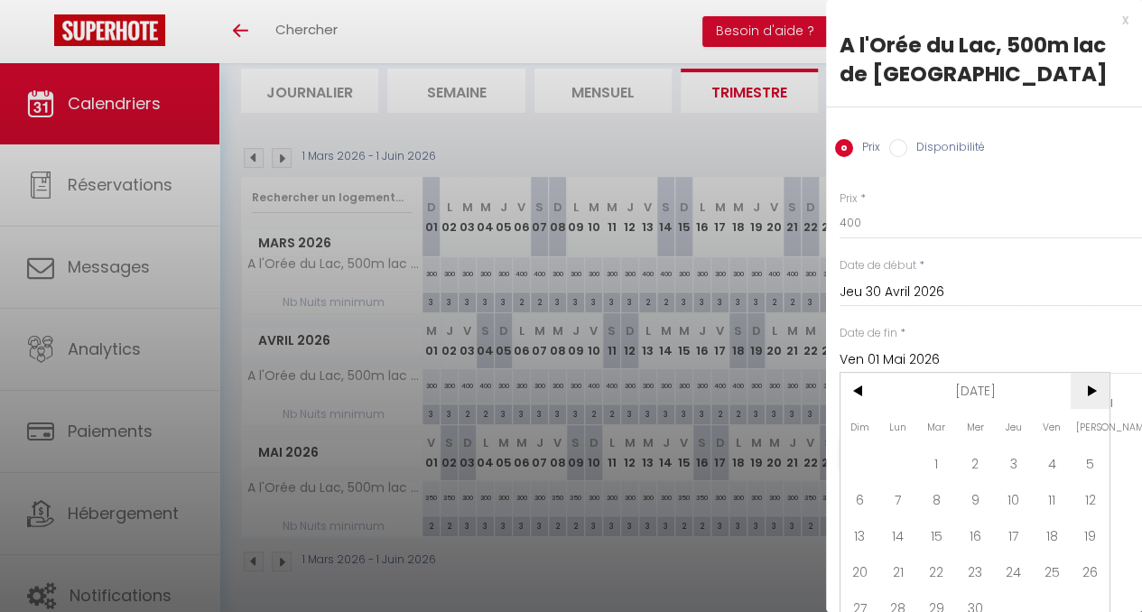
click at [1088, 389] on span ">" at bounding box center [1090, 391] width 39 height 36
click at [970, 575] on span "23" at bounding box center [975, 572] width 39 height 36
type input "Mer 23 Décembre 2026"
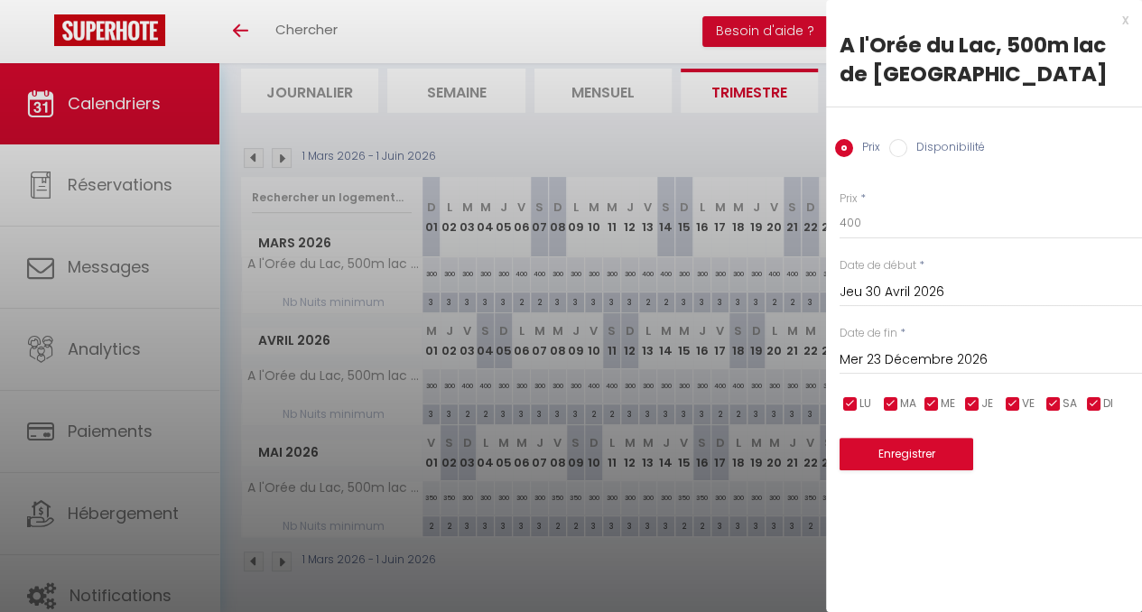
click at [971, 406] on input "checkbox" at bounding box center [973, 405] width 18 height 18
checkbox input "false"
click at [934, 403] on input "checkbox" at bounding box center [932, 405] width 18 height 18
checkbox input "false"
click at [888, 405] on input "checkbox" at bounding box center [891, 405] width 18 height 18
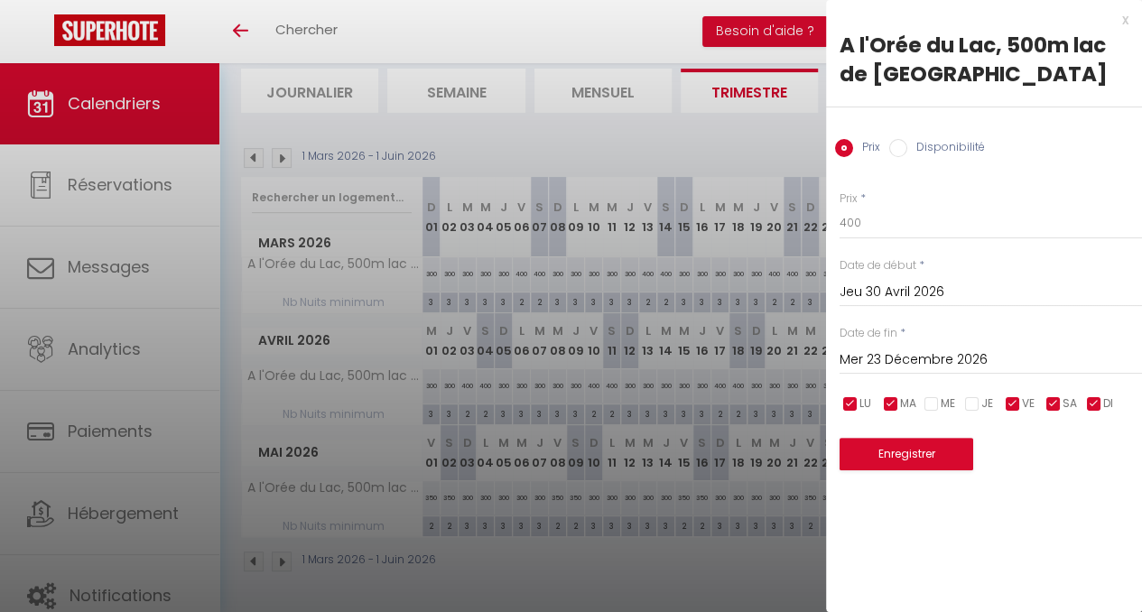
checkbox input "false"
click at [854, 404] on input "checkbox" at bounding box center [851, 405] width 18 height 18
checkbox input "false"
click at [1092, 407] on input "checkbox" at bounding box center [1095, 405] width 18 height 18
checkbox input "false"
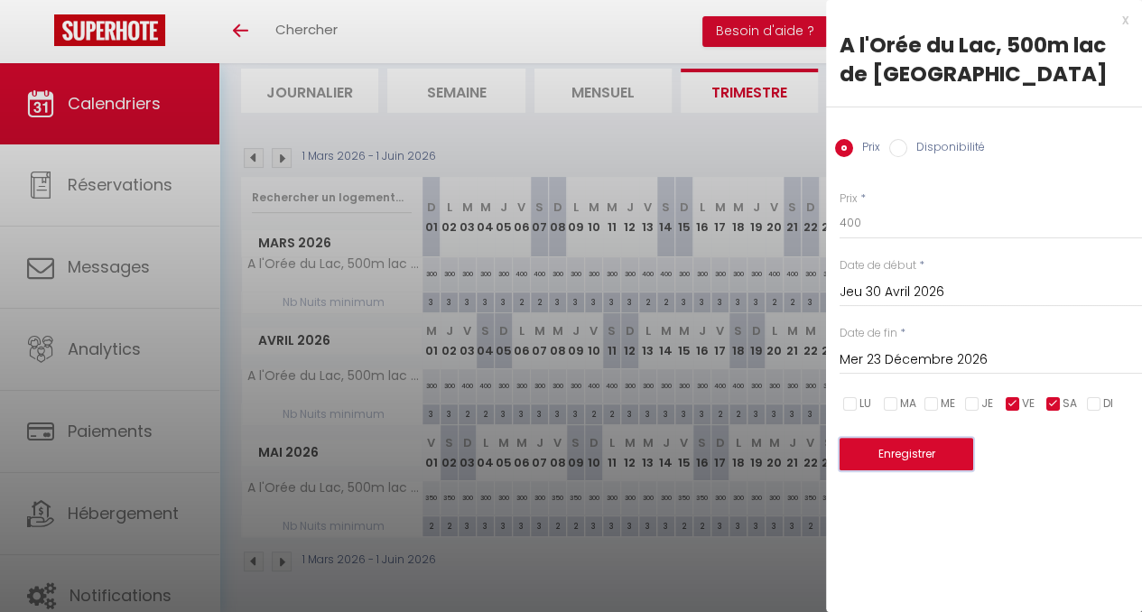
click at [931, 458] on button "Enregistrer" at bounding box center [907, 454] width 134 height 33
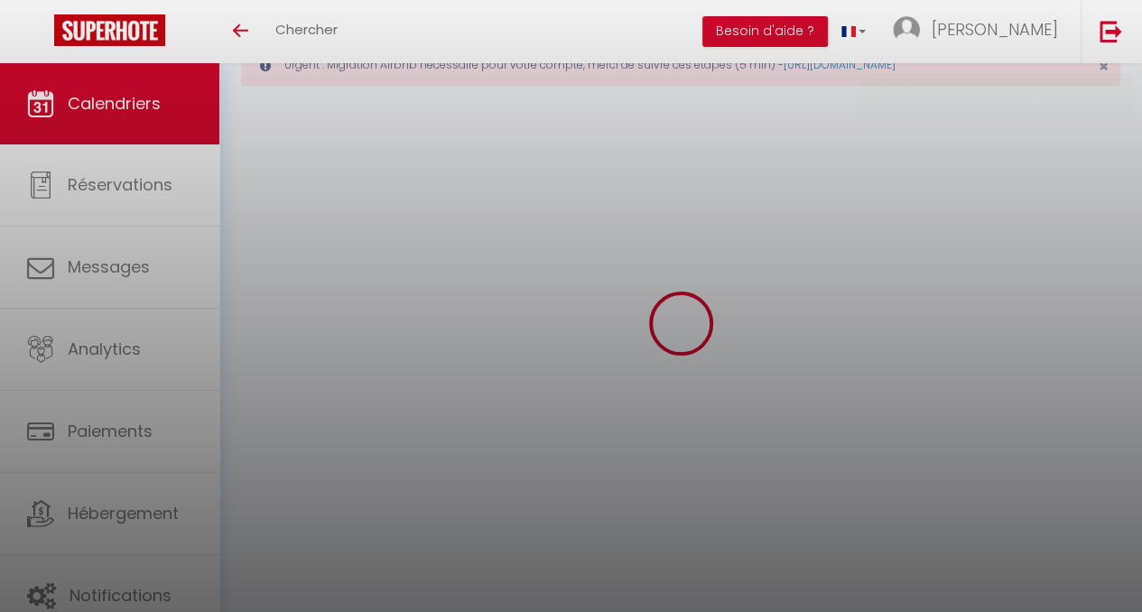
scroll to position [205, 0]
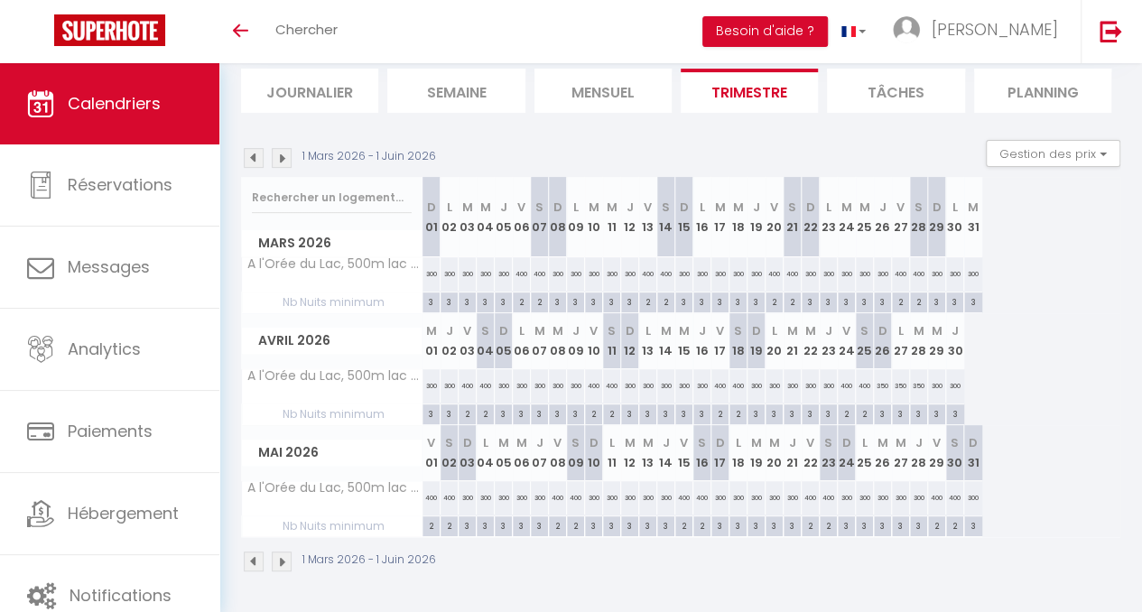
click at [287, 149] on img at bounding box center [282, 158] width 20 height 20
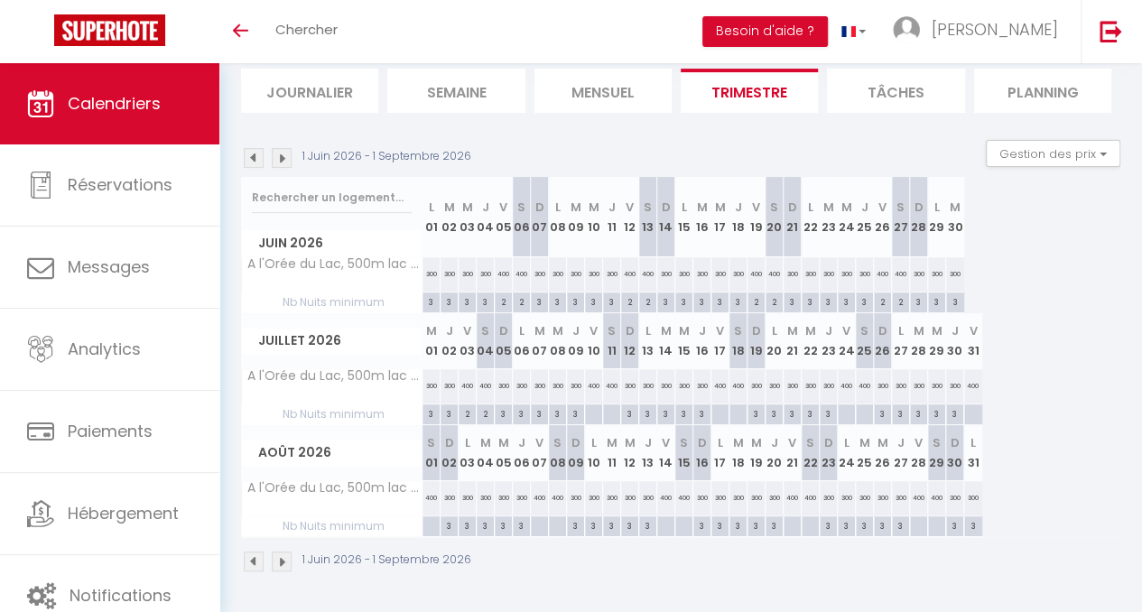
click at [627, 373] on div "300" at bounding box center [630, 385] width 18 height 33
type input "300"
type input "Dim 12 Juillet 2026"
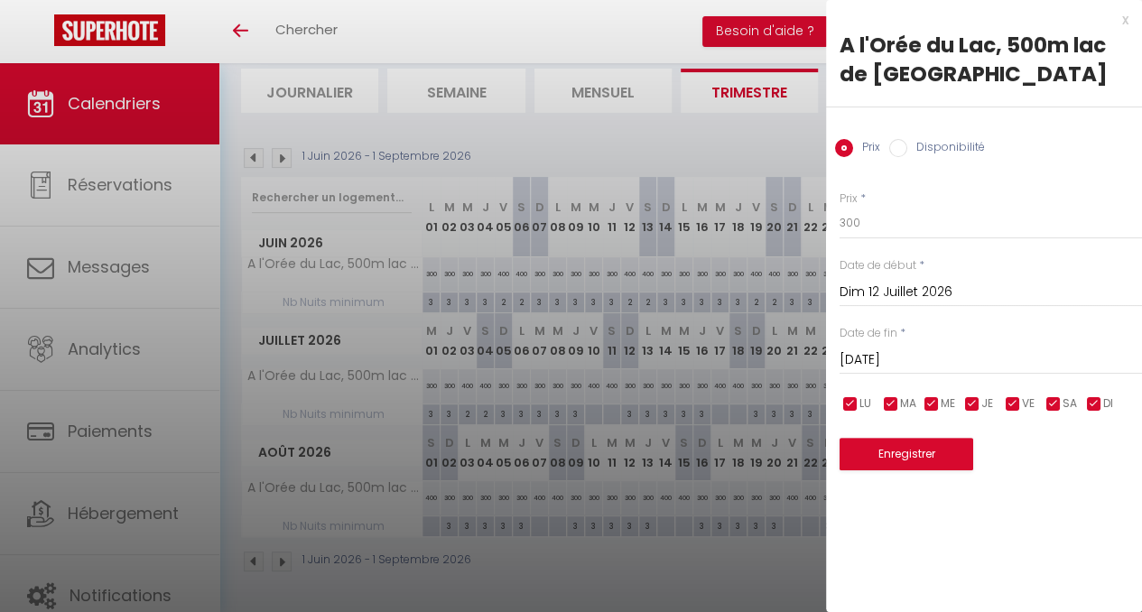
click at [913, 358] on input "[DATE]" at bounding box center [991, 360] width 303 height 23
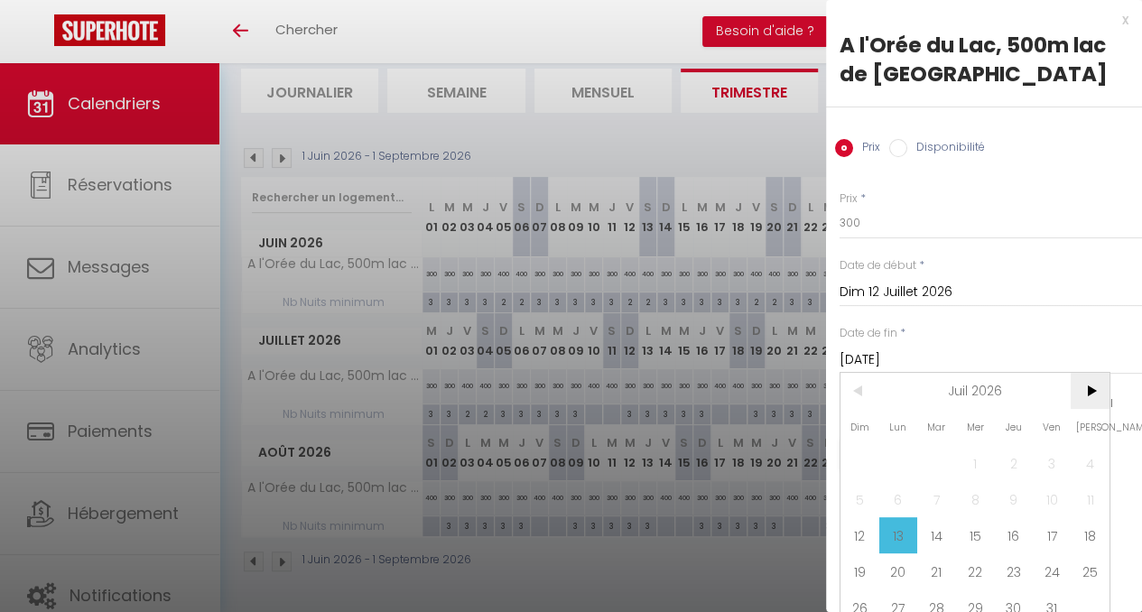
click at [1086, 389] on span ">" at bounding box center [1090, 391] width 39 height 36
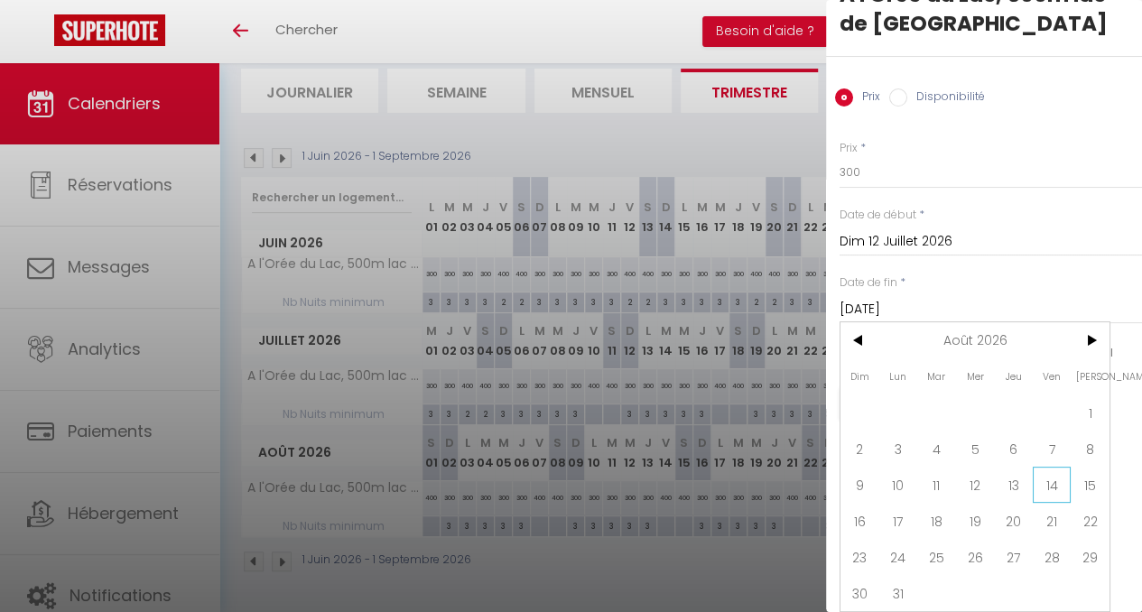
scroll to position [63, 0]
click at [1021, 543] on span "27" at bounding box center [1013, 557] width 39 height 36
type input "Jeu 27 Août 2026"
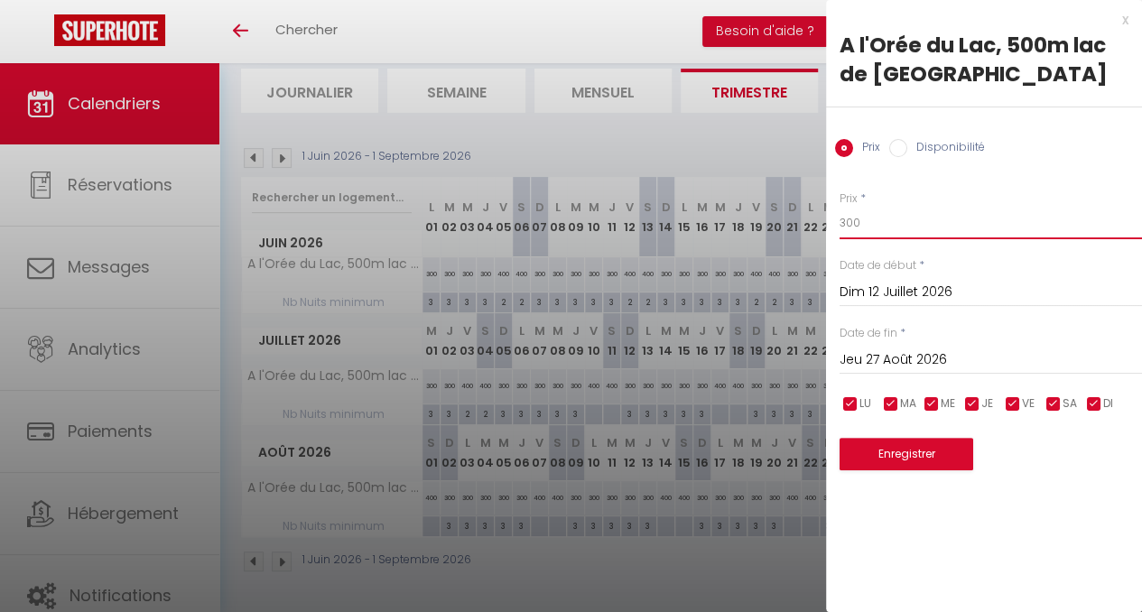
drag, startPoint x: 898, startPoint y: 216, endPoint x: 794, endPoint y: 228, distance: 104.6
click at [794, 228] on body "🟢 Des questions ou besoin d'assistance pour la migration AirBnB? Connectez-vous…" at bounding box center [571, 239] width 1142 height 745
type input "350"
click at [903, 456] on button "Enregistrer" at bounding box center [907, 454] width 134 height 33
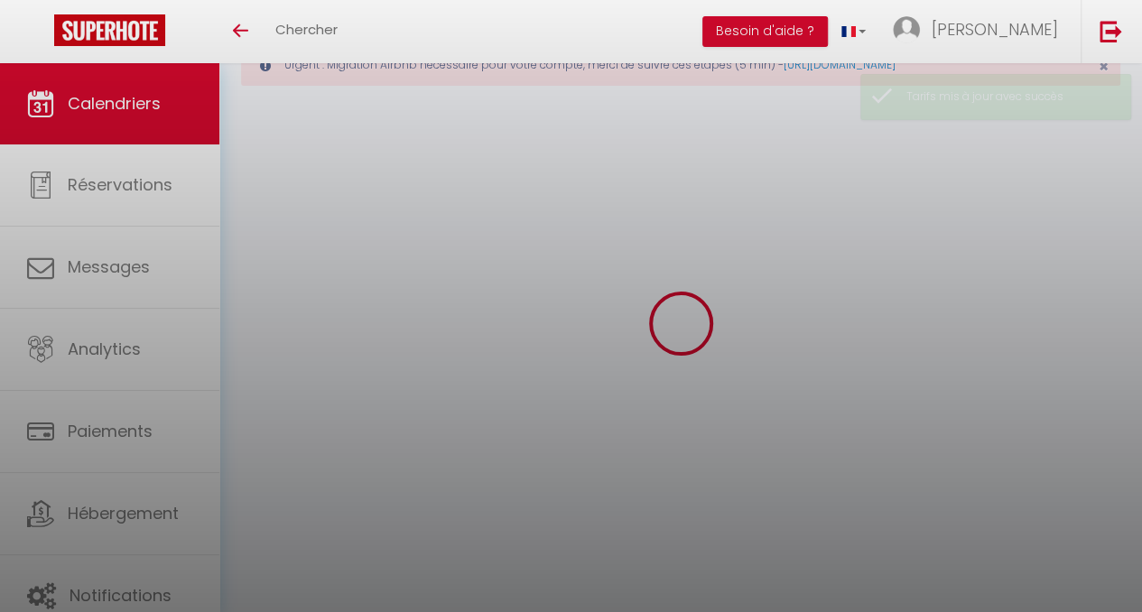
scroll to position [205, 0]
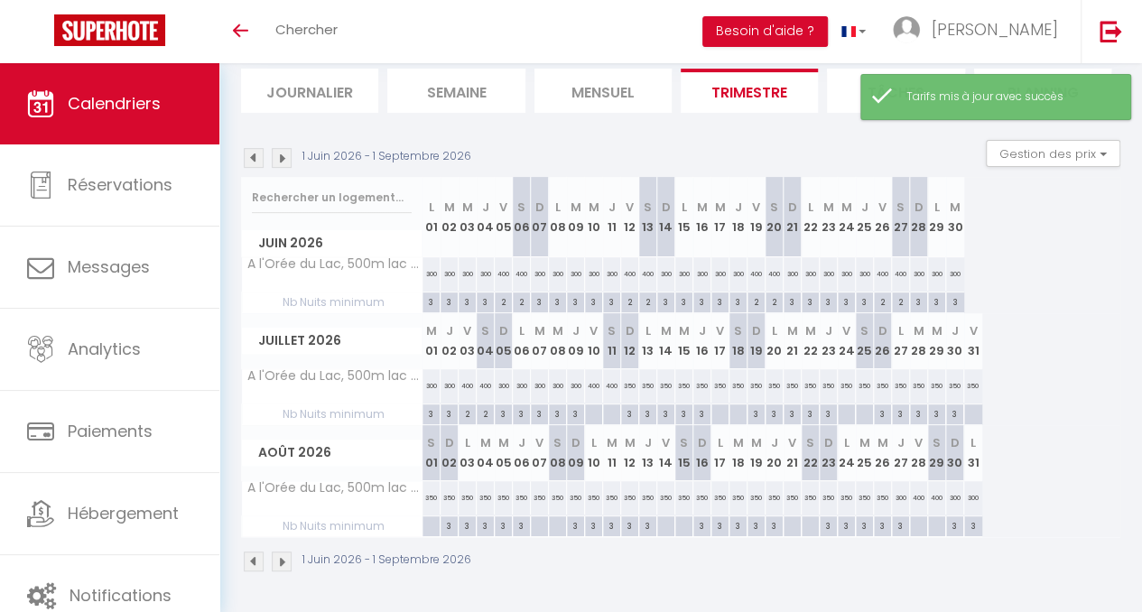
click at [631, 405] on div "3" at bounding box center [629, 413] width 17 height 17
type input "3"
type input "Dim 12 Juillet 2026"
type input "[DATE]"
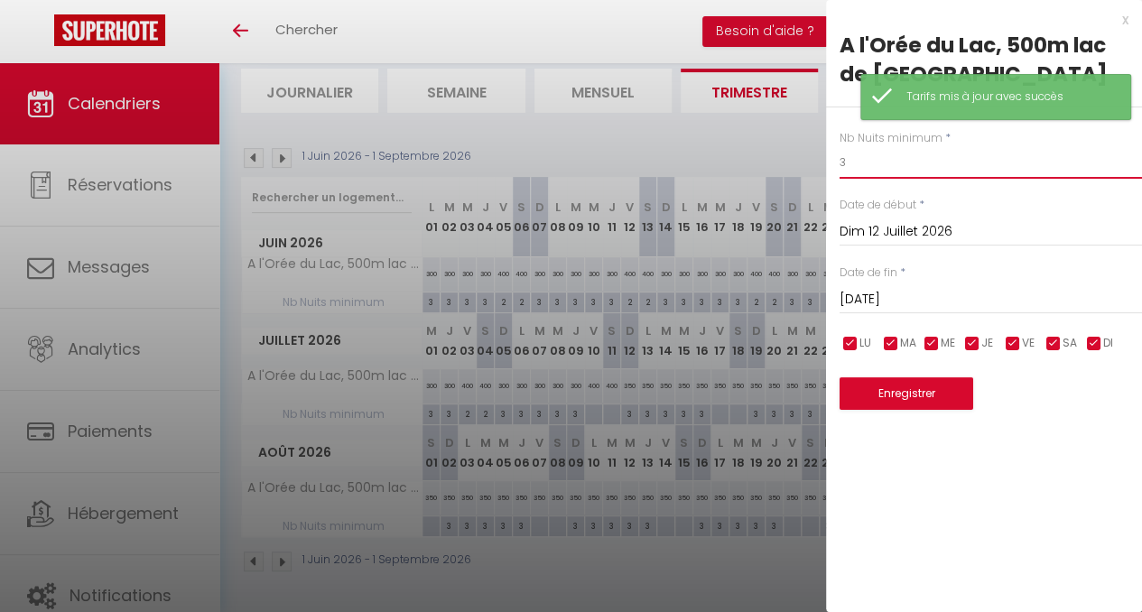
drag, startPoint x: 863, startPoint y: 163, endPoint x: 821, endPoint y: 167, distance: 42.6
click at [821, 167] on body "🟢 Des questions ou besoin d'assistance pour la migration AirBnB? Connectez-vous…" at bounding box center [571, 239] width 1142 height 745
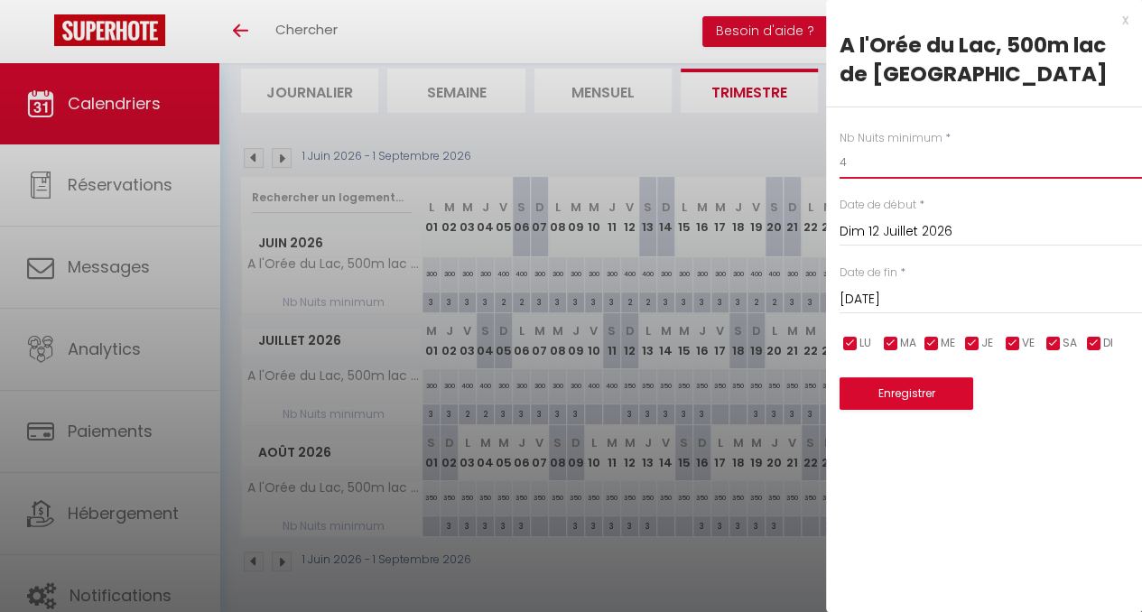
type input "4"
click at [909, 297] on input "[DATE]" at bounding box center [991, 299] width 303 height 23
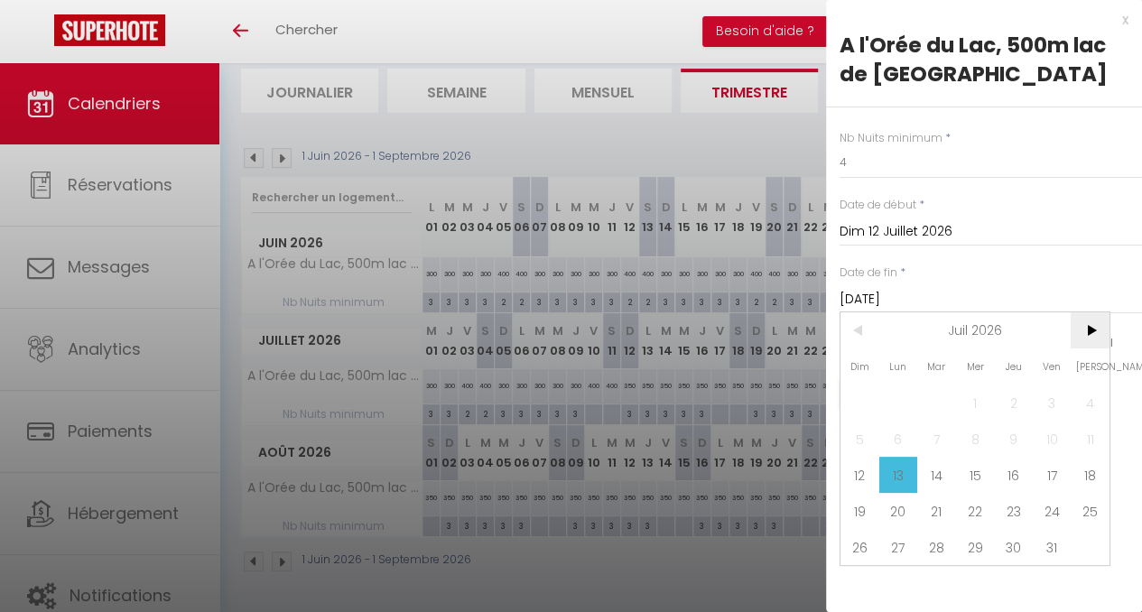
click at [1090, 331] on span ">" at bounding box center [1090, 330] width 39 height 36
click at [1021, 543] on span "27" at bounding box center [1013, 547] width 39 height 36
type input "Jeu 27 Août 2026"
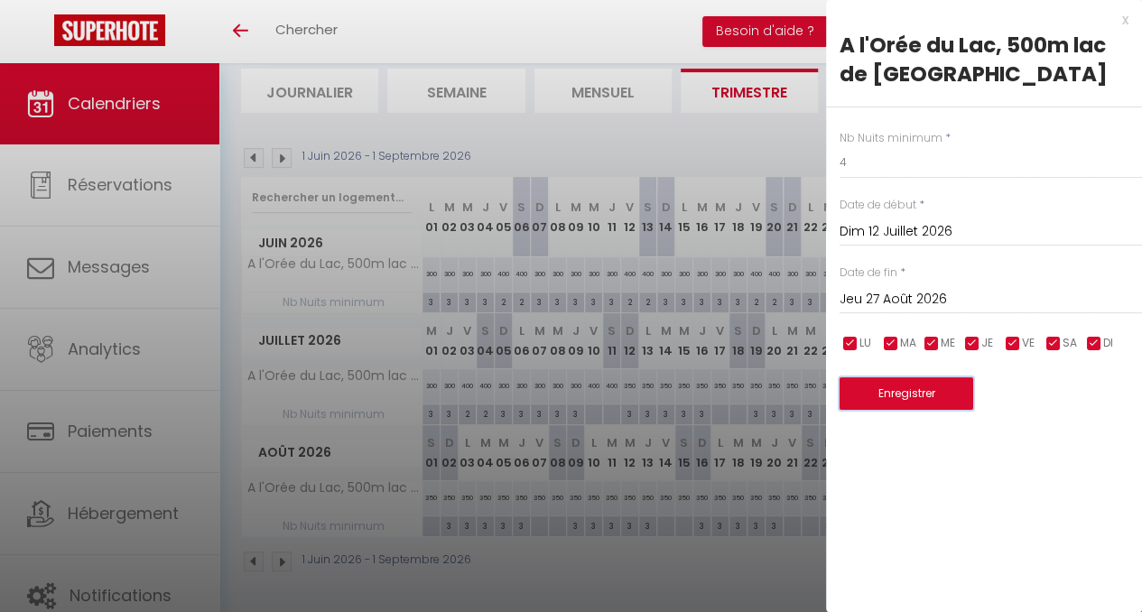
click at [927, 392] on button "Enregistrer" at bounding box center [907, 394] width 134 height 33
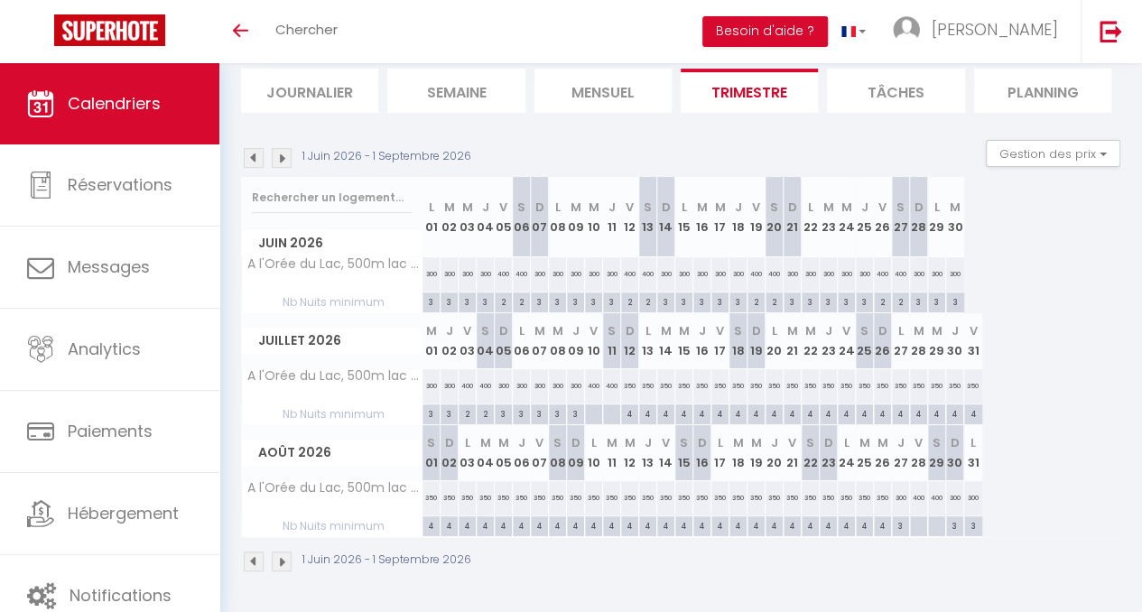
click at [918, 518] on div at bounding box center [918, 527] width 18 height 21
type input "Ven 28 Août 2026"
type input "[DATE]"
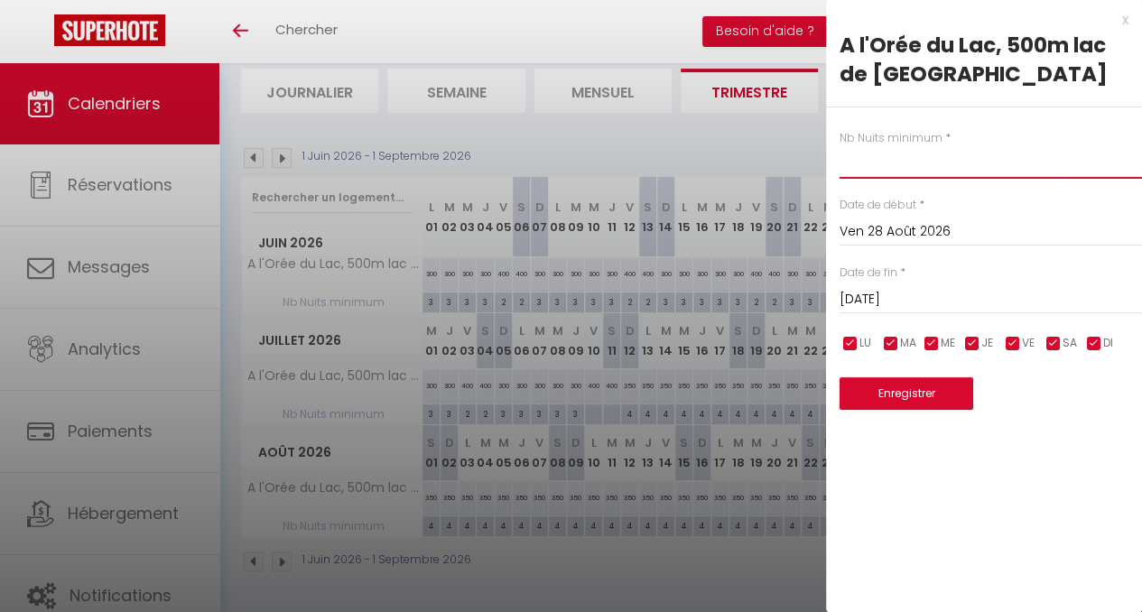
click at [889, 159] on input "text" at bounding box center [991, 162] width 303 height 33
type input "2"
click at [972, 343] on input "checkbox" at bounding box center [973, 344] width 18 height 18
checkbox input "false"
click at [934, 342] on input "checkbox" at bounding box center [932, 344] width 18 height 18
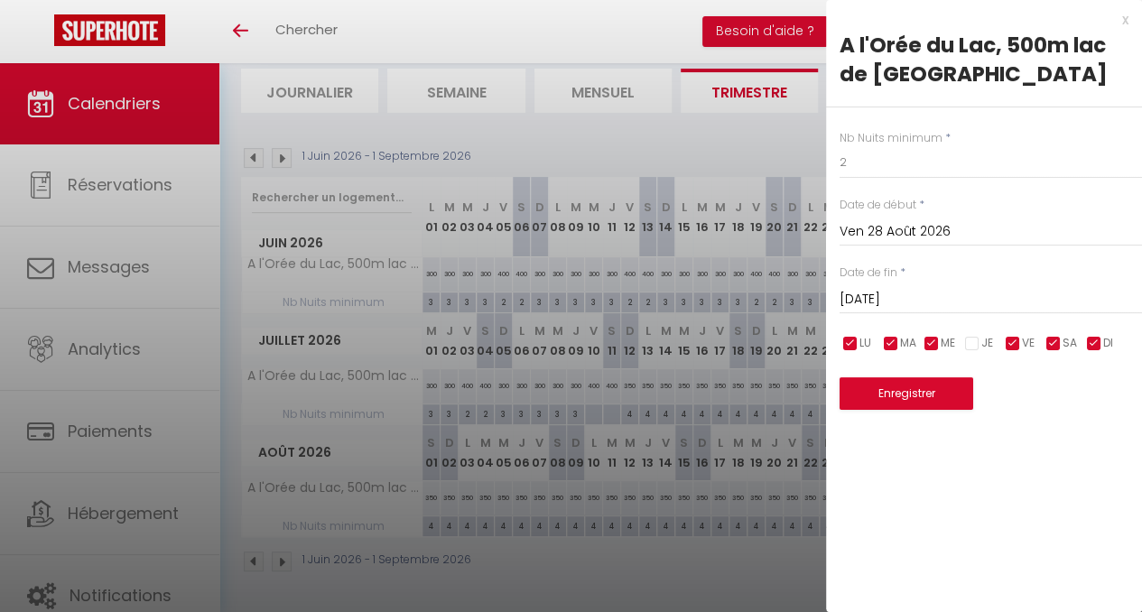
checkbox input "false"
click at [891, 343] on input "checkbox" at bounding box center [891, 344] width 18 height 18
checkbox input "false"
click at [840, 343] on ul "LU MA ME JE VE SA DI" at bounding box center [837, 343] width 18 height 23
click at [848, 343] on input "checkbox" at bounding box center [851, 344] width 18 height 18
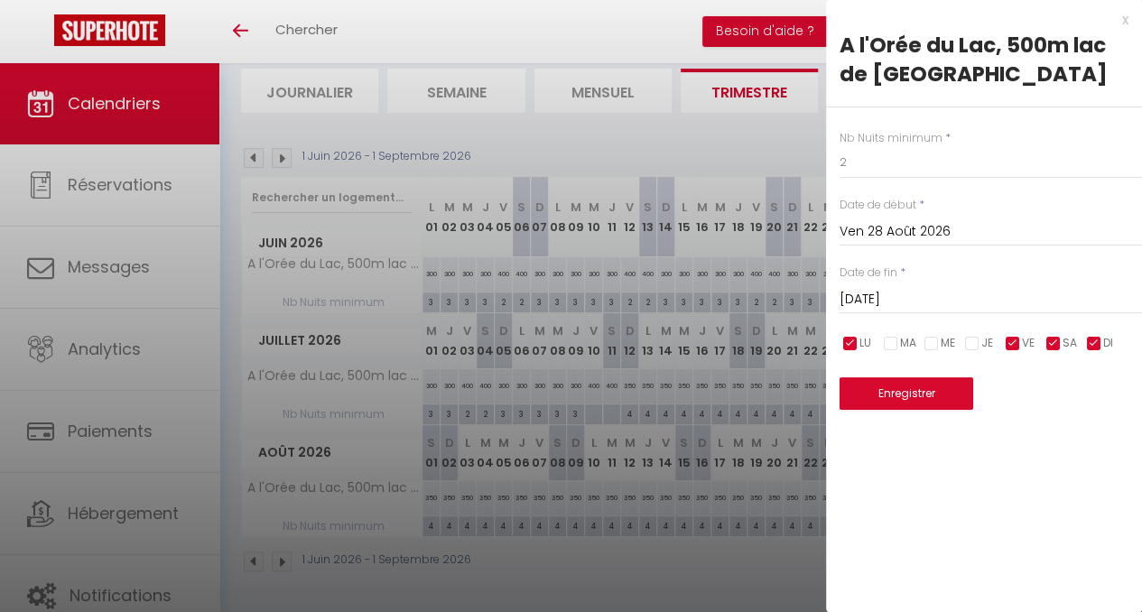
checkbox input "false"
drag, startPoint x: 1095, startPoint y: 344, endPoint x: 1073, endPoint y: 357, distance: 25.1
click at [1096, 344] on input "checkbox" at bounding box center [1095, 344] width 18 height 18
checkbox input "false"
click at [923, 392] on button "Enregistrer" at bounding box center [907, 394] width 134 height 33
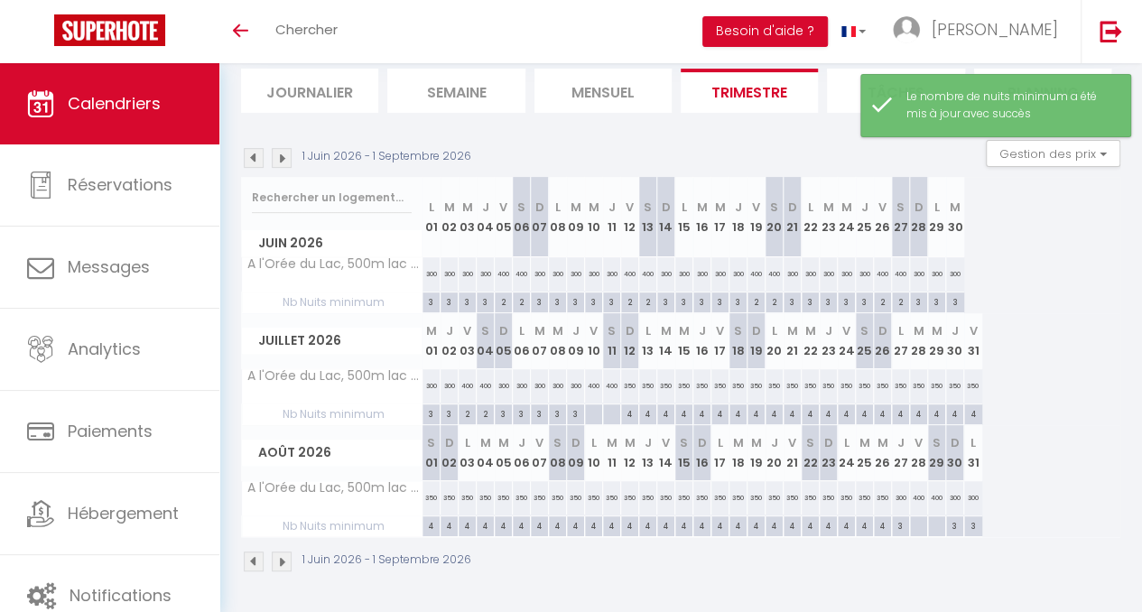
click at [921, 517] on div at bounding box center [918, 527] width 18 height 21
type input "Ven 28 Août 2026"
type input "[DATE]"
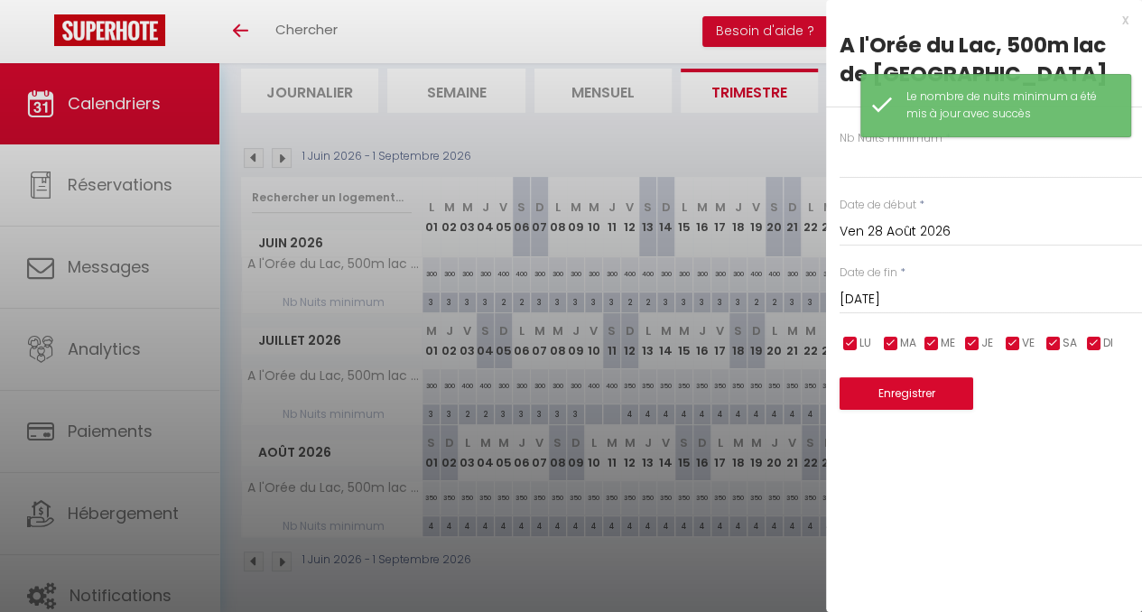
click at [853, 342] on input "checkbox" at bounding box center [851, 344] width 18 height 18
checkbox input "false"
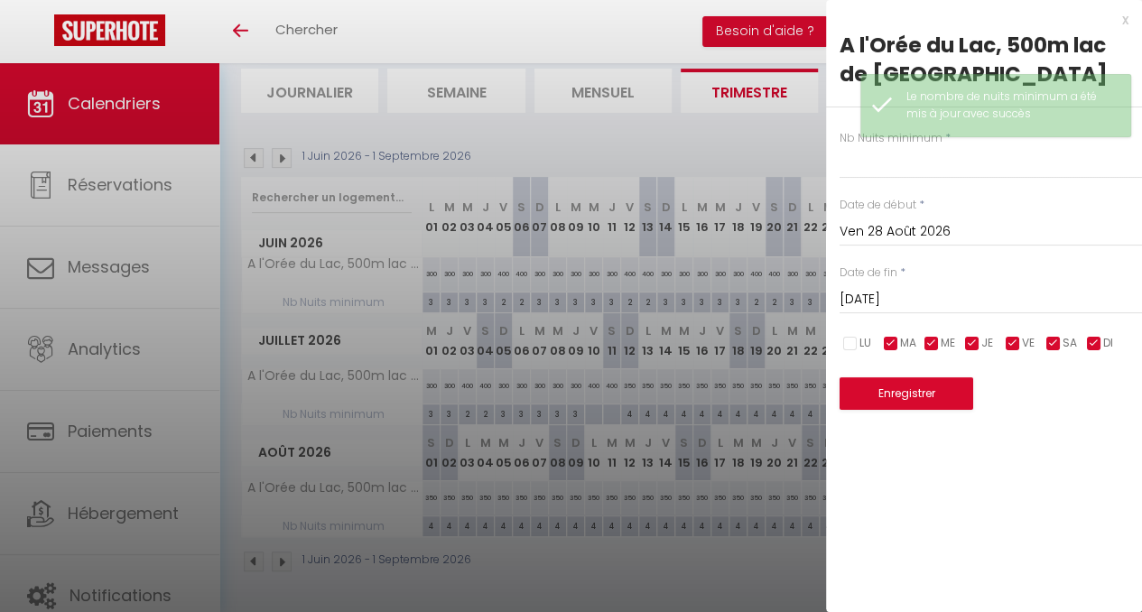
click at [894, 345] on input "checkbox" at bounding box center [891, 344] width 18 height 18
checkbox input "false"
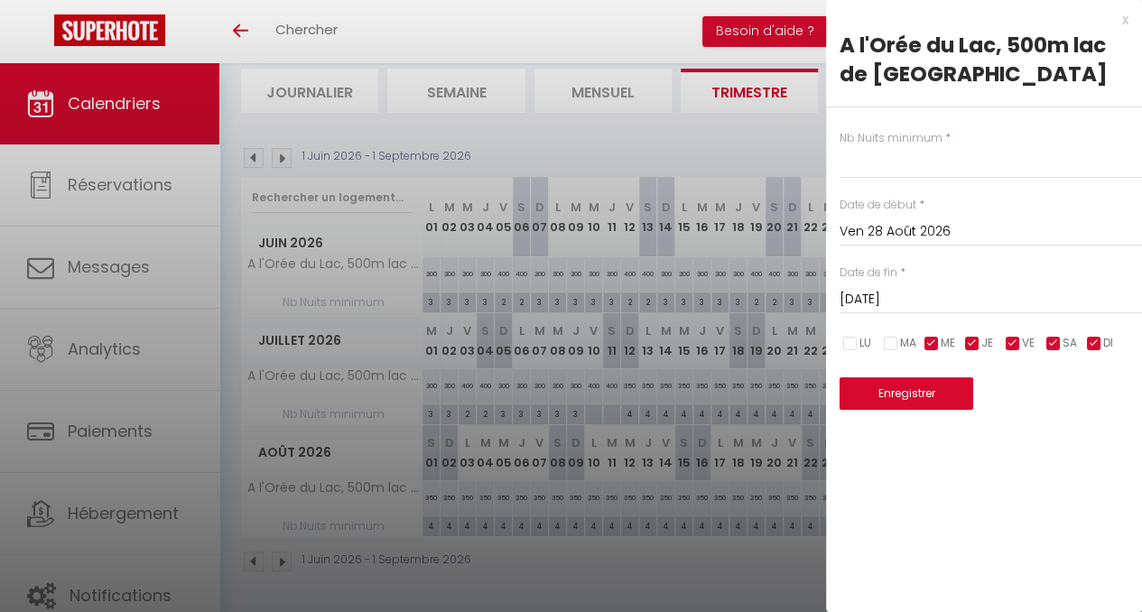
click at [930, 343] on input "checkbox" at bounding box center [932, 344] width 18 height 18
checkbox input "false"
click at [972, 340] on input "checkbox" at bounding box center [973, 344] width 18 height 18
checkbox input "false"
click at [1093, 347] on input "checkbox" at bounding box center [1095, 344] width 18 height 18
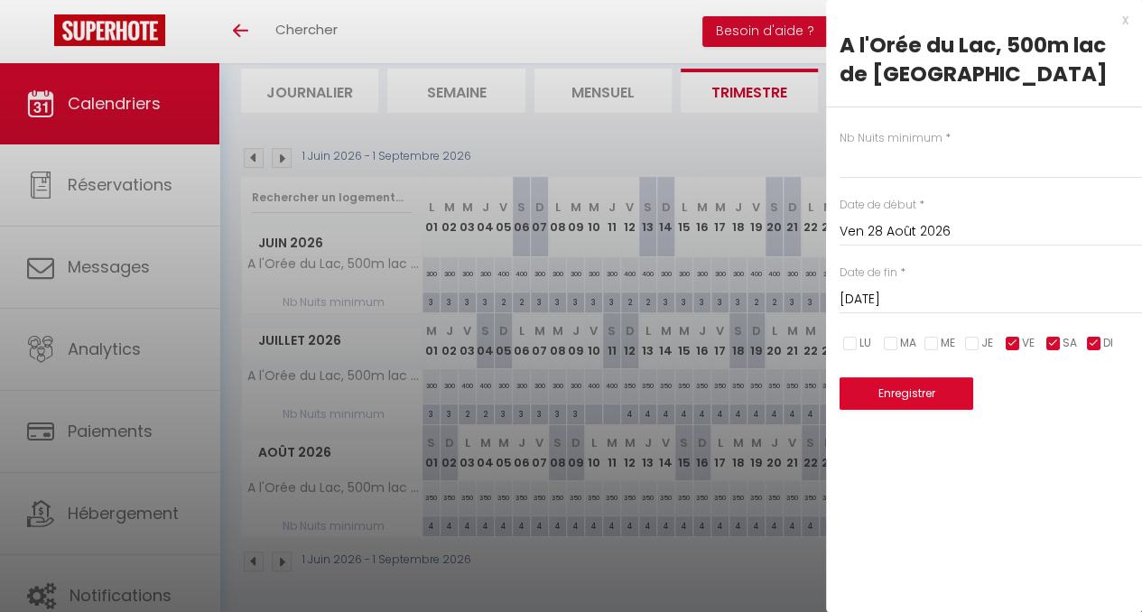
checkbox input "false"
click at [905, 300] on input "[DATE]" at bounding box center [991, 299] width 303 height 23
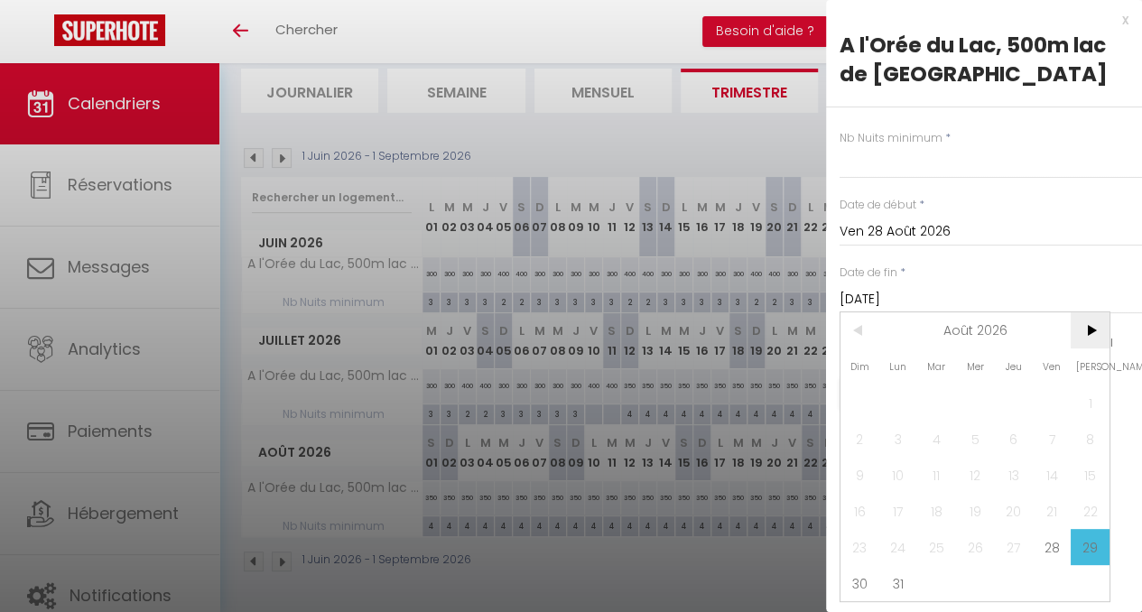
click at [1095, 334] on span ">" at bounding box center [1090, 330] width 39 height 36
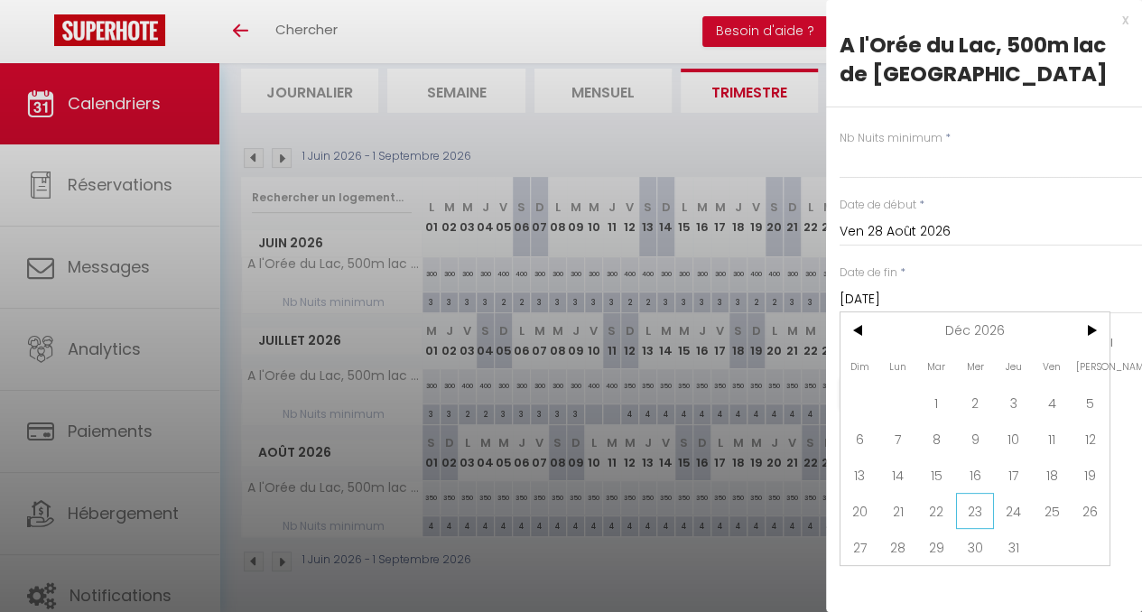
click at [974, 503] on span "23" at bounding box center [975, 511] width 39 height 36
type input "Mer 23 Décembre 2026"
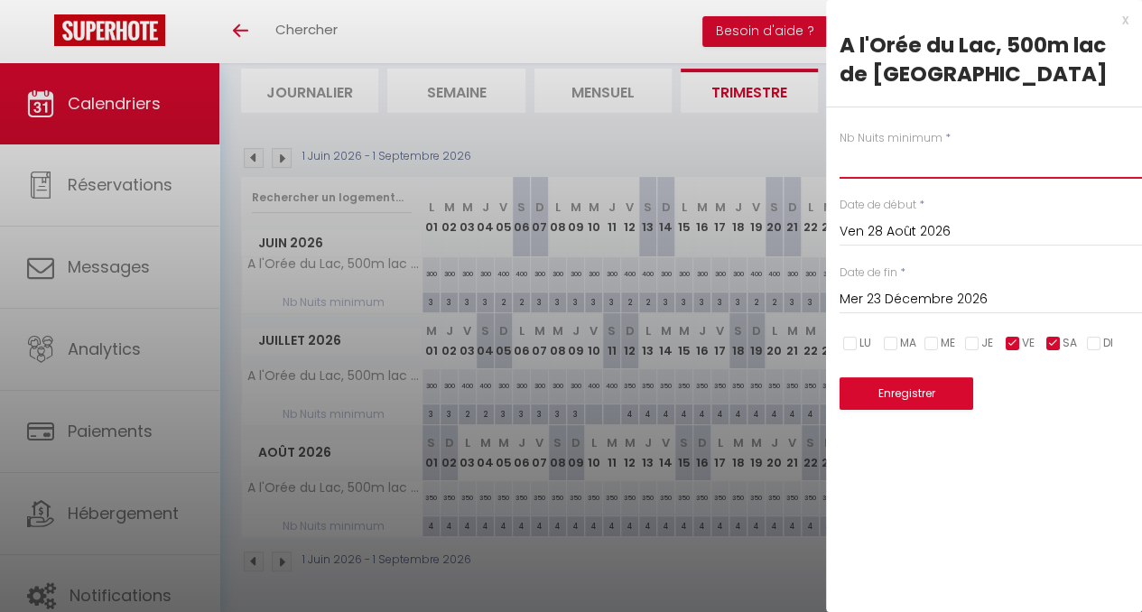
click at [892, 162] on input "text" at bounding box center [991, 162] width 303 height 33
type input "2"
click at [908, 398] on button "Enregistrer" at bounding box center [907, 394] width 134 height 33
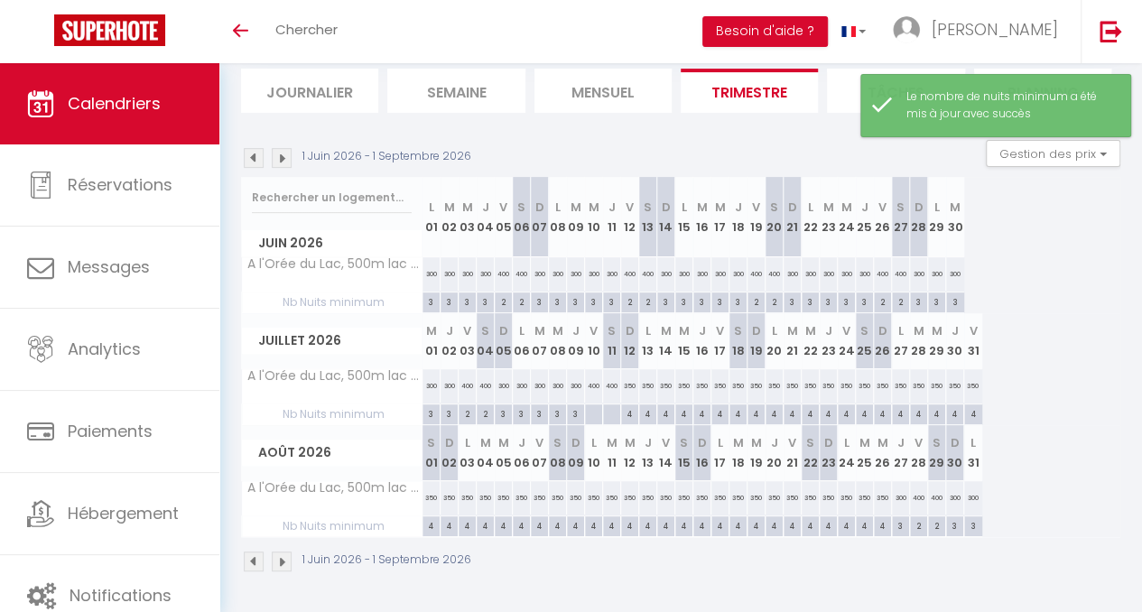
click at [593, 405] on div at bounding box center [593, 415] width 18 height 21
type input "Ven 10 Juillet 2026"
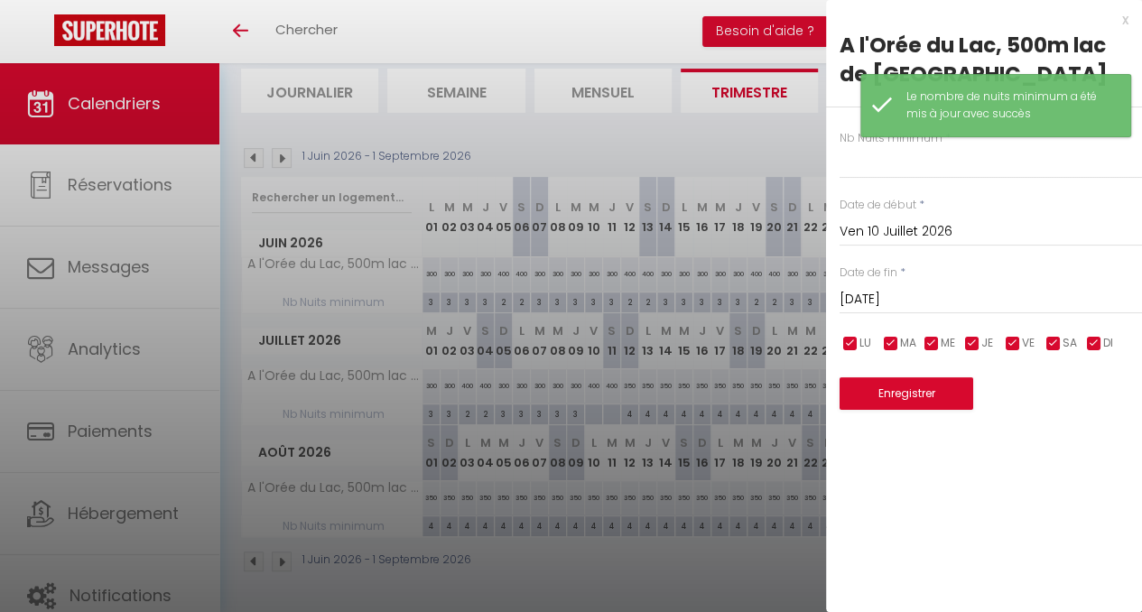
click at [879, 298] on input "[DATE]" at bounding box center [991, 299] width 303 height 23
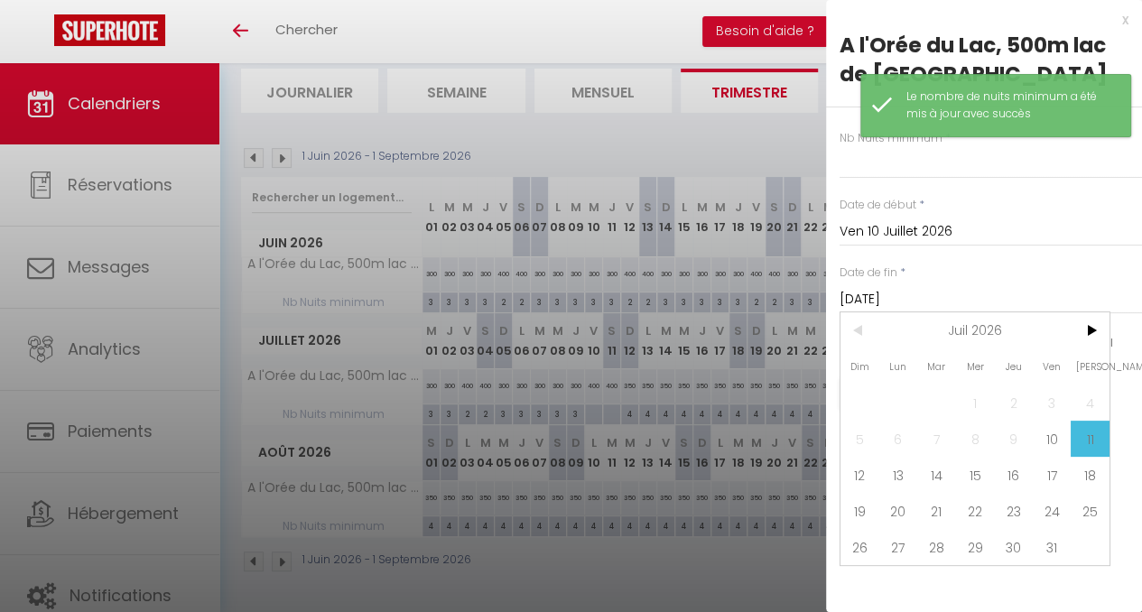
click at [879, 298] on input "[DATE]" at bounding box center [991, 299] width 303 height 23
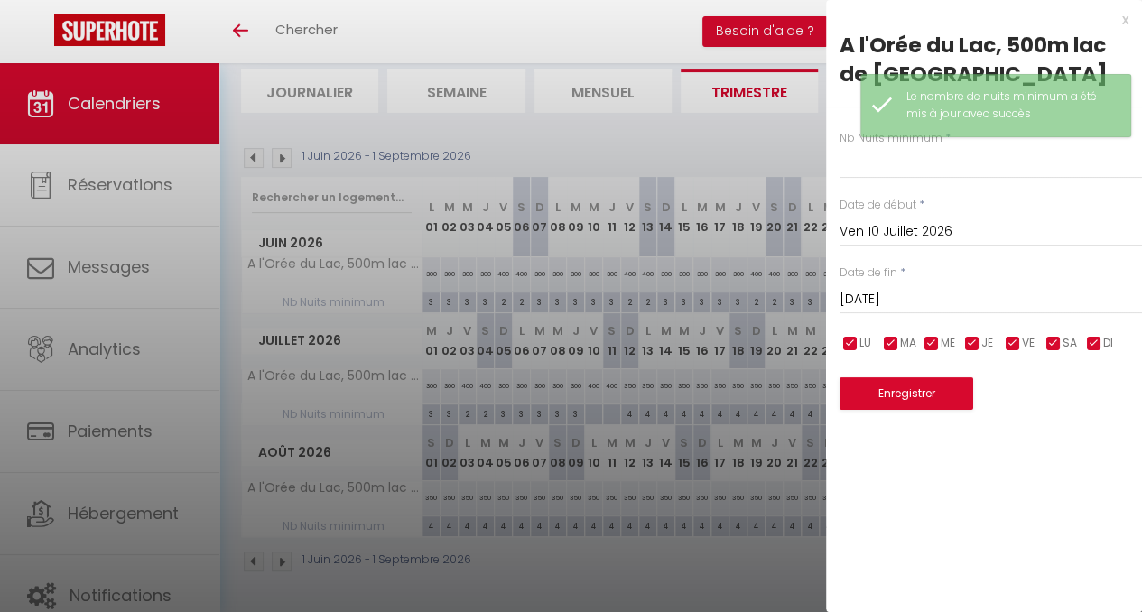
click at [879, 298] on input "[DATE]" at bounding box center [991, 299] width 303 height 23
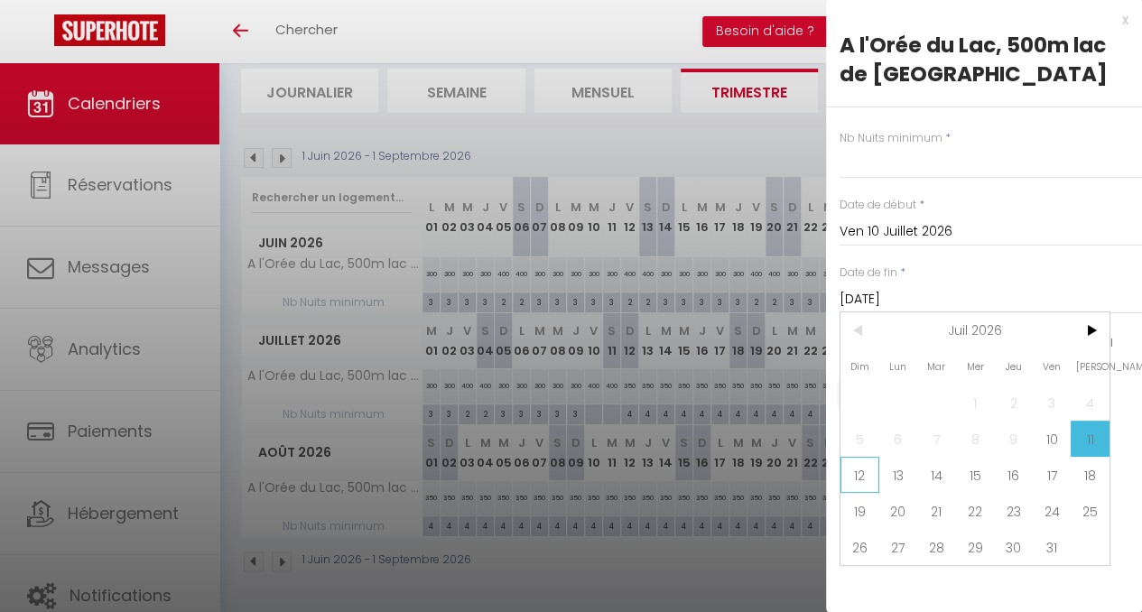
click at [864, 476] on span "12" at bounding box center [860, 475] width 39 height 36
type input "Dim 12 Juillet 2026"
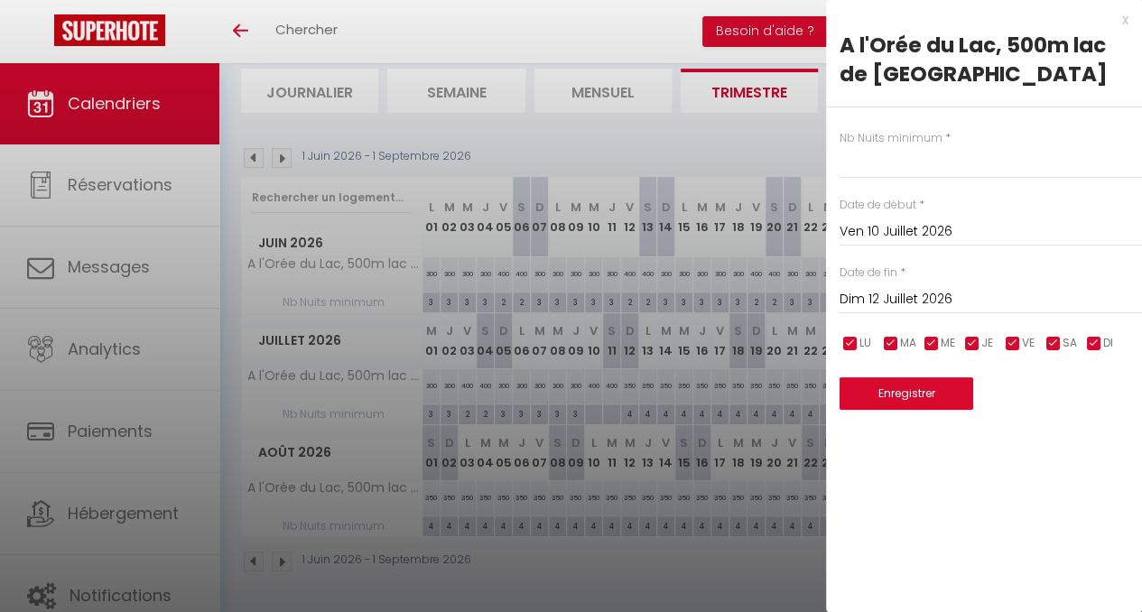
click at [974, 344] on input "checkbox" at bounding box center [973, 344] width 18 height 18
checkbox input "false"
click at [937, 346] on input "checkbox" at bounding box center [932, 344] width 18 height 18
checkbox input "false"
click at [889, 340] on input "checkbox" at bounding box center [891, 344] width 18 height 18
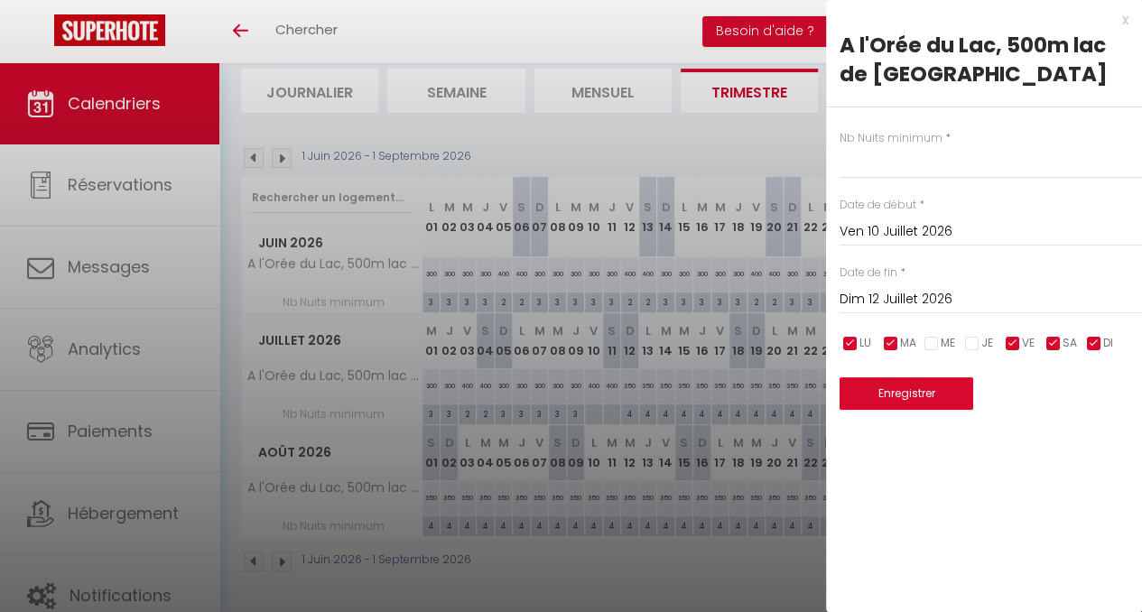
checkbox input "false"
click at [855, 341] on input "checkbox" at bounding box center [851, 344] width 18 height 18
checkbox input "false"
drag, startPoint x: 1088, startPoint y: 346, endPoint x: 902, endPoint y: 280, distance: 197.4
click at [1089, 346] on input "checkbox" at bounding box center [1095, 344] width 18 height 18
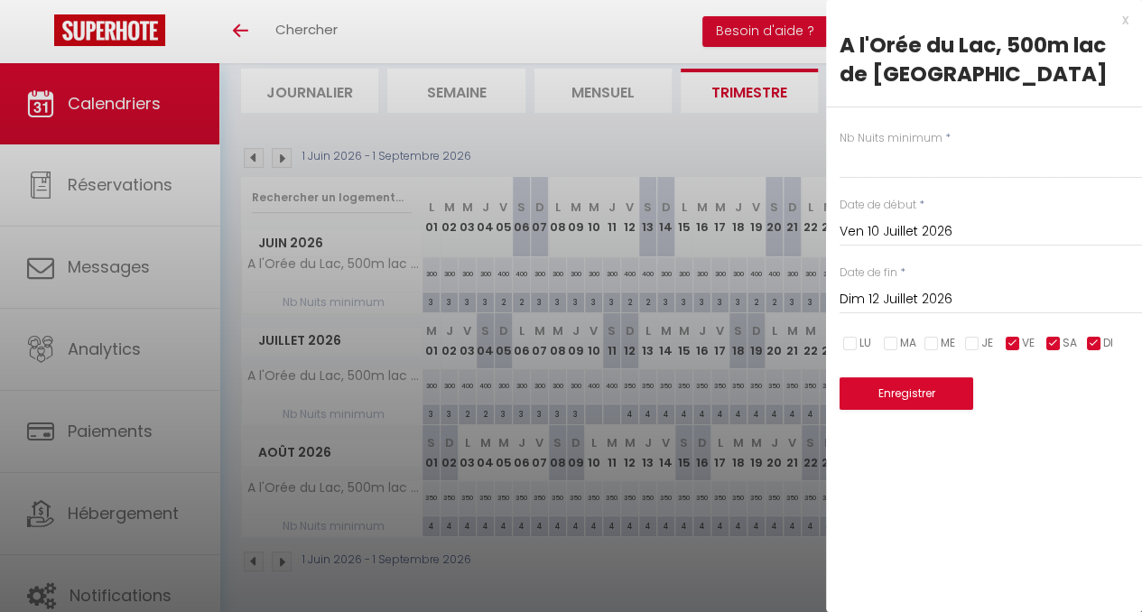
checkbox input "false"
drag, startPoint x: 852, startPoint y: 144, endPoint x: 853, endPoint y: 172, distance: 28.0
click at [852, 147] on div "Nb Nuits minimum *" at bounding box center [991, 155] width 303 height 50
click at [853, 173] on input "text" at bounding box center [991, 162] width 303 height 33
type input "2"
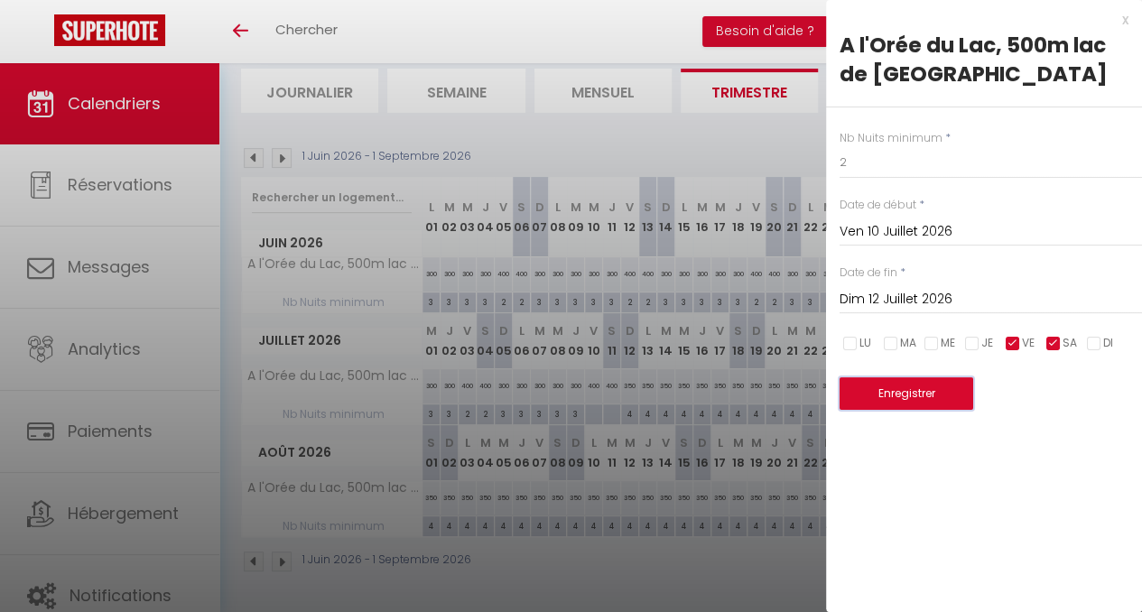
click at [905, 391] on button "Enregistrer" at bounding box center [907, 394] width 134 height 33
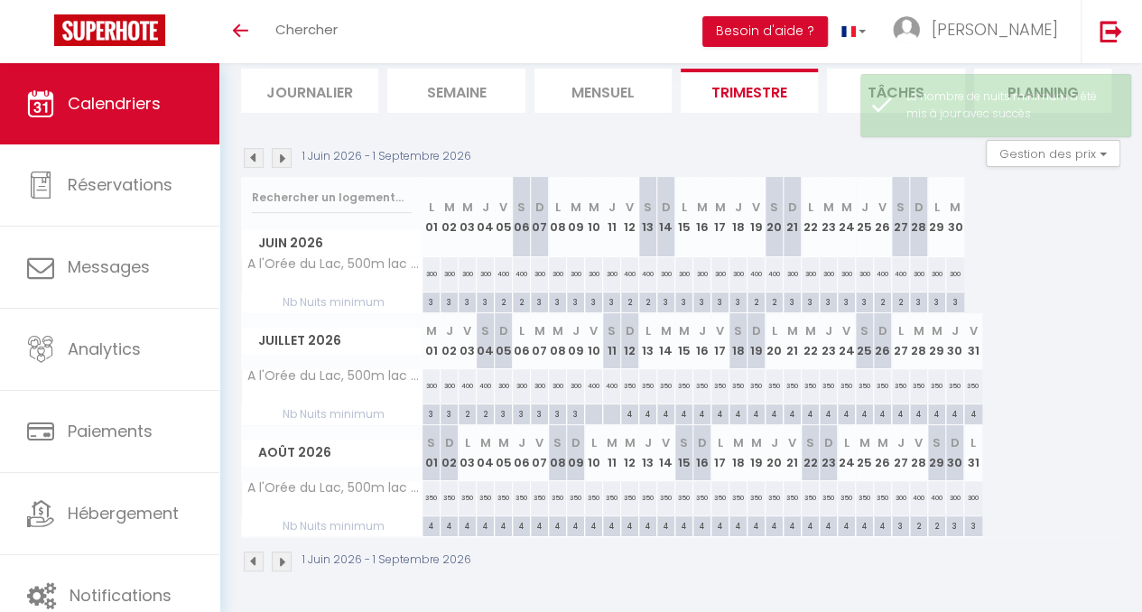
click at [596, 405] on div at bounding box center [593, 415] width 18 height 21
type input "Ven 10 Juillet 2026"
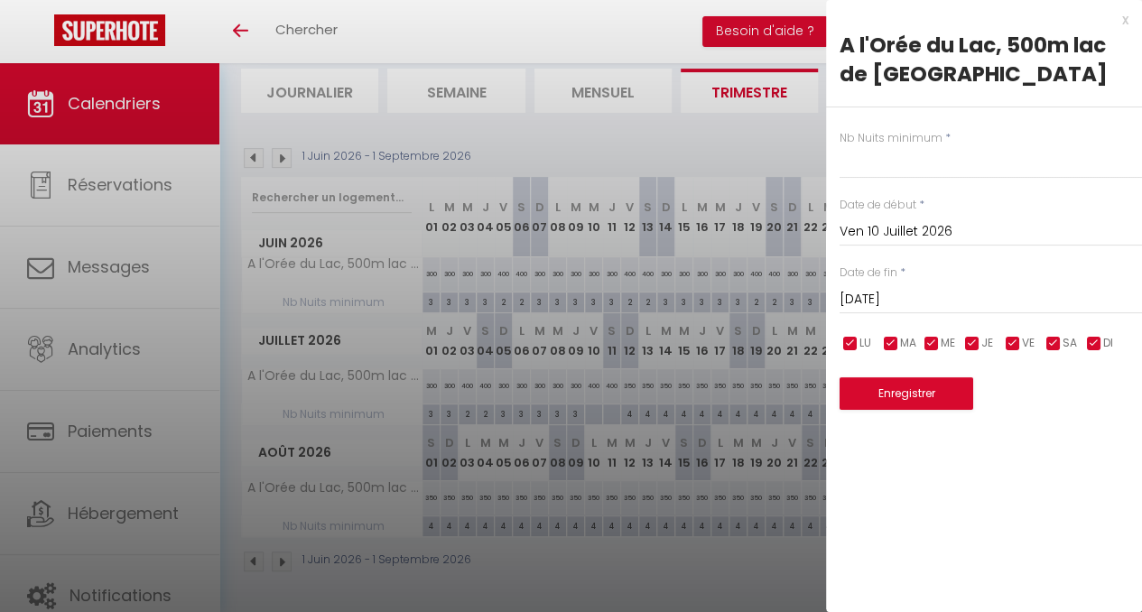
click at [934, 303] on input "[DATE]" at bounding box center [991, 299] width 303 height 23
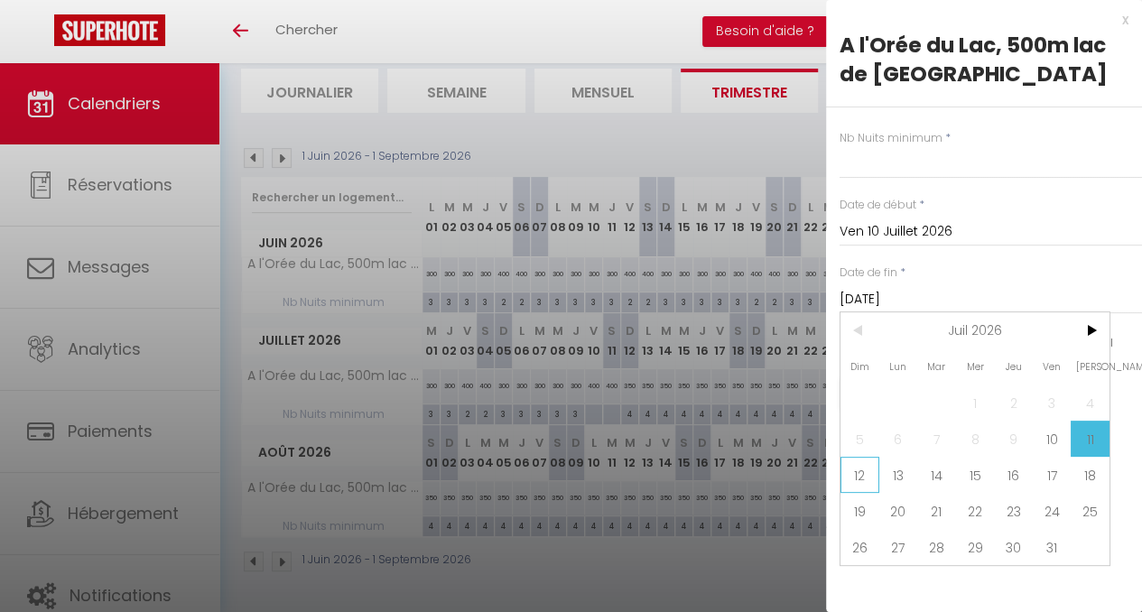
click at [859, 480] on span "12" at bounding box center [860, 475] width 39 height 36
type input "Dim 12 Juillet 2026"
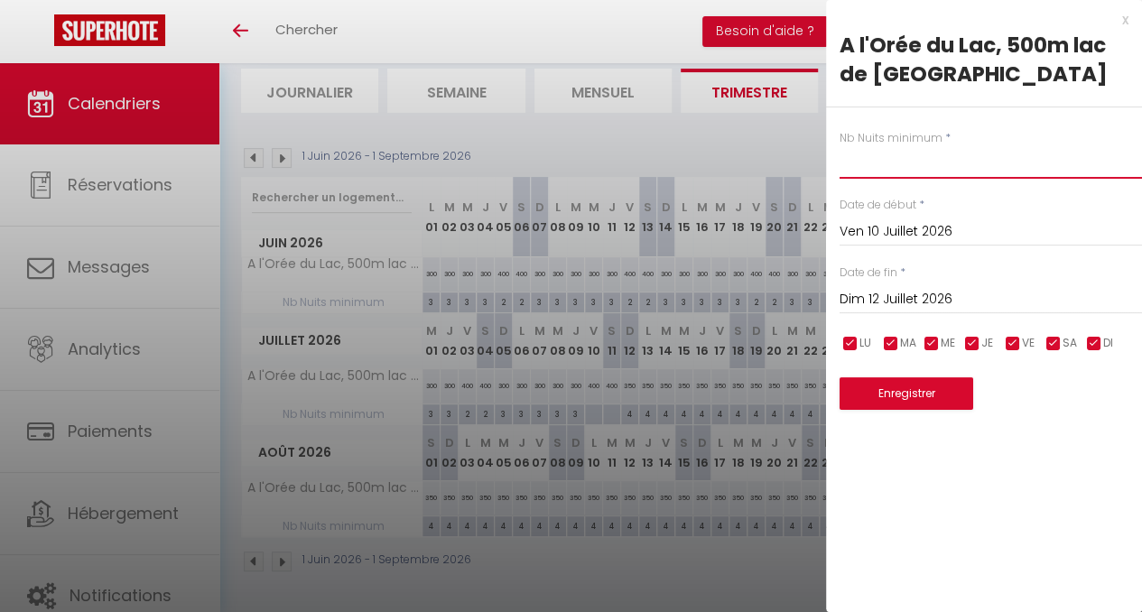
click at [868, 163] on input "text" at bounding box center [991, 162] width 303 height 33
type input "2"
click at [853, 348] on input "checkbox" at bounding box center [851, 344] width 18 height 18
checkbox input "false"
click at [890, 342] on input "checkbox" at bounding box center [891, 344] width 18 height 18
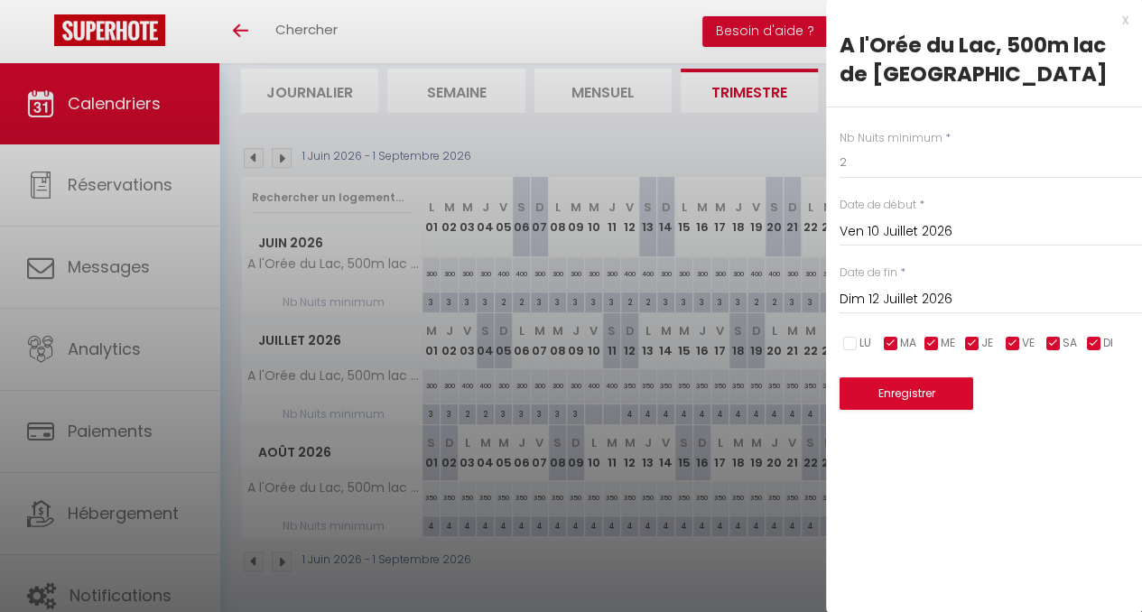
checkbox input "false"
click at [927, 344] on input "checkbox" at bounding box center [932, 344] width 18 height 18
checkbox input "false"
click at [974, 345] on input "checkbox" at bounding box center [973, 344] width 18 height 18
checkbox input "false"
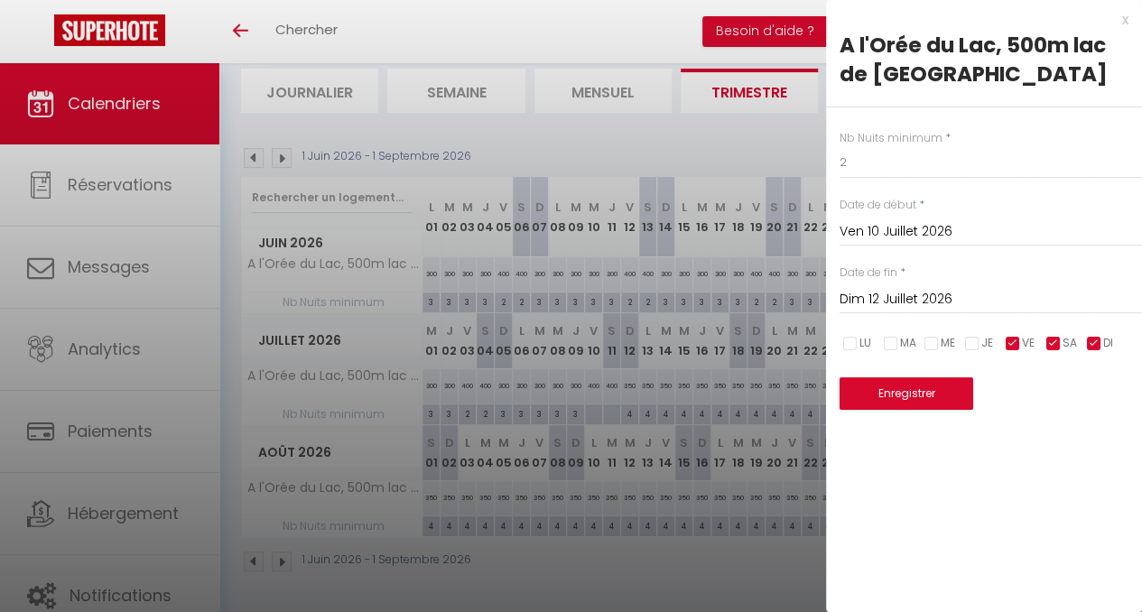
click at [1098, 341] on input "checkbox" at bounding box center [1095, 344] width 18 height 18
checkbox input "false"
click at [932, 391] on button "Enregistrer" at bounding box center [907, 394] width 134 height 33
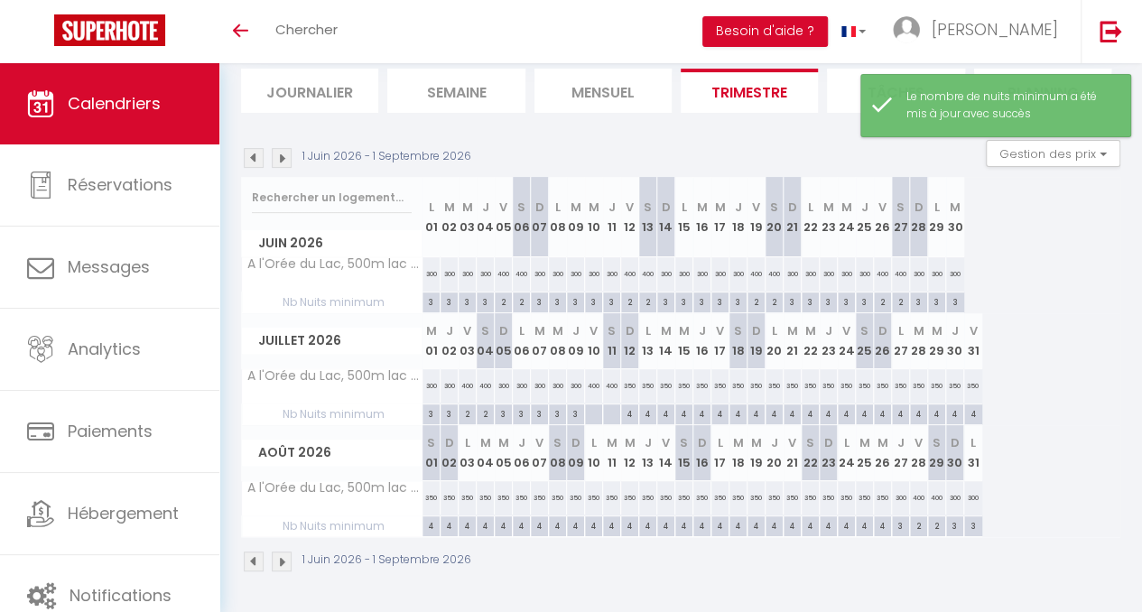
click at [283, 153] on img at bounding box center [282, 158] width 20 height 20
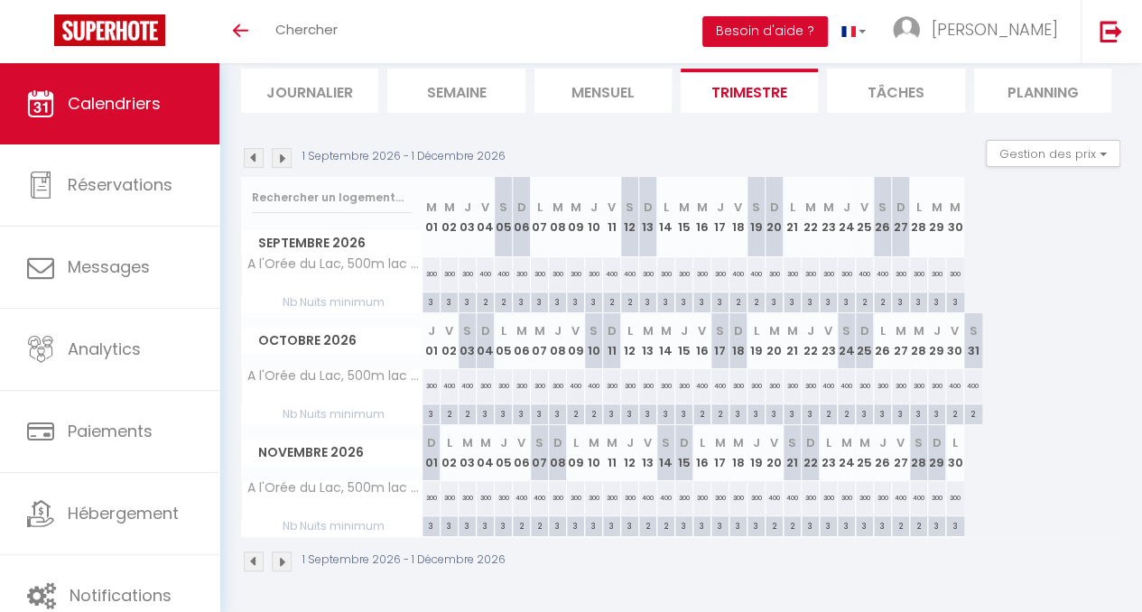
click at [283, 153] on img at bounding box center [282, 158] width 20 height 20
